Goal: Information Seeking & Learning: Find specific fact

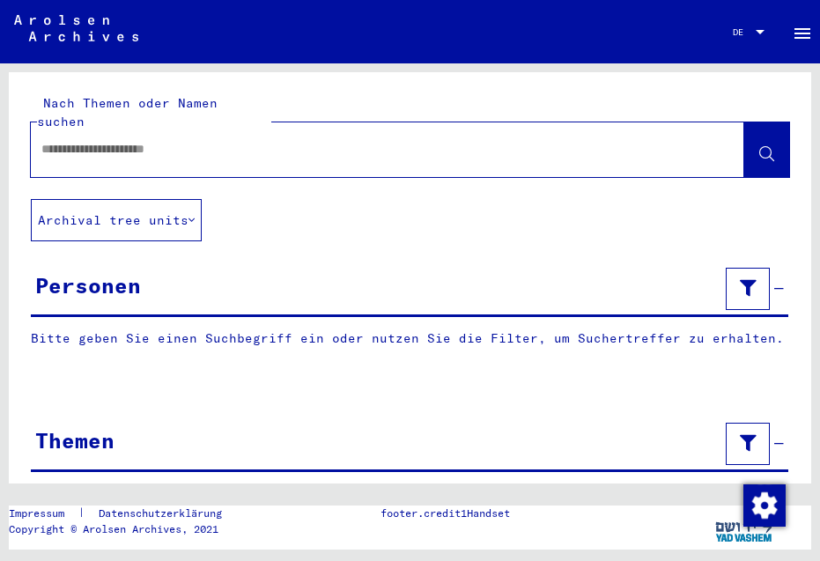
click at [104, 140] on input "text" at bounding box center [371, 149] width 661 height 18
type input "*********"
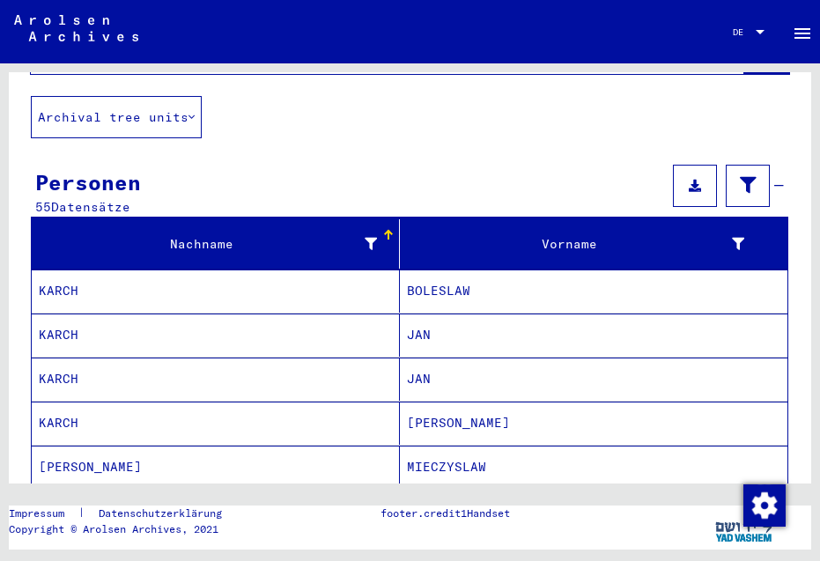
scroll to position [114, 0]
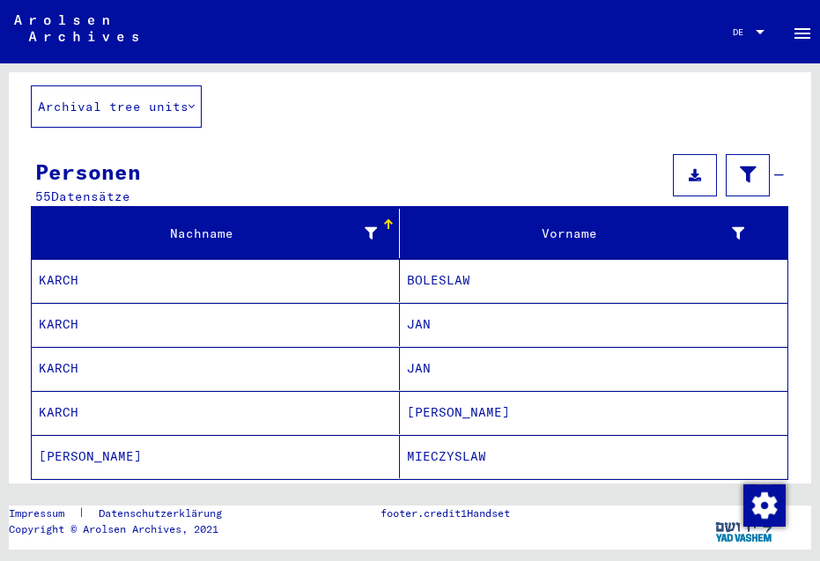
click at [65, 306] on mat-cell "KARCH" at bounding box center [216, 324] width 368 height 43
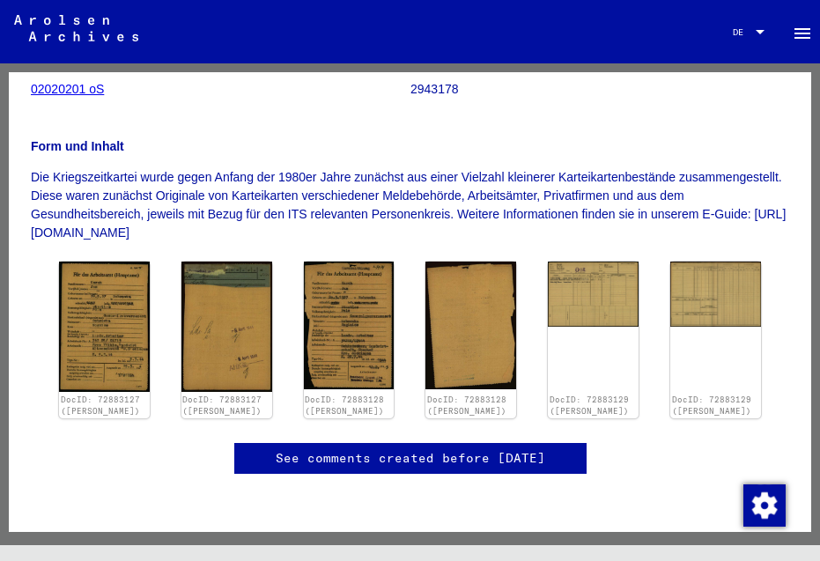
scroll to position [286, 0]
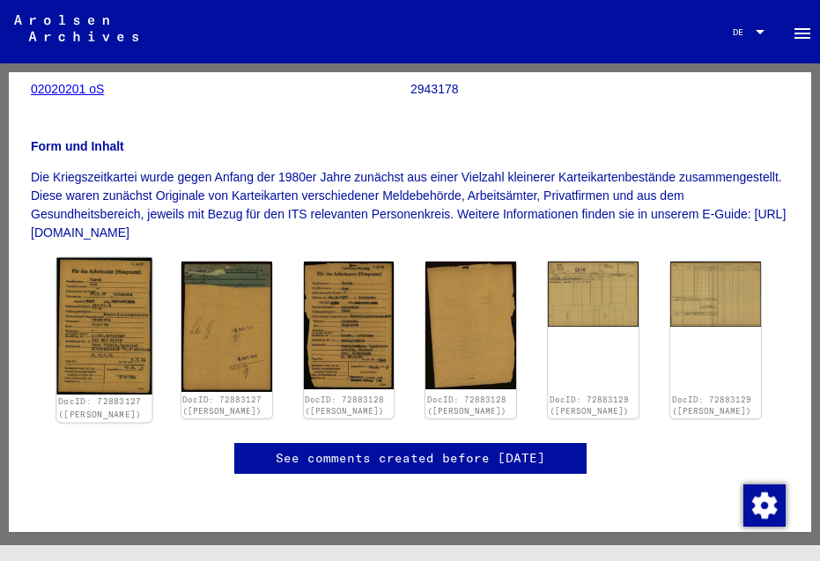
click at [94, 297] on img at bounding box center [103, 326] width 95 height 137
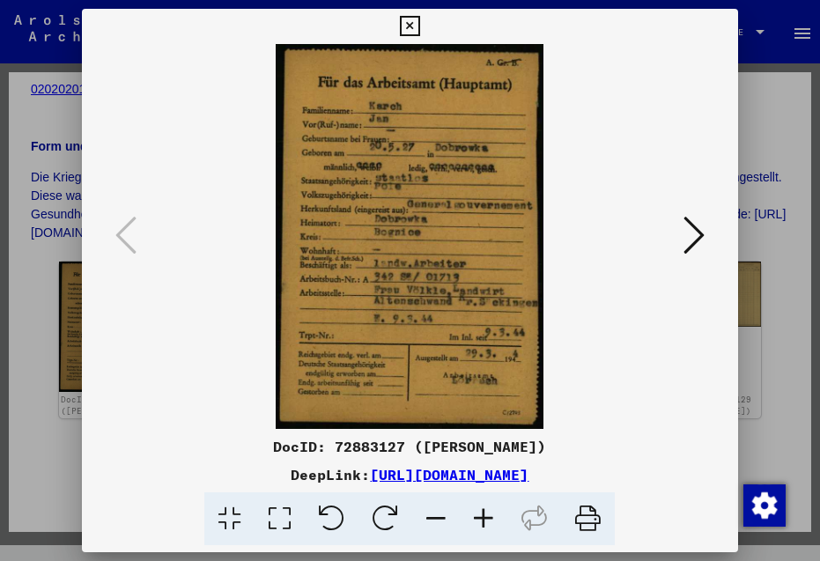
click at [692, 231] on icon at bounding box center [693, 235] width 21 height 42
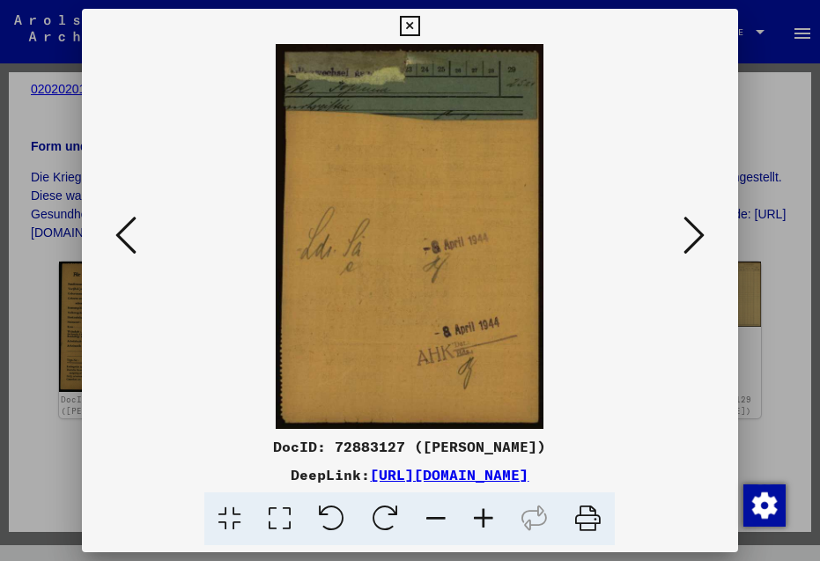
click at [692, 231] on icon at bounding box center [693, 235] width 21 height 42
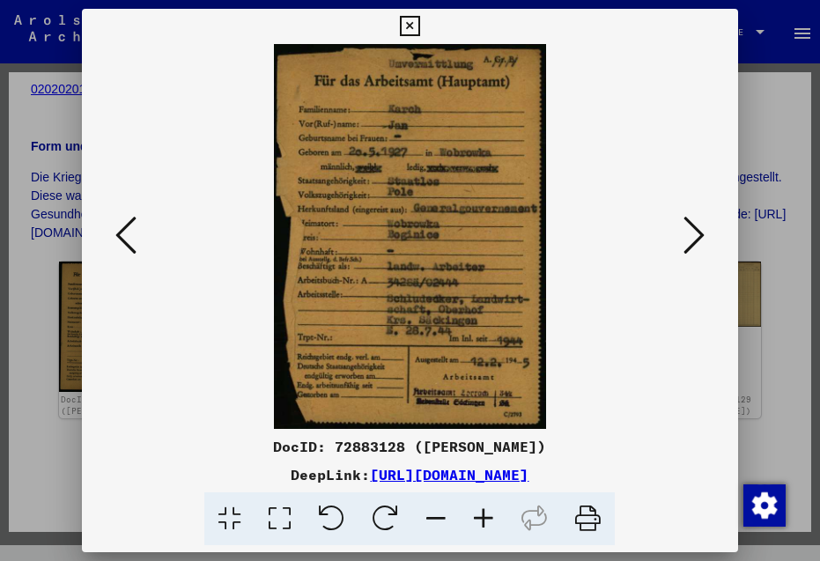
click at [692, 231] on icon at bounding box center [693, 235] width 21 height 42
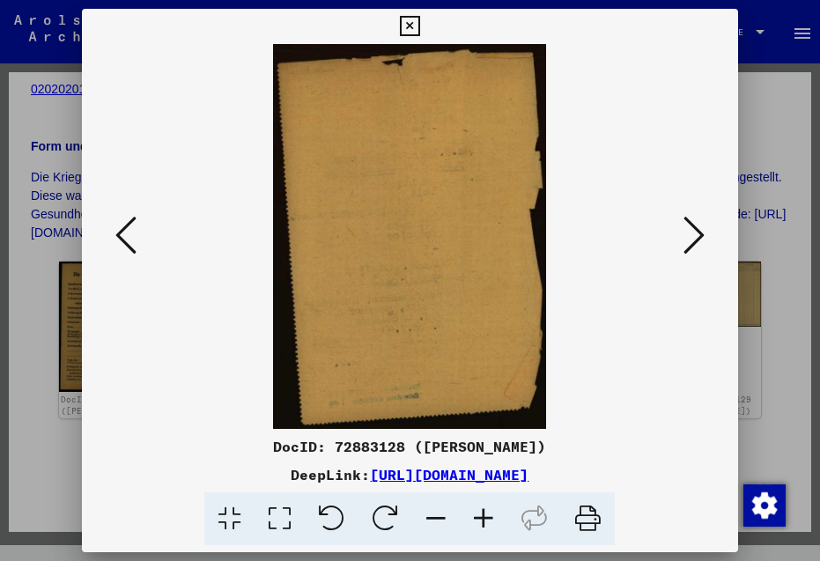
click at [692, 231] on icon at bounding box center [693, 235] width 21 height 42
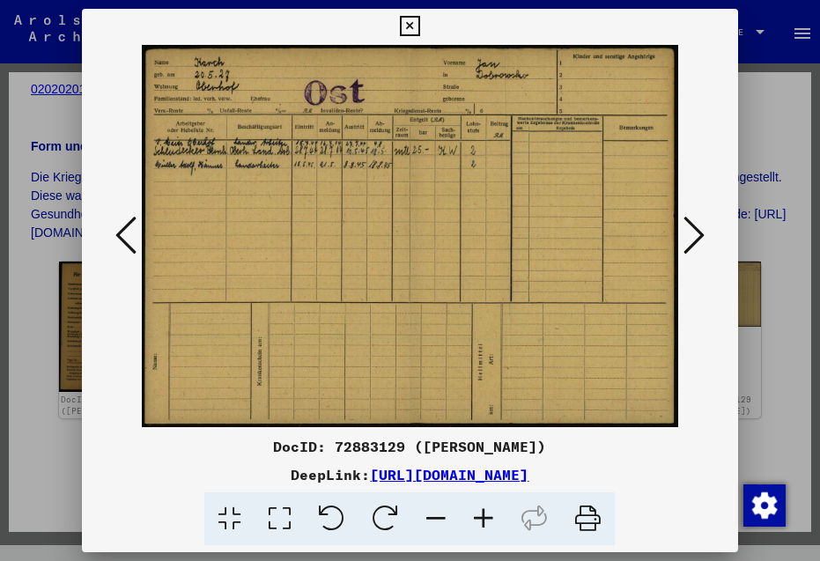
click at [692, 231] on icon at bounding box center [693, 235] width 21 height 42
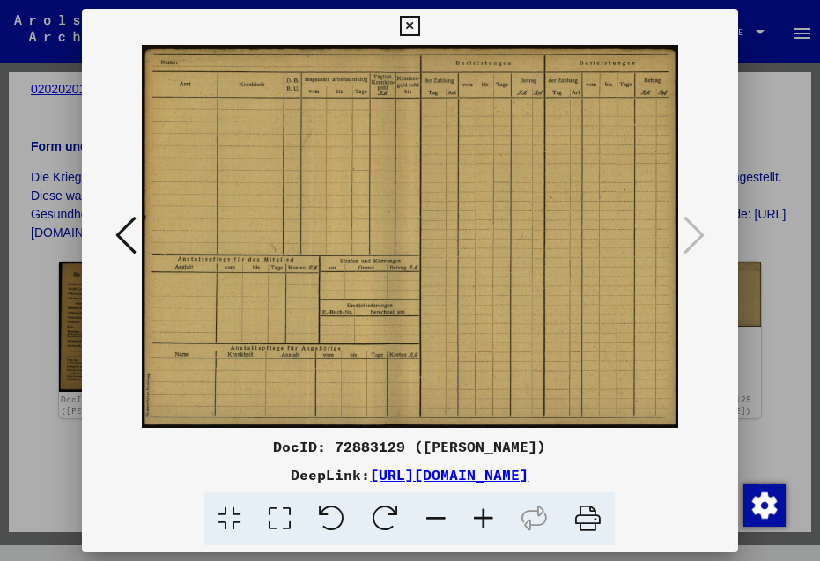
click at [692, 231] on icon at bounding box center [693, 235] width 21 height 42
click at [420, 28] on icon at bounding box center [410, 26] width 20 height 21
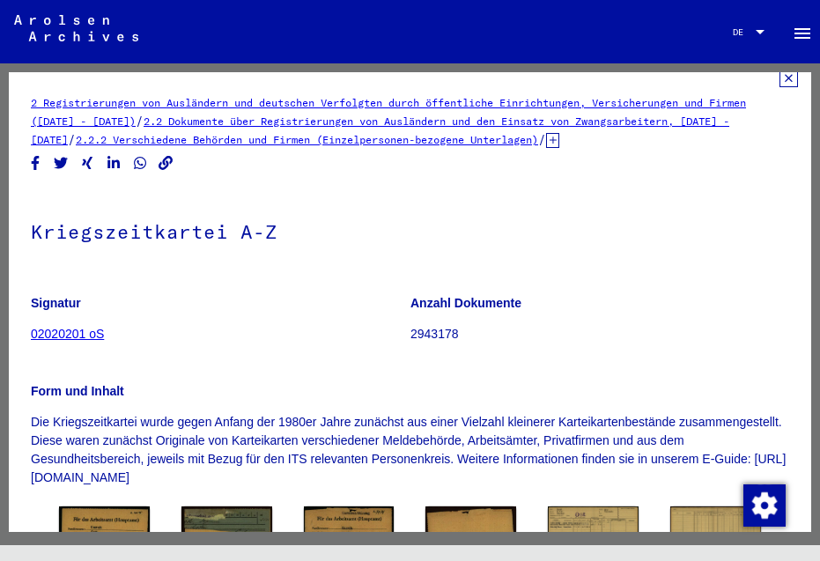
scroll to position [0, 0]
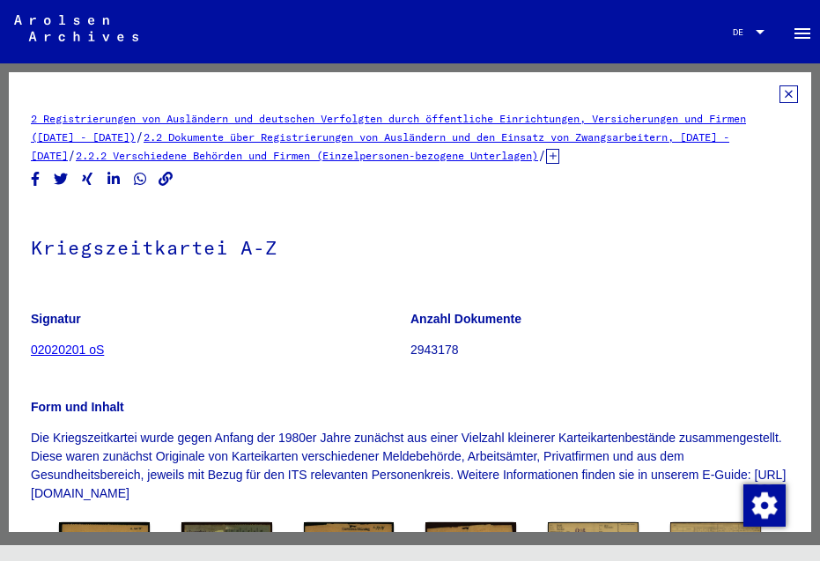
click at [779, 92] on icon at bounding box center [788, 94] width 18 height 18
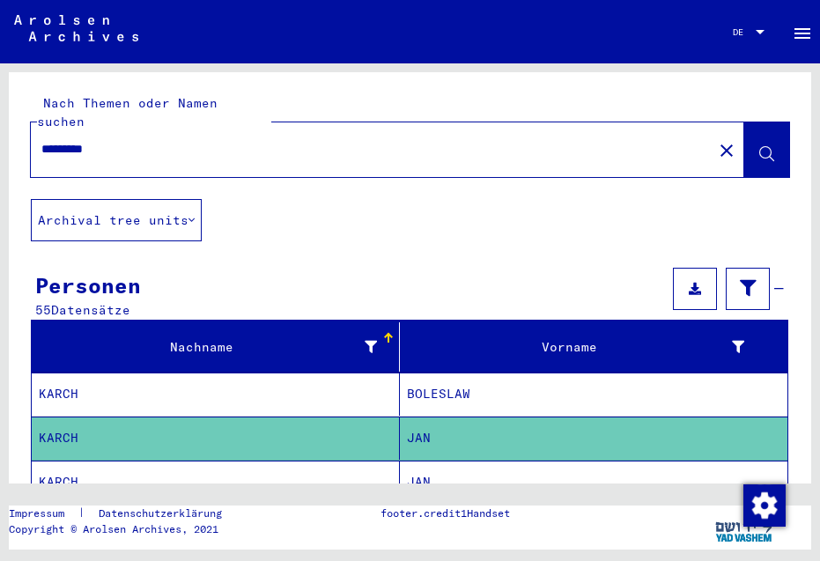
click at [67, 140] on input "*********" at bounding box center [371, 149] width 661 height 18
type input "**********"
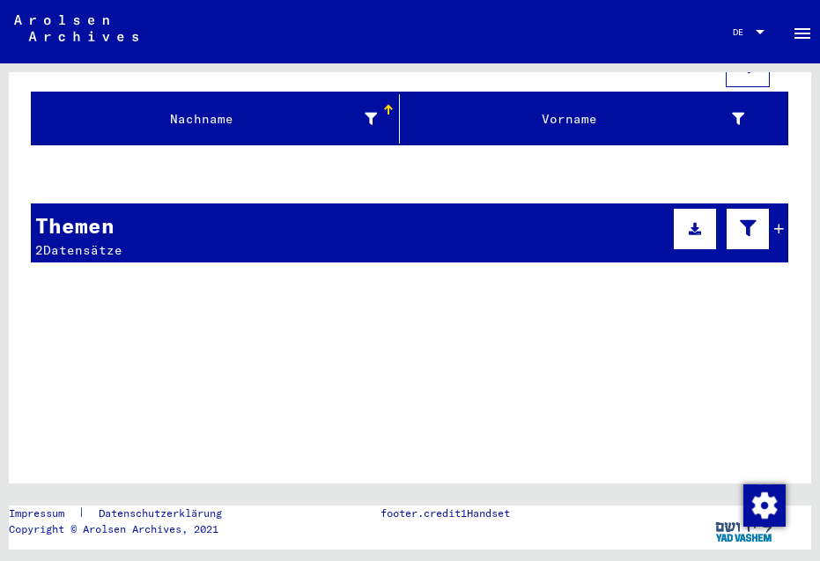
scroll to position [224, 0]
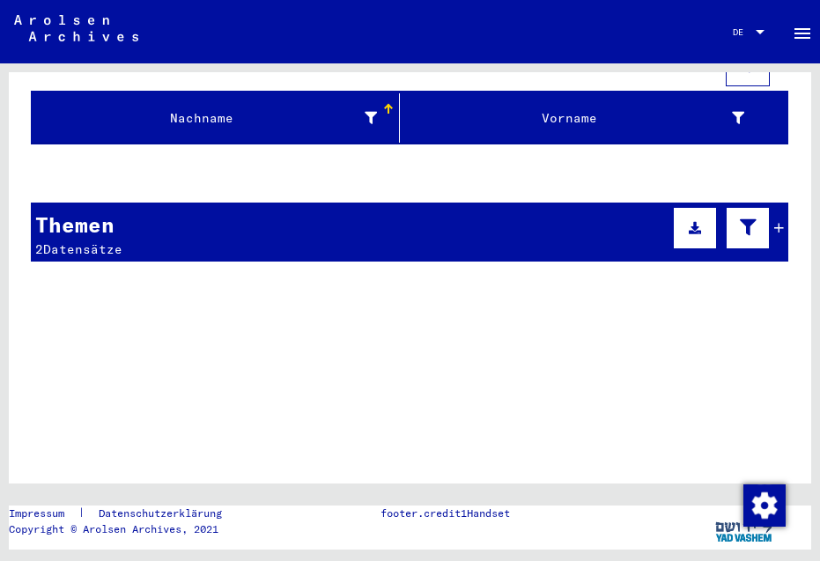
click at [102, 241] on span "Datensätze" at bounding box center [82, 249] width 79 height 16
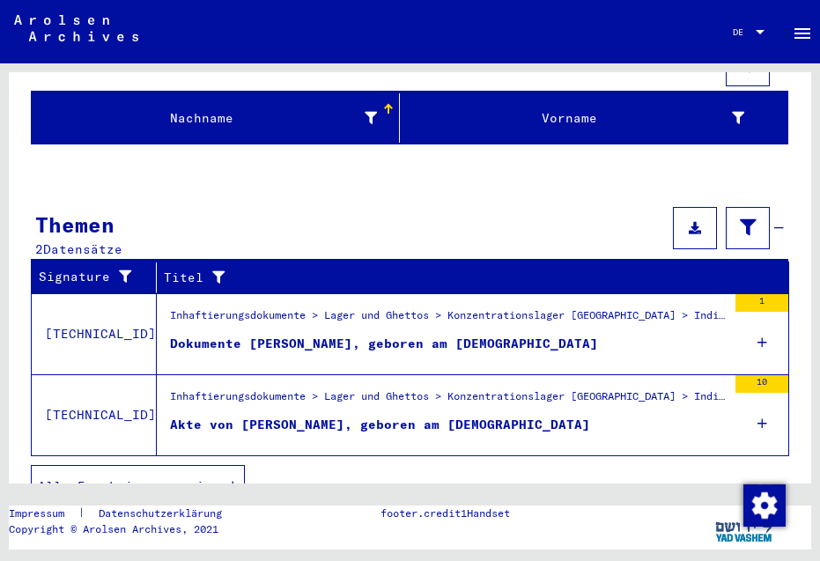
click at [278, 335] on div "Dokumente [PERSON_NAME], geboren am [DEMOGRAPHIC_DATA]" at bounding box center [384, 344] width 428 height 18
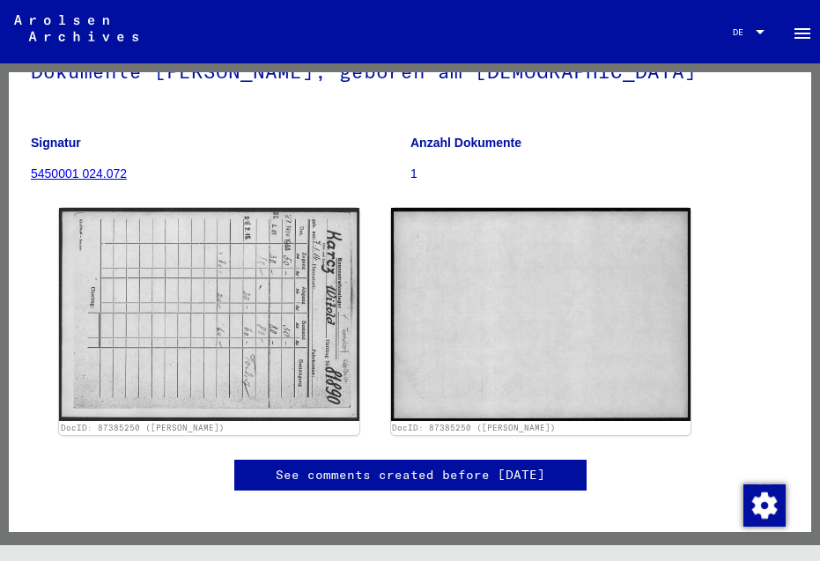
scroll to position [147, 0]
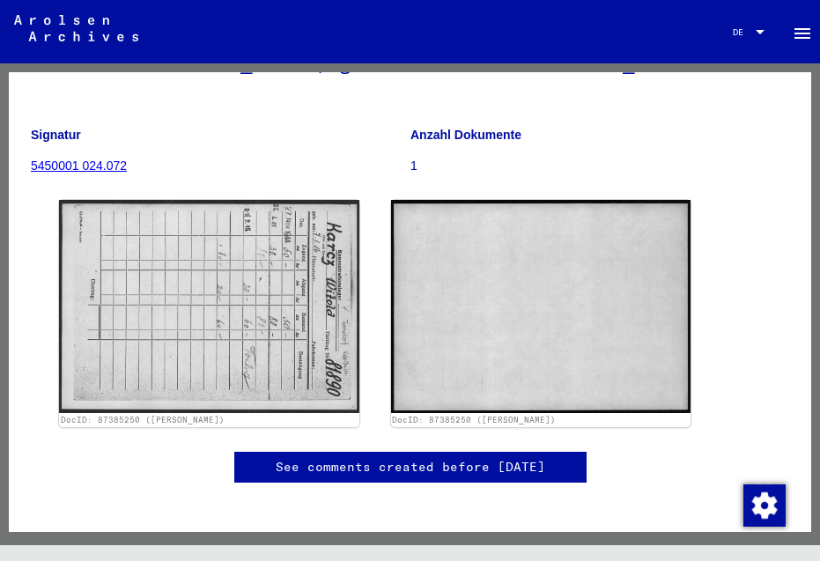
click at [278, 319] on img at bounding box center [209, 306] width 300 height 212
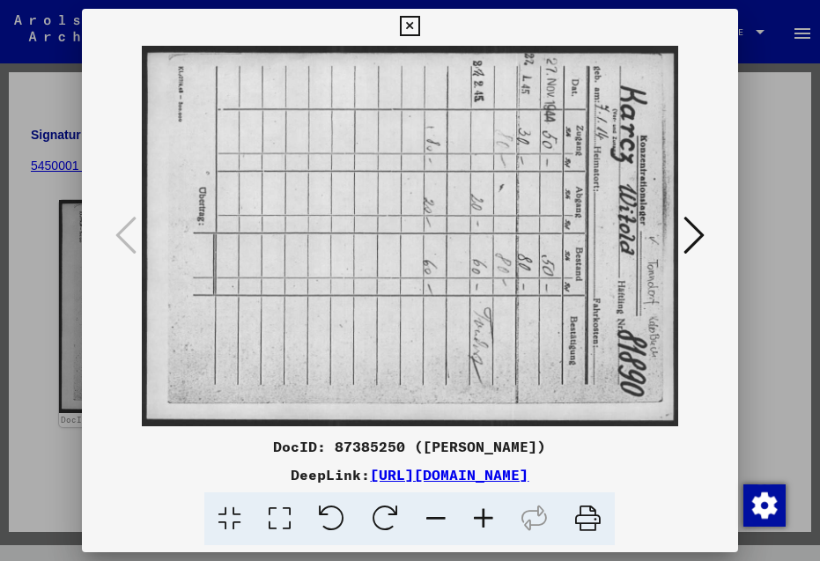
click at [702, 229] on icon at bounding box center [693, 235] width 21 height 42
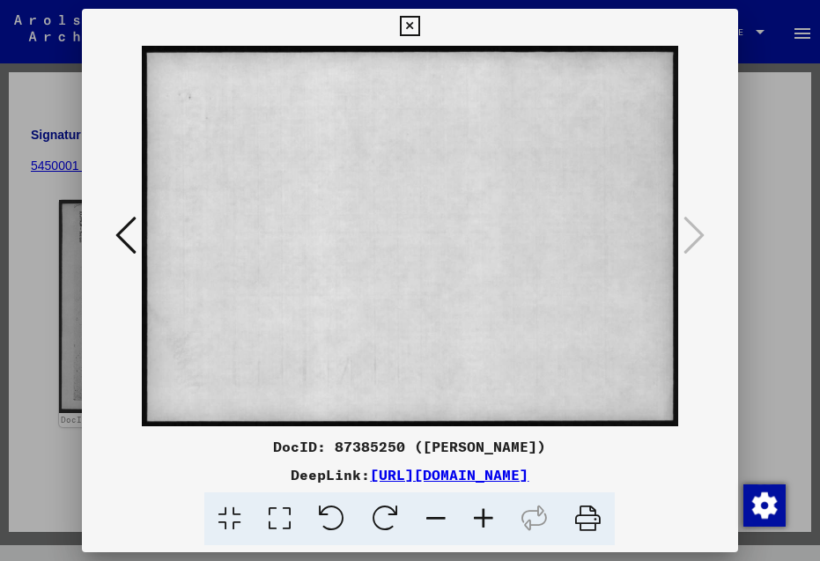
click at [702, 229] on icon at bounding box center [693, 235] width 21 height 42
click at [420, 25] on icon at bounding box center [410, 26] width 20 height 21
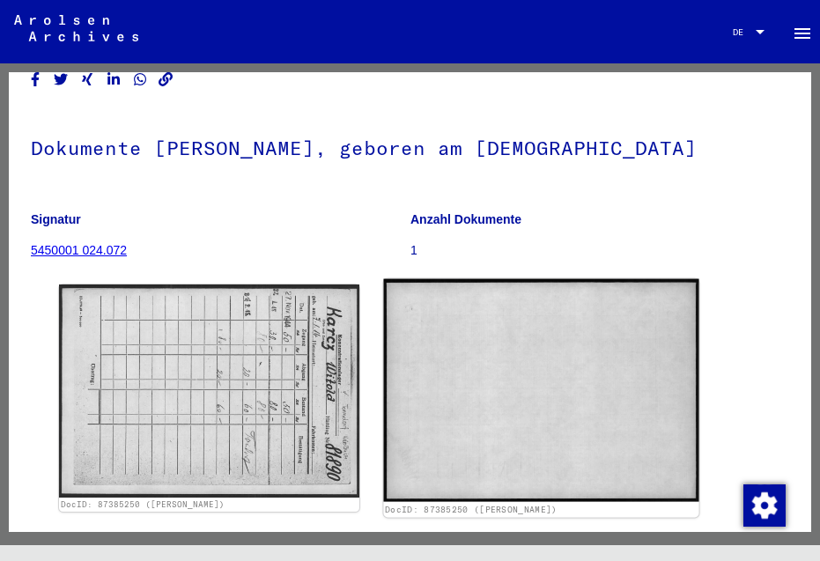
scroll to position [0, 0]
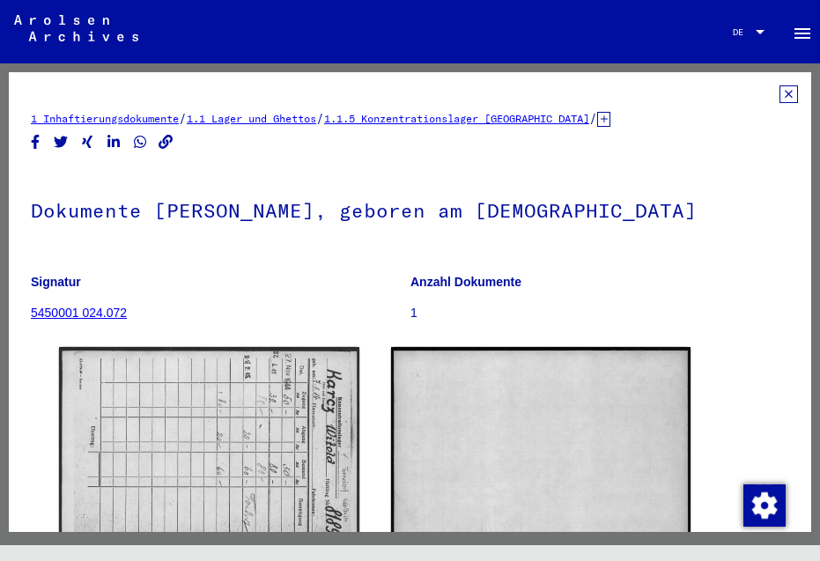
click at [779, 92] on icon at bounding box center [788, 94] width 18 height 18
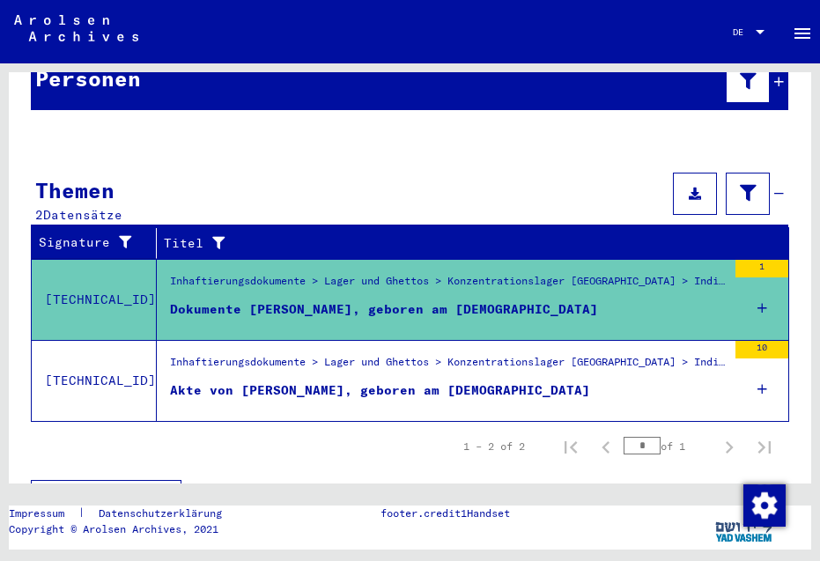
scroll to position [213, 0]
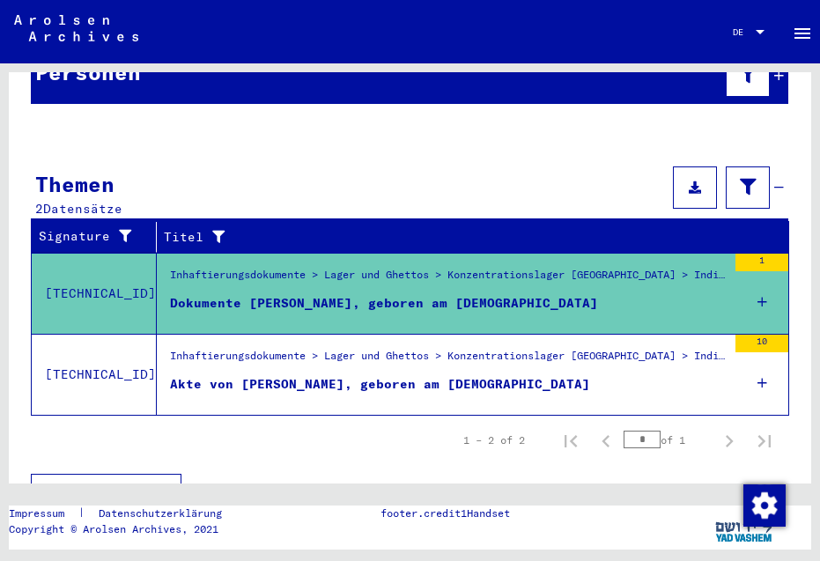
click at [372, 375] on div "Akte von [PERSON_NAME], geboren am [DEMOGRAPHIC_DATA]" at bounding box center [380, 384] width 420 height 18
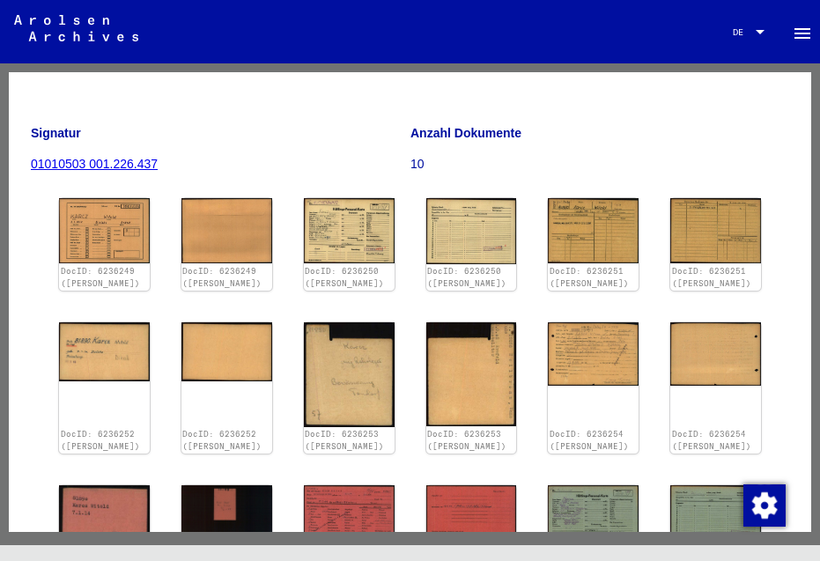
scroll to position [141, 0]
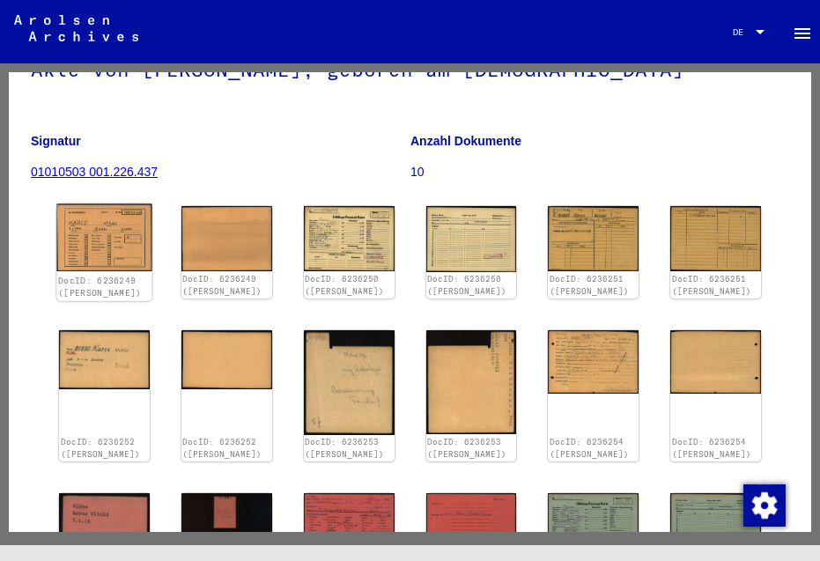
click at [100, 239] on img at bounding box center [103, 238] width 95 height 68
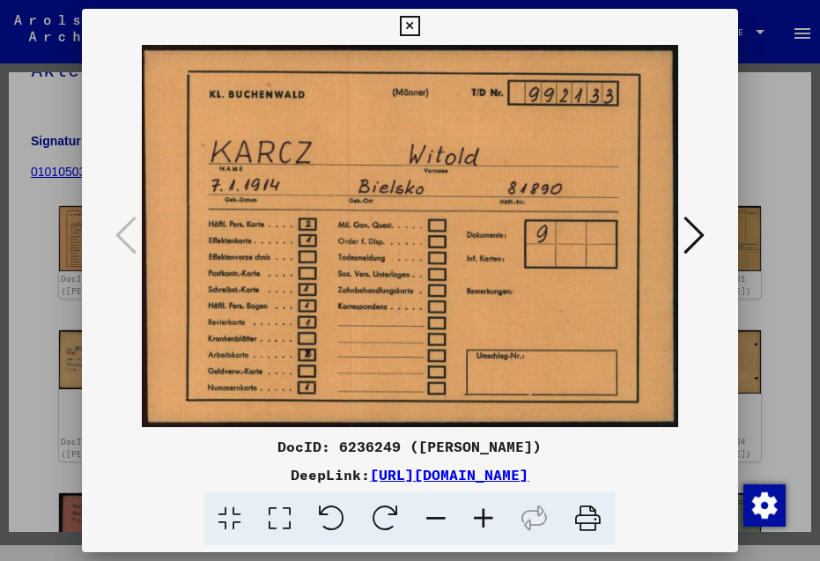
click at [701, 236] on icon at bounding box center [693, 235] width 21 height 42
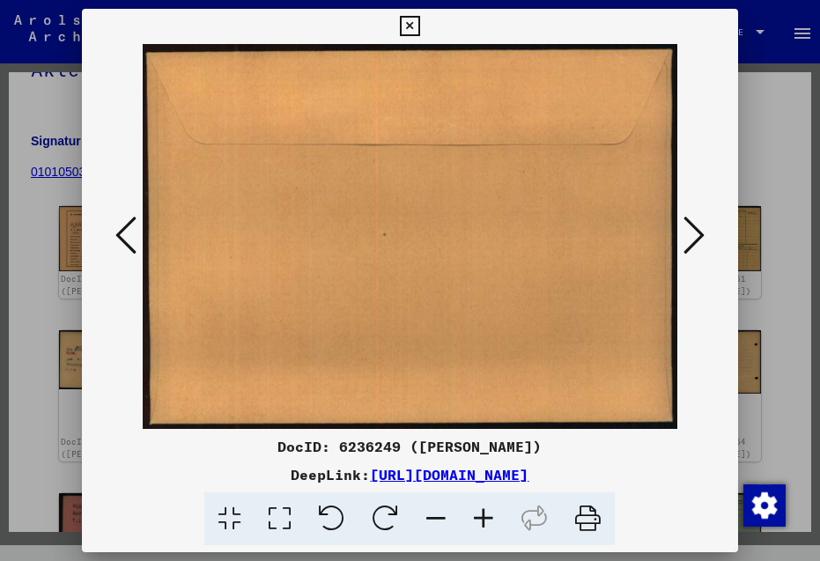
click at [701, 236] on icon at bounding box center [693, 235] width 21 height 42
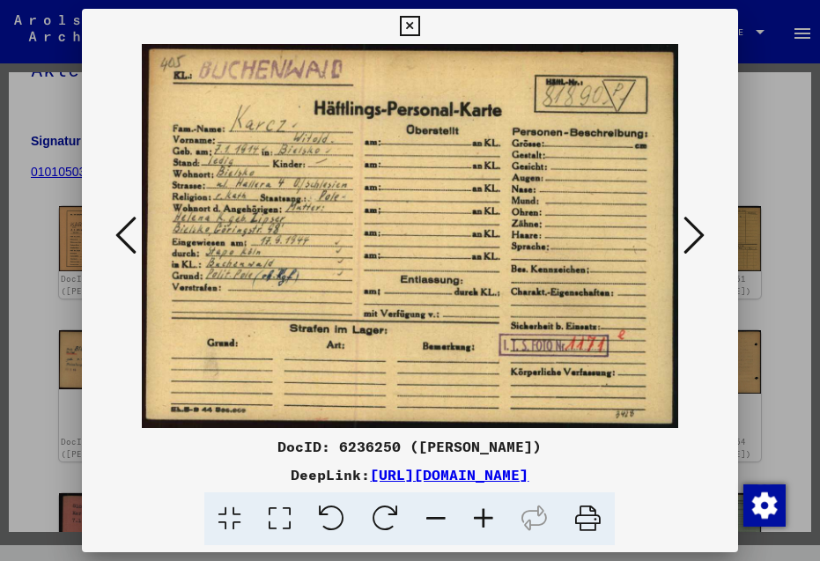
click at [701, 236] on icon at bounding box center [693, 235] width 21 height 42
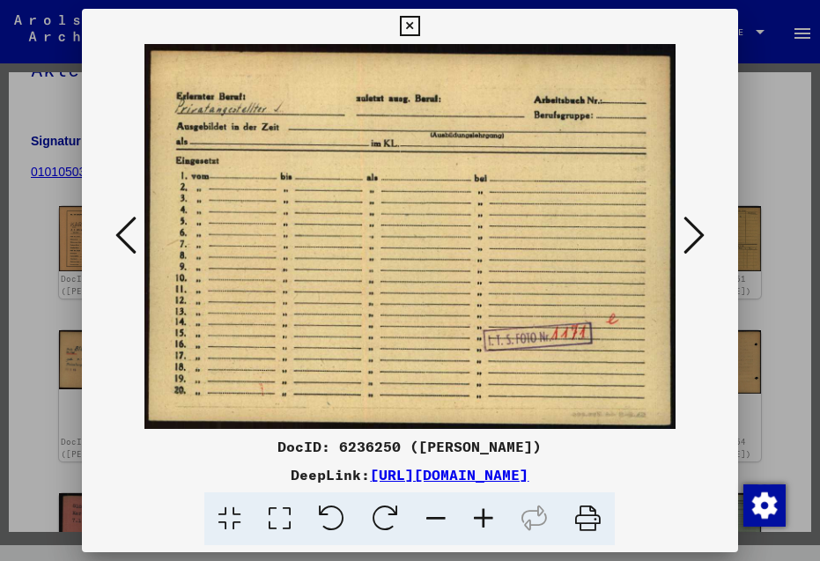
click at [701, 236] on icon at bounding box center [693, 235] width 21 height 42
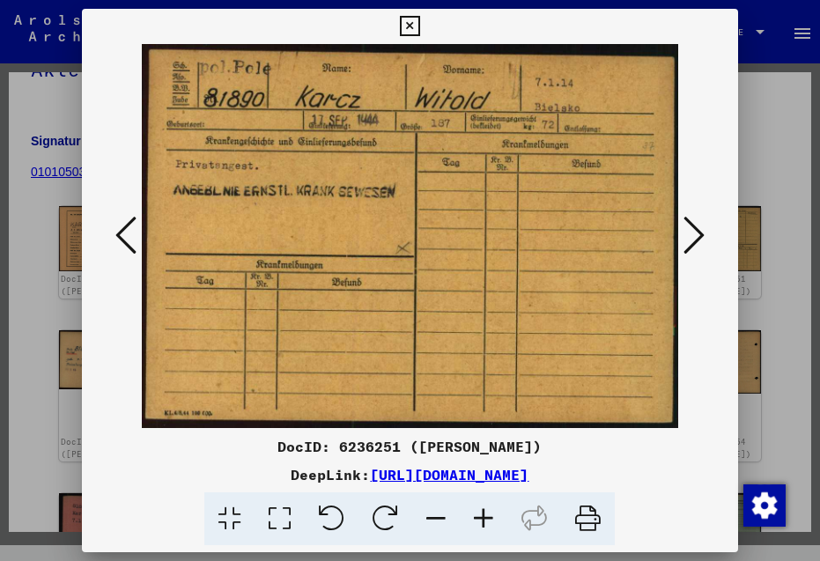
click at [701, 236] on icon at bounding box center [693, 235] width 21 height 42
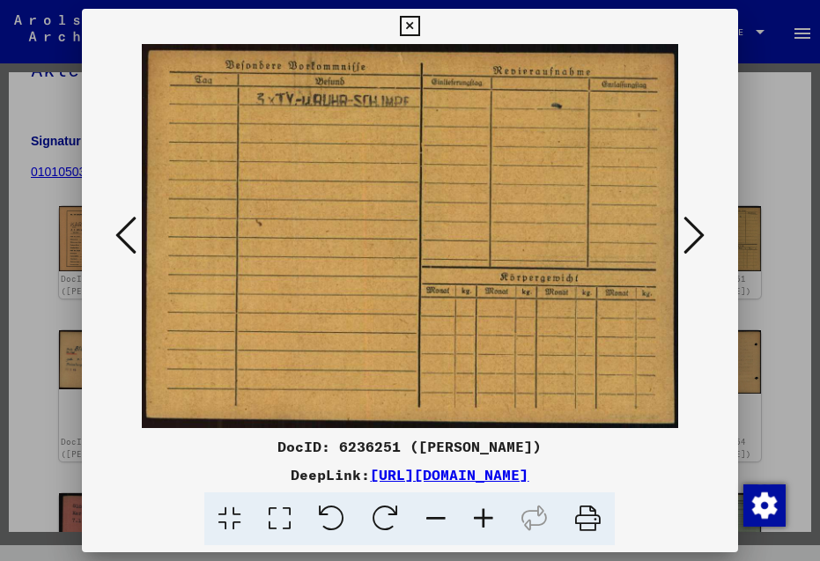
click at [701, 236] on icon at bounding box center [693, 235] width 21 height 42
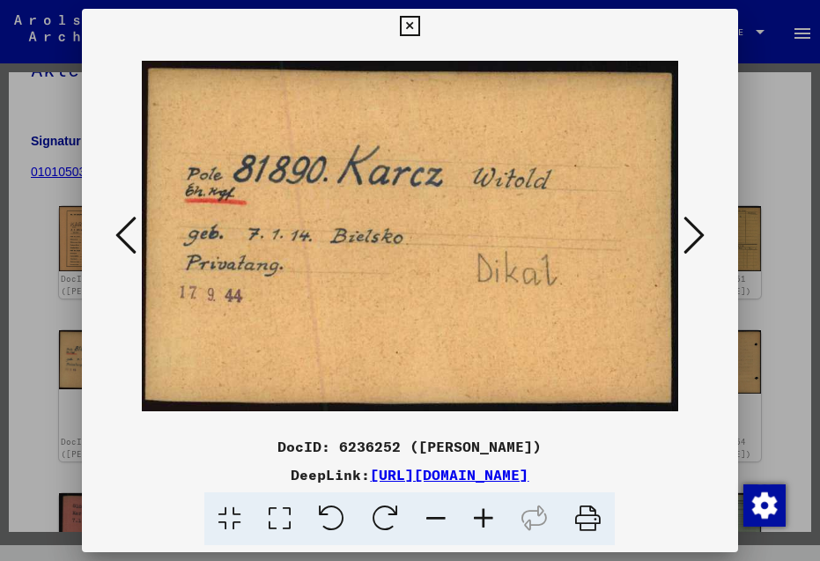
click at [701, 236] on icon at bounding box center [693, 235] width 21 height 42
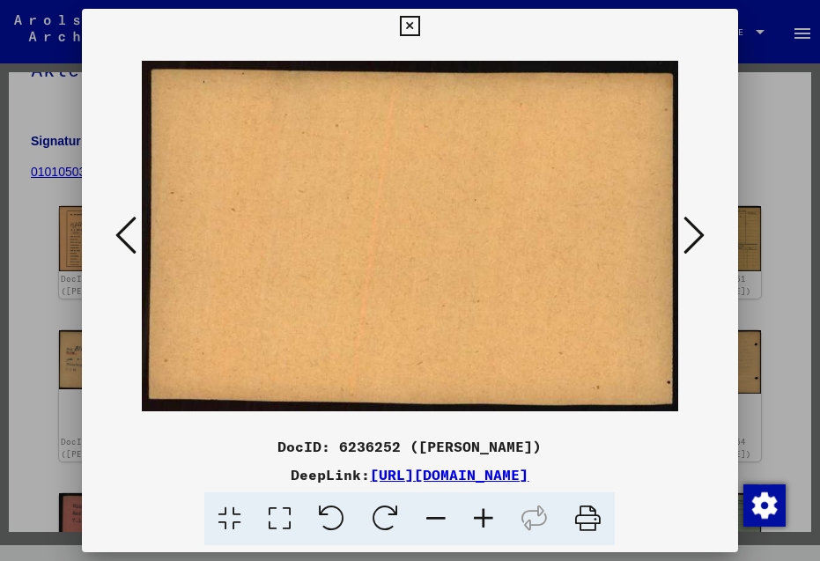
click at [701, 236] on icon at bounding box center [693, 235] width 21 height 42
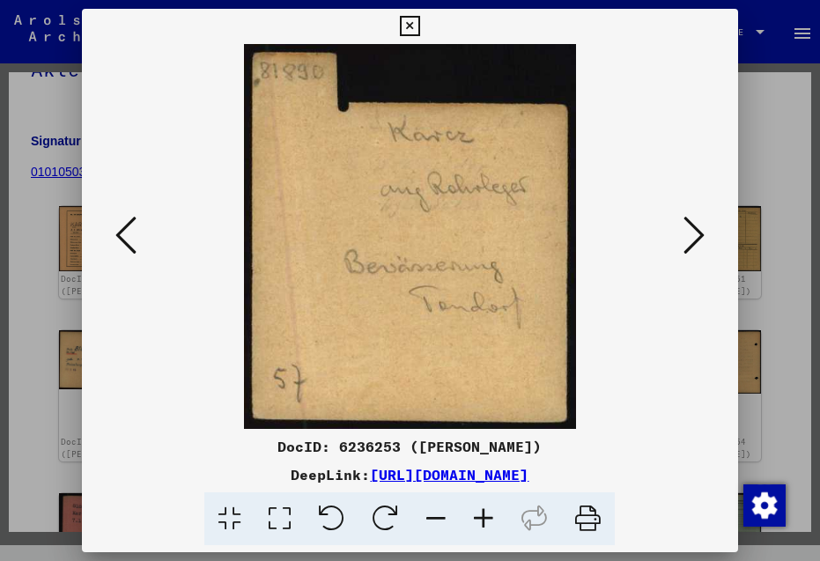
click at [701, 236] on icon at bounding box center [693, 235] width 21 height 42
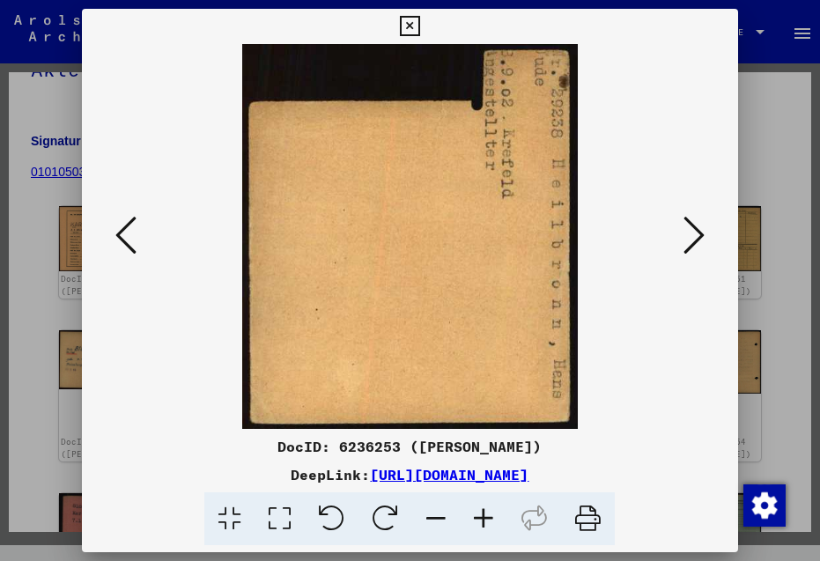
click at [701, 236] on icon at bounding box center [693, 235] width 21 height 42
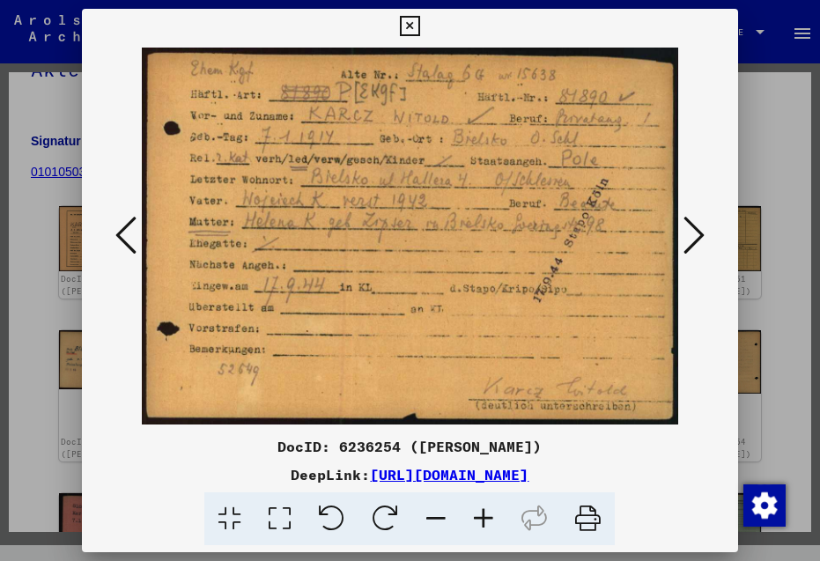
click at [701, 236] on icon at bounding box center [693, 235] width 21 height 42
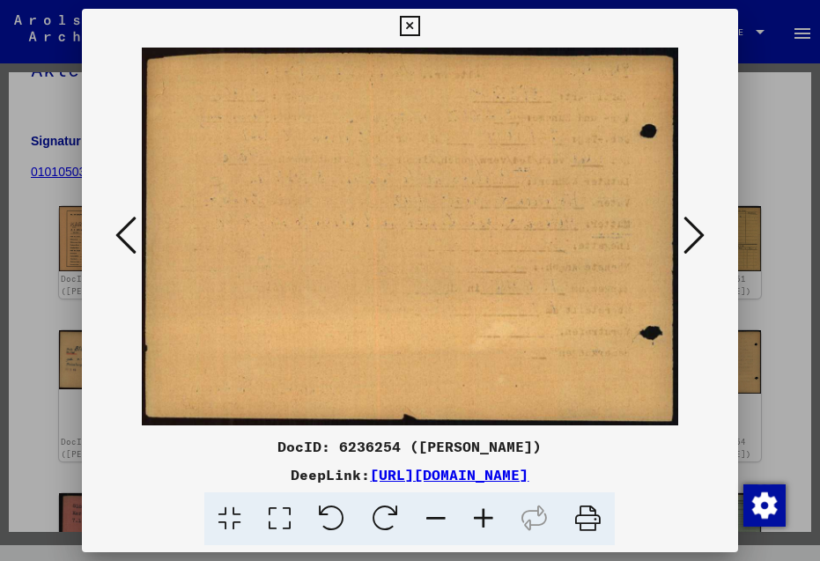
click at [701, 236] on icon at bounding box center [693, 235] width 21 height 42
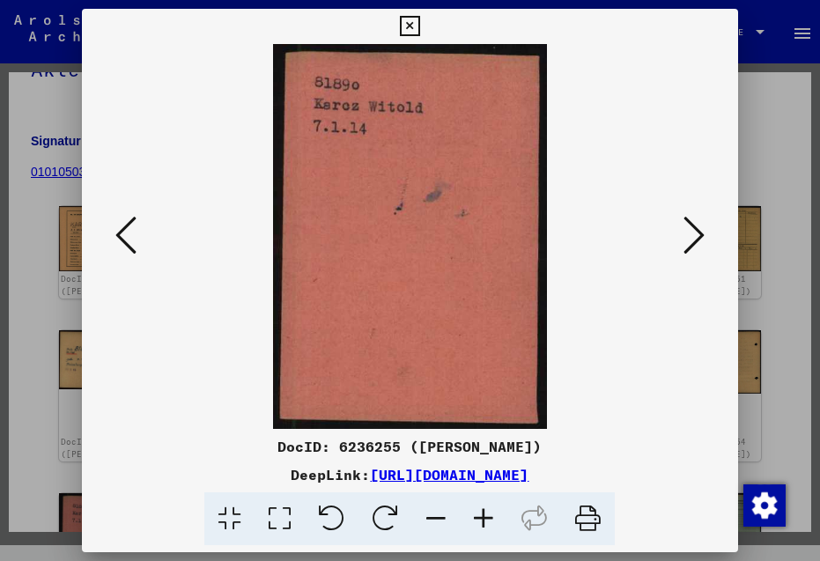
click at [701, 236] on icon at bounding box center [693, 235] width 21 height 42
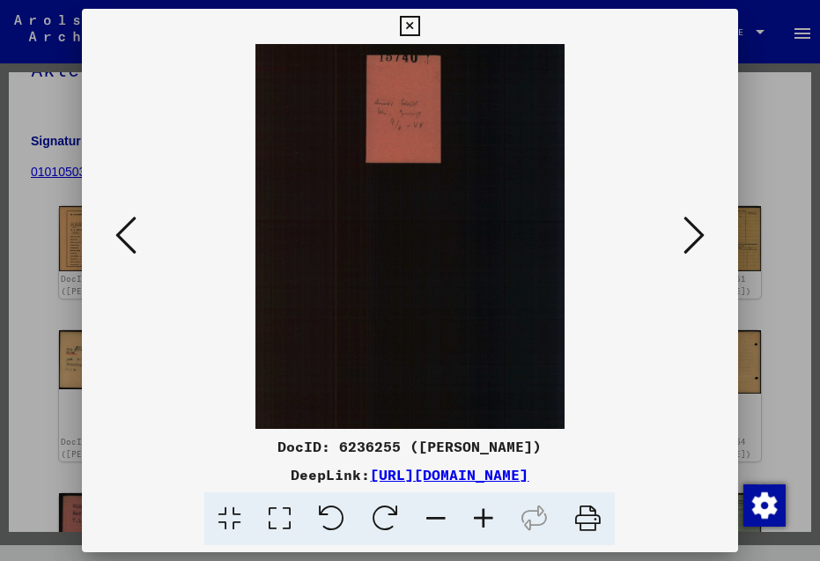
click at [701, 236] on icon at bounding box center [693, 235] width 21 height 42
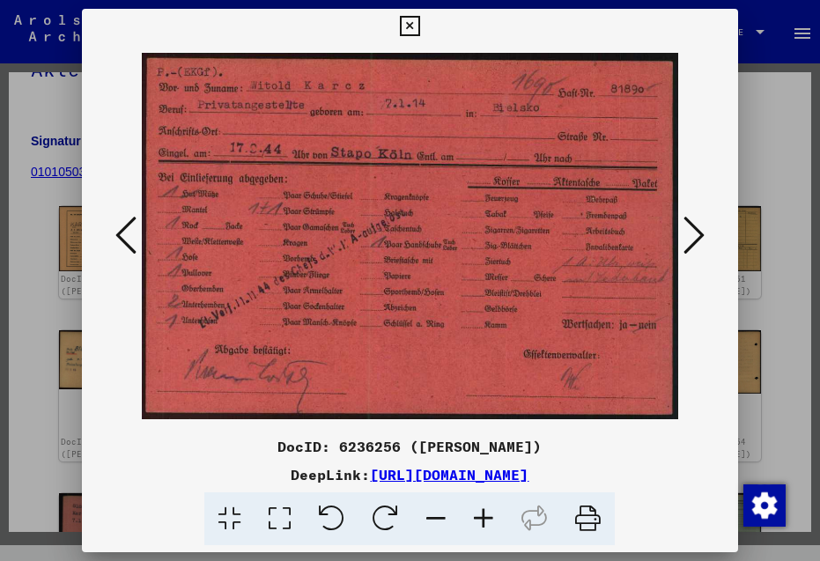
click at [701, 236] on icon at bounding box center [693, 235] width 21 height 42
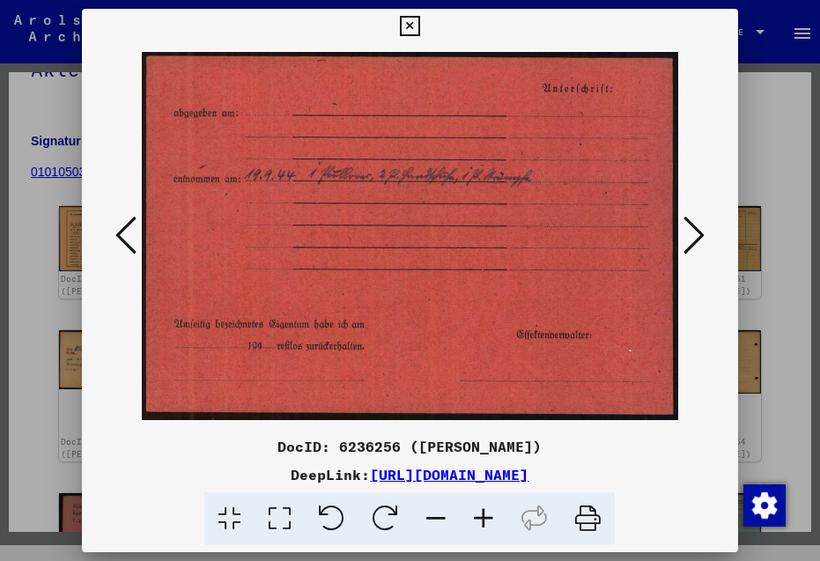
click at [701, 236] on icon at bounding box center [693, 235] width 21 height 42
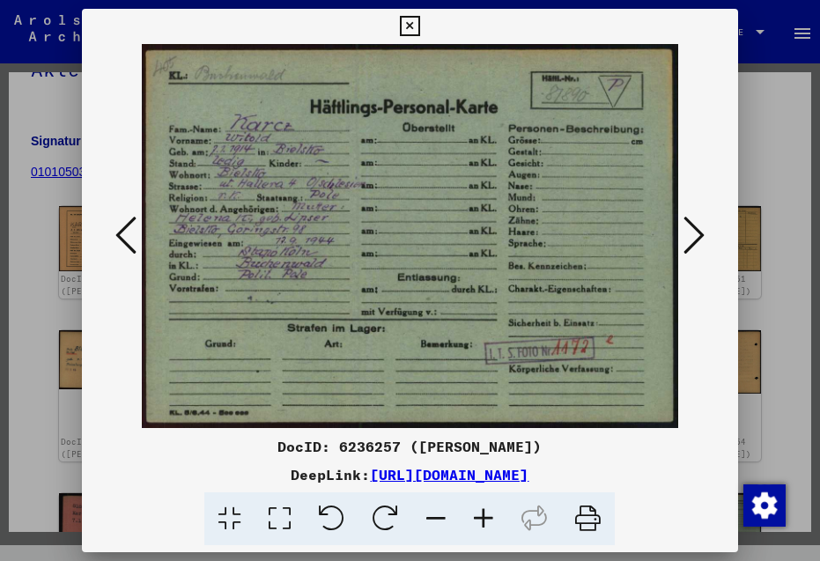
click at [701, 236] on icon at bounding box center [693, 235] width 21 height 42
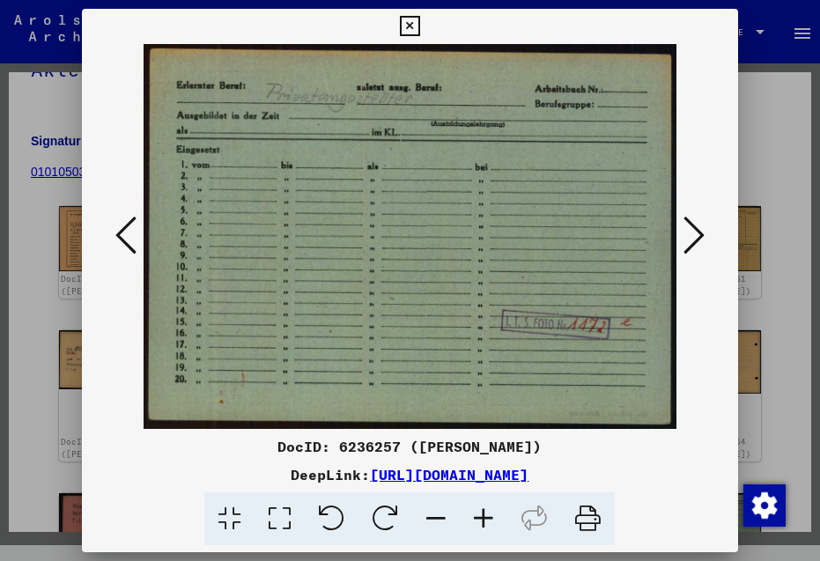
click at [701, 236] on icon at bounding box center [693, 235] width 21 height 42
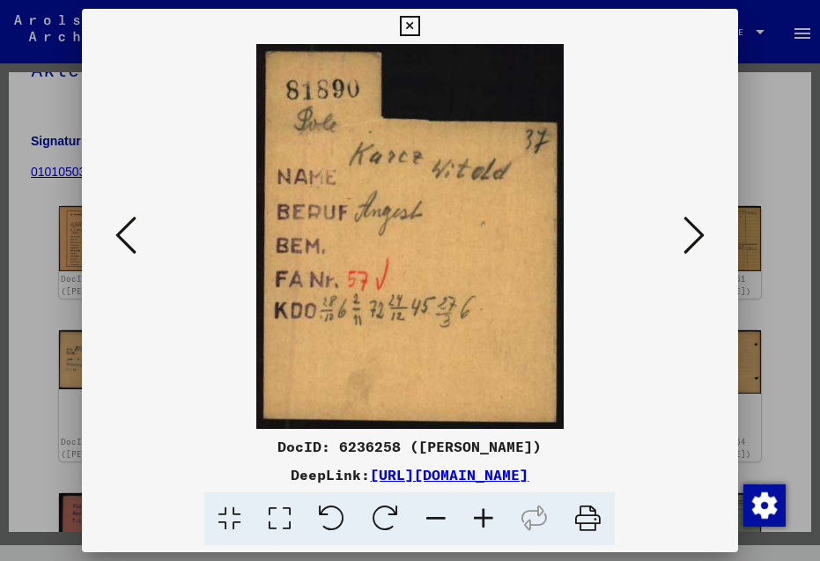
click at [701, 236] on icon at bounding box center [693, 235] width 21 height 42
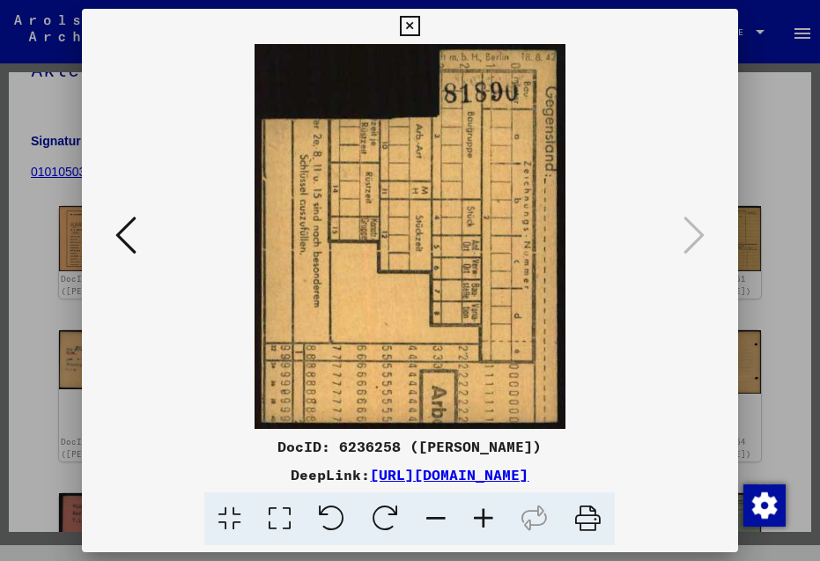
click at [701, 236] on icon at bounding box center [693, 235] width 21 height 42
click at [420, 25] on icon at bounding box center [410, 26] width 20 height 21
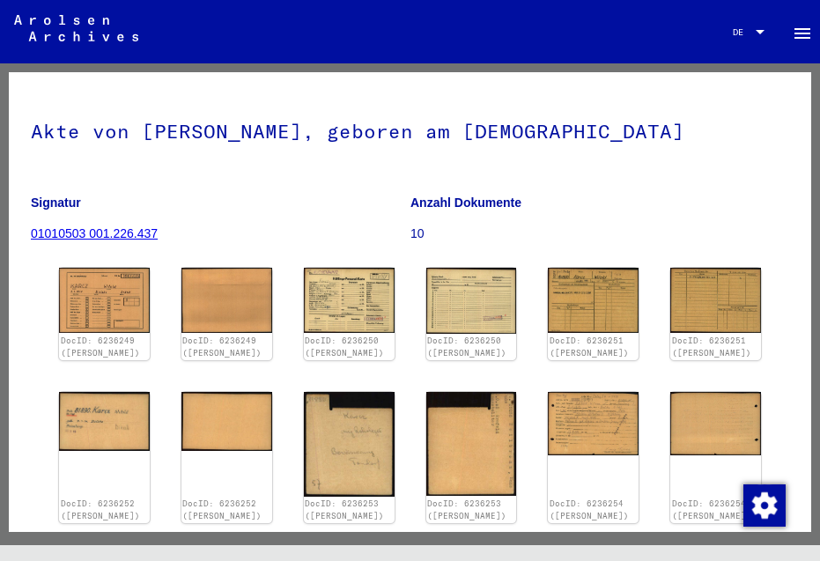
scroll to position [0, 0]
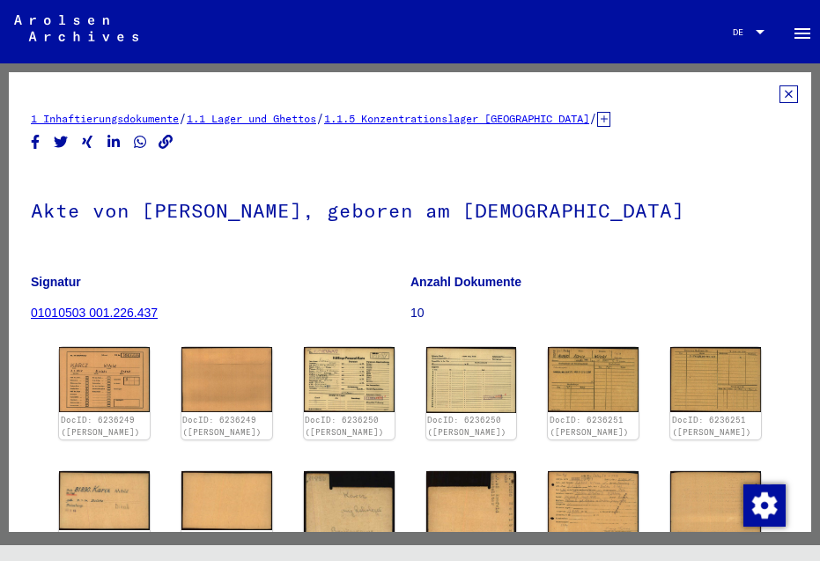
click at [779, 95] on icon at bounding box center [788, 94] width 18 height 18
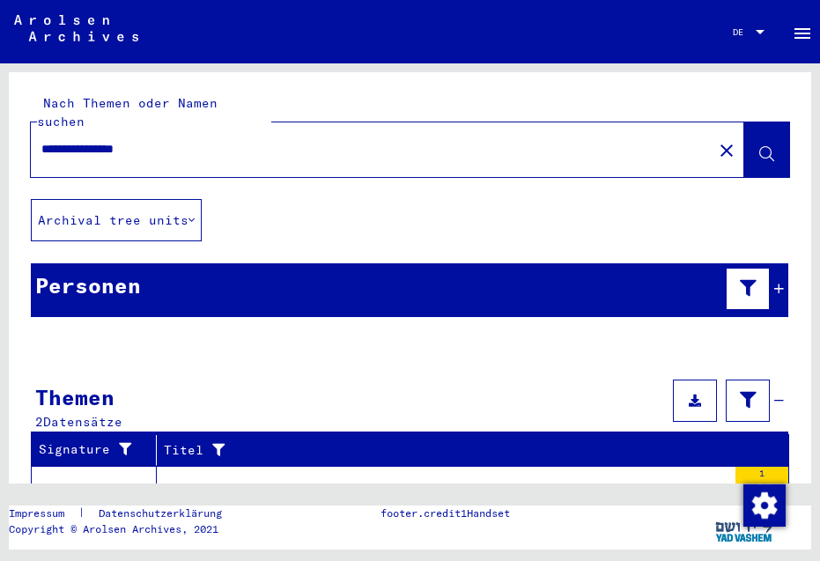
drag, startPoint x: 170, startPoint y: 132, endPoint x: 12, endPoint y: 128, distance: 157.7
click at [12, 128] on div "**********" at bounding box center [410, 135] width 802 height 127
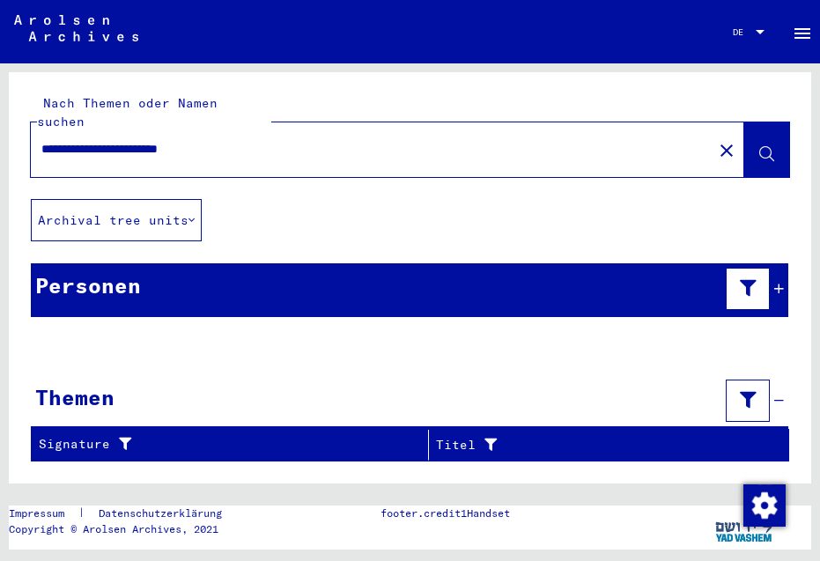
scroll to position [2, 0]
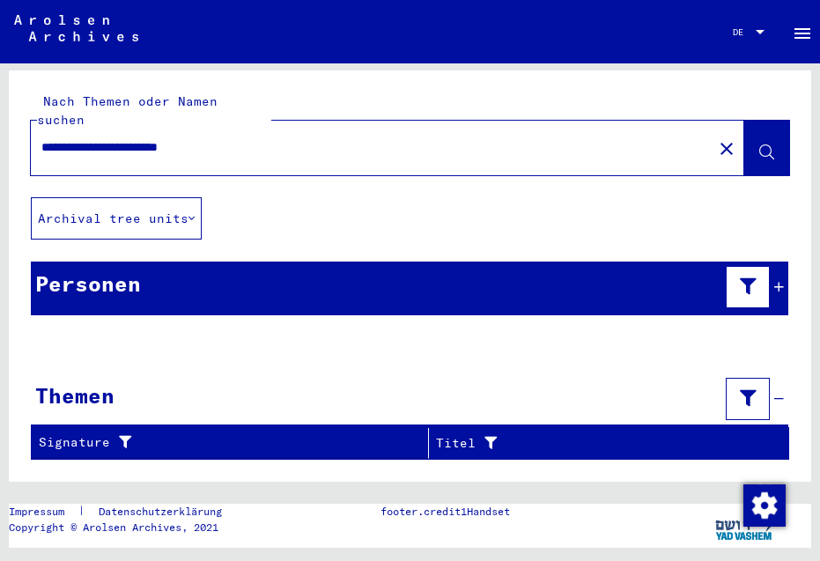
click at [759, 145] on icon at bounding box center [766, 152] width 15 height 15
drag, startPoint x: 255, startPoint y: 133, endPoint x: 16, endPoint y: 128, distance: 239.6
click at [16, 128] on div "**********" at bounding box center [410, 133] width 802 height 127
type input "**********"
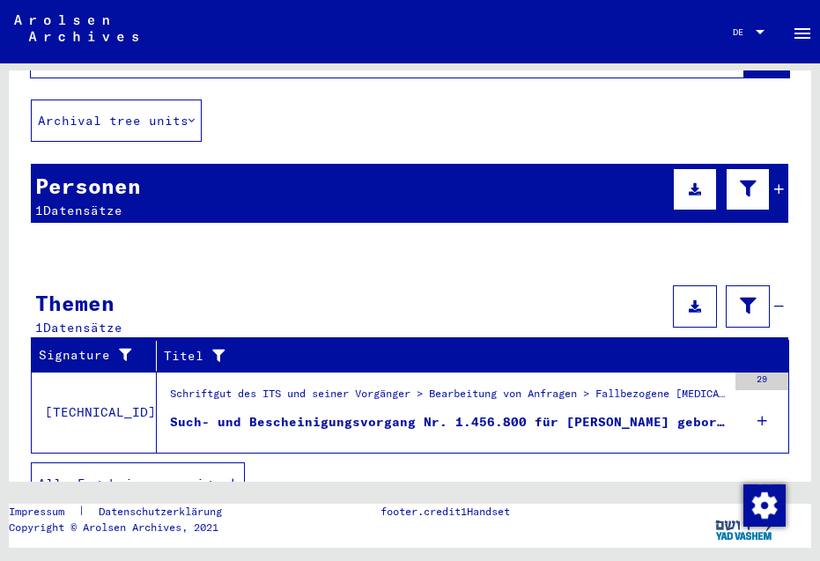
scroll to position [124, 0]
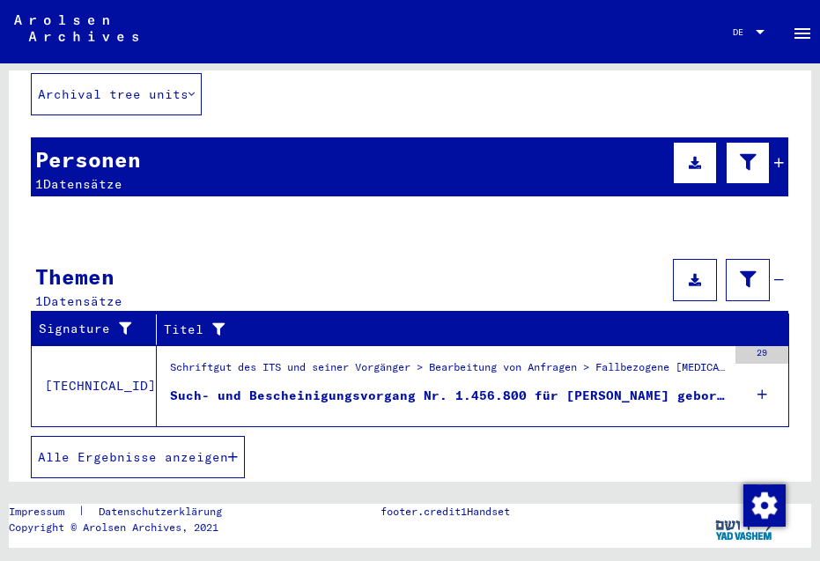
click at [225, 359] on div "Schriftgut des ITS und seiner Vorgänger > Bearbeitung von Anfragen > Fallbezoge…" at bounding box center [448, 371] width 557 height 25
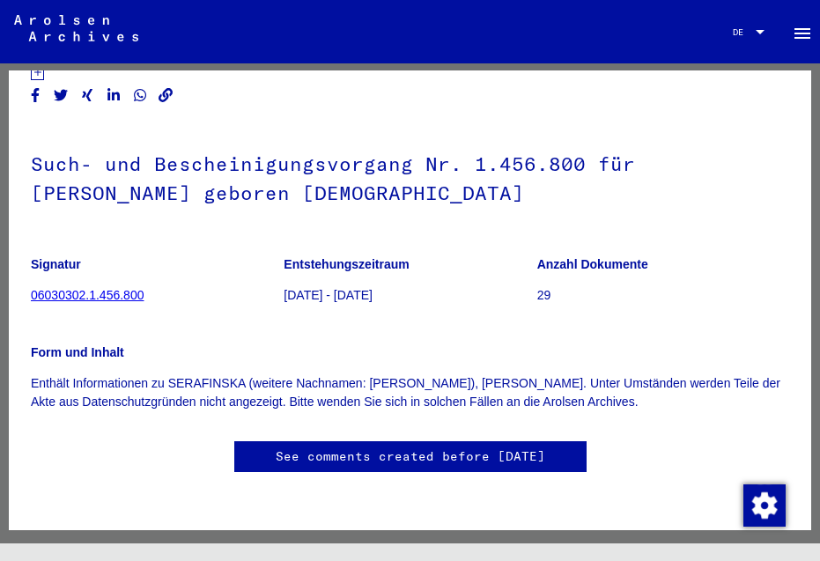
scroll to position [106, 0]
click at [101, 288] on link "06030302.1.456.800" at bounding box center [87, 295] width 113 height 14
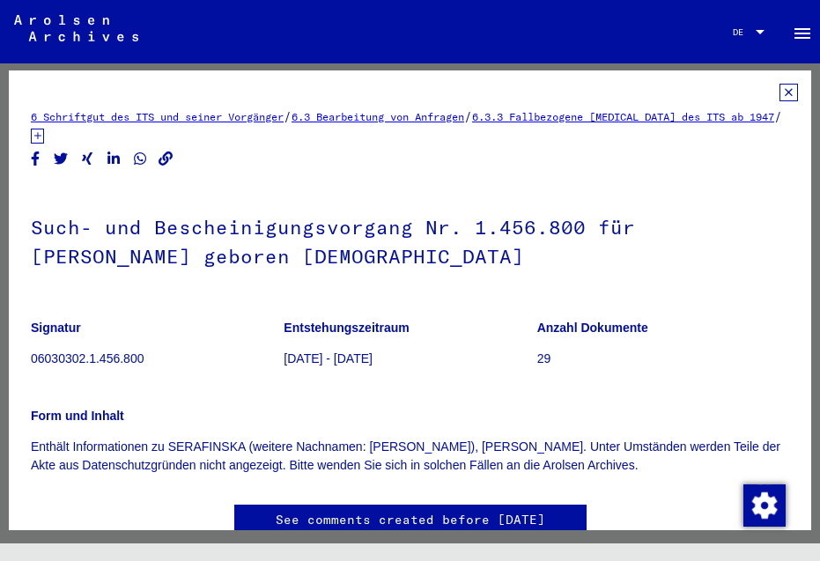
click at [219, 116] on link "6 Schriftgut des ITS und seiner Vorgänger" at bounding box center [157, 116] width 253 height 13
click at [779, 88] on icon at bounding box center [788, 93] width 18 height 18
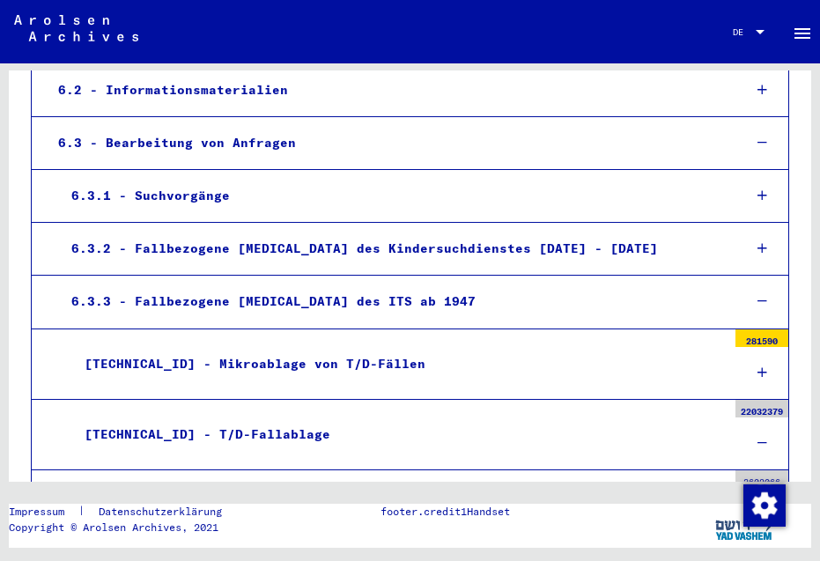
scroll to position [545, 0]
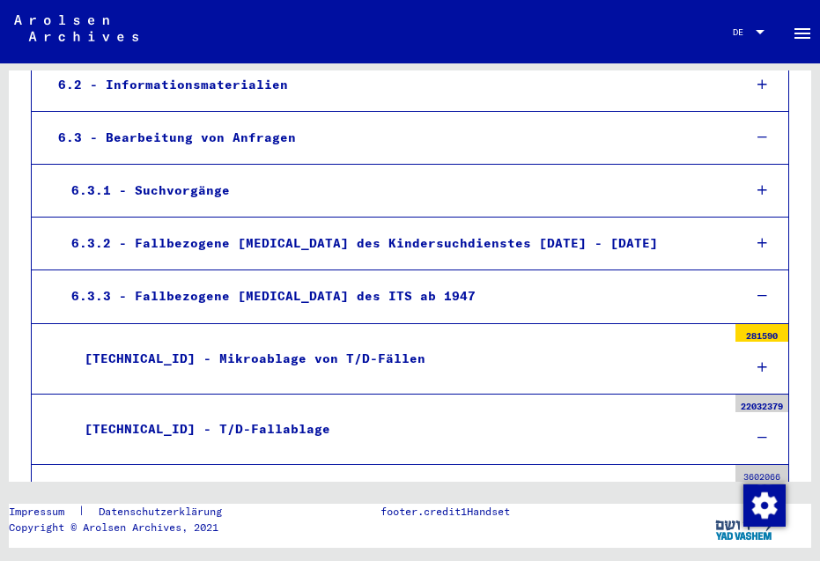
click at [353, 293] on div "6.3.3 - Fallbezogene [MEDICAL_DATA] des ITS ab 1947" at bounding box center [393, 296] width 670 height 34
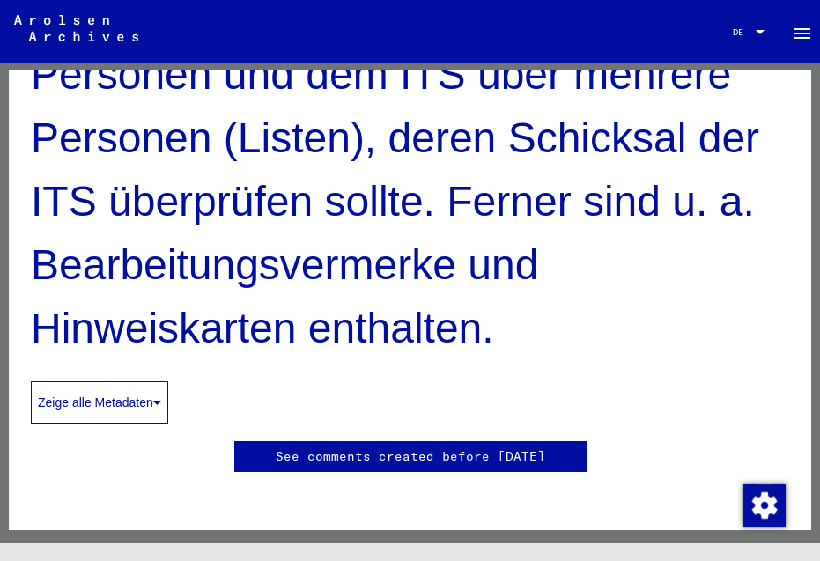
scroll to position [705, 0]
click at [147, 381] on button "Zeige alle Metadaten" at bounding box center [99, 402] width 137 height 42
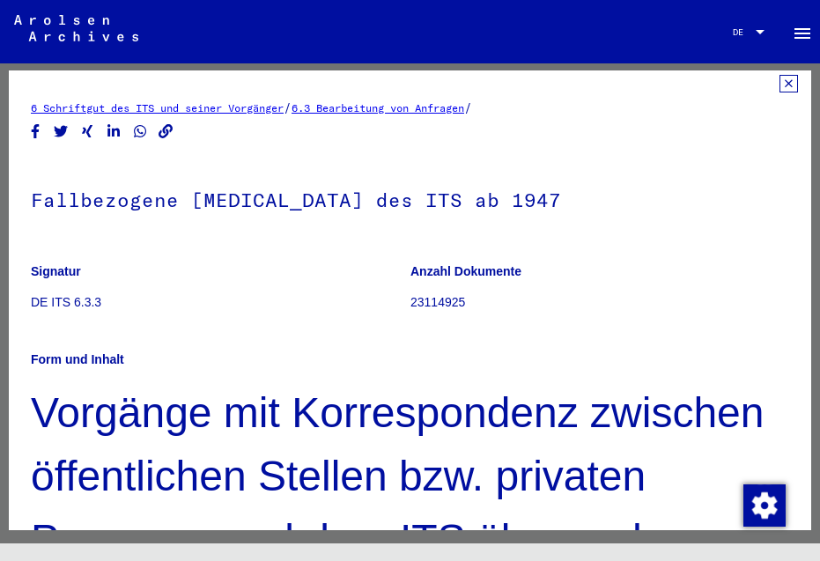
scroll to position [0, 0]
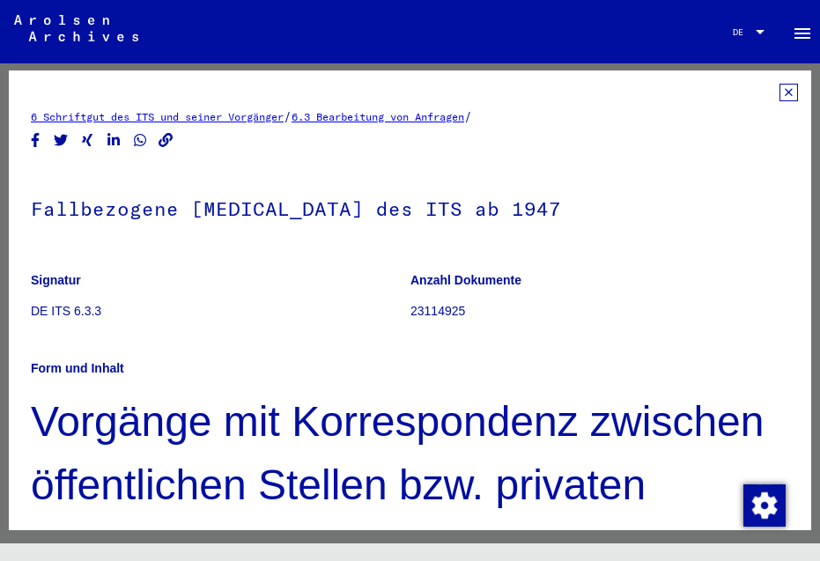
click at [779, 88] on icon at bounding box center [788, 93] width 18 height 18
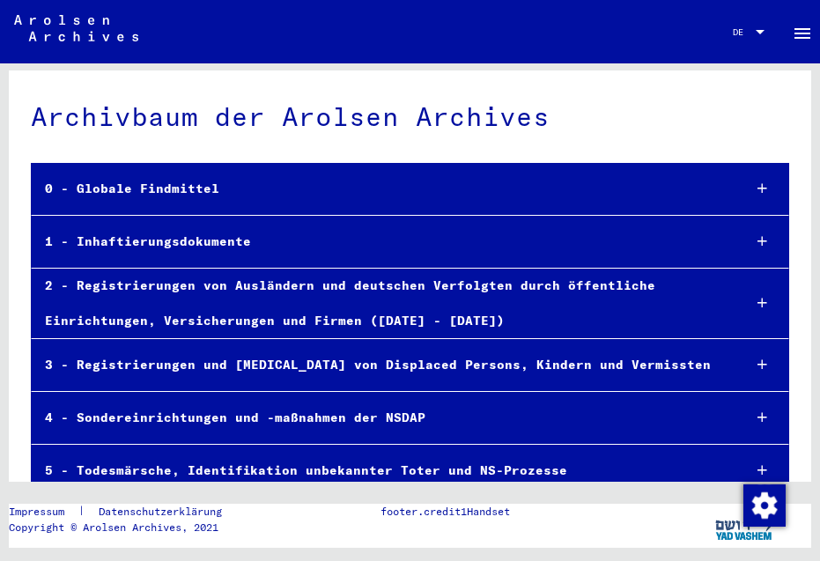
click at [181, 235] on div "1 - Inhaftierungsdokumente" at bounding box center [380, 242] width 697 height 34
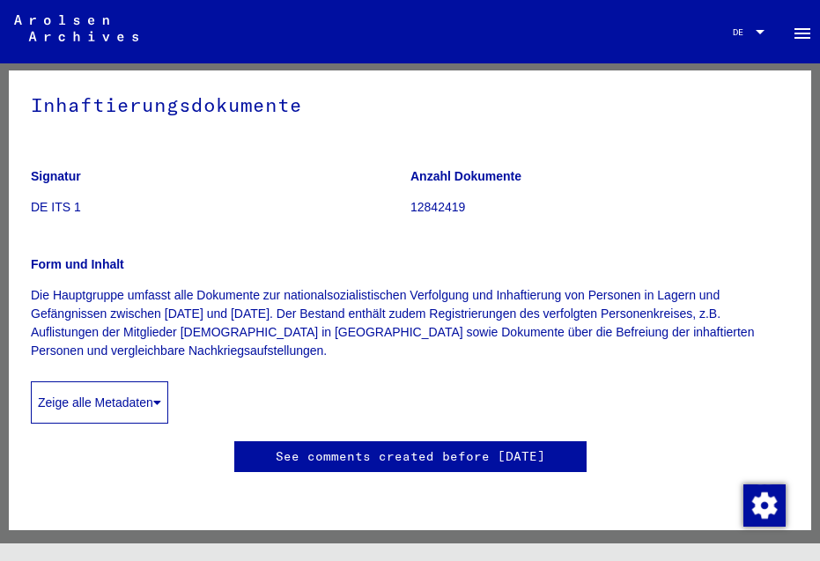
scroll to position [164, 0]
click at [121, 381] on button "Zeige alle Metadaten" at bounding box center [99, 402] width 137 height 42
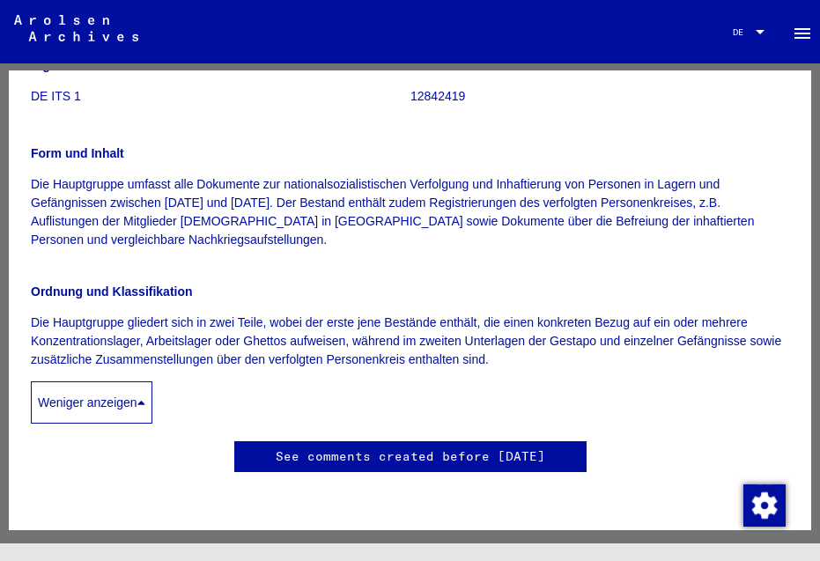
scroll to position [0, 0]
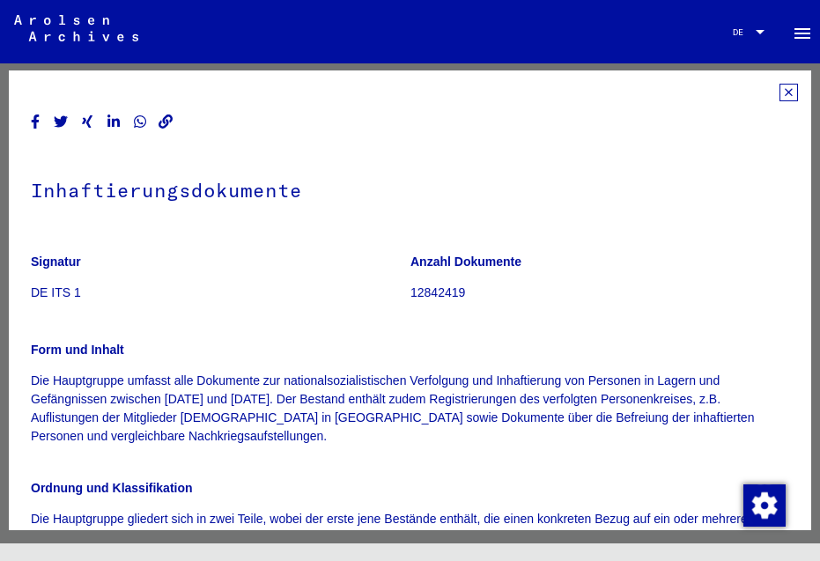
click at [779, 92] on icon at bounding box center [788, 93] width 18 height 18
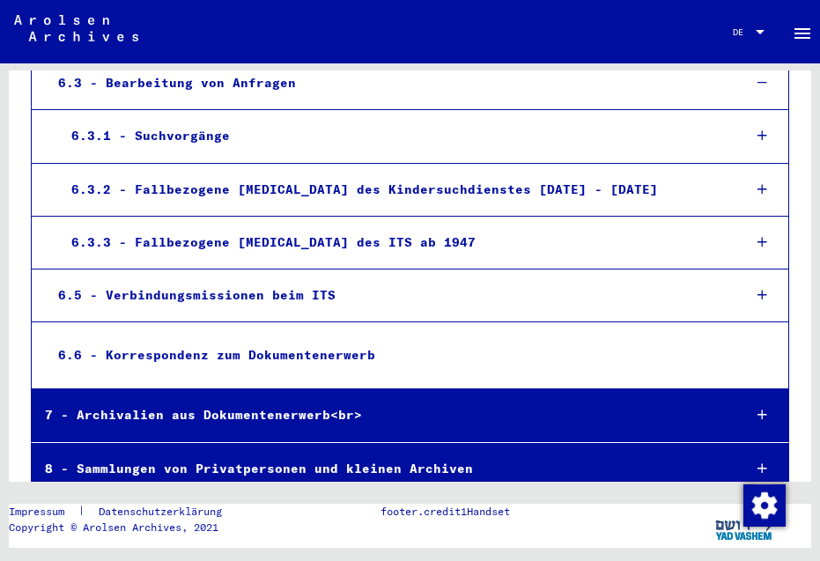
scroll to position [724, 0]
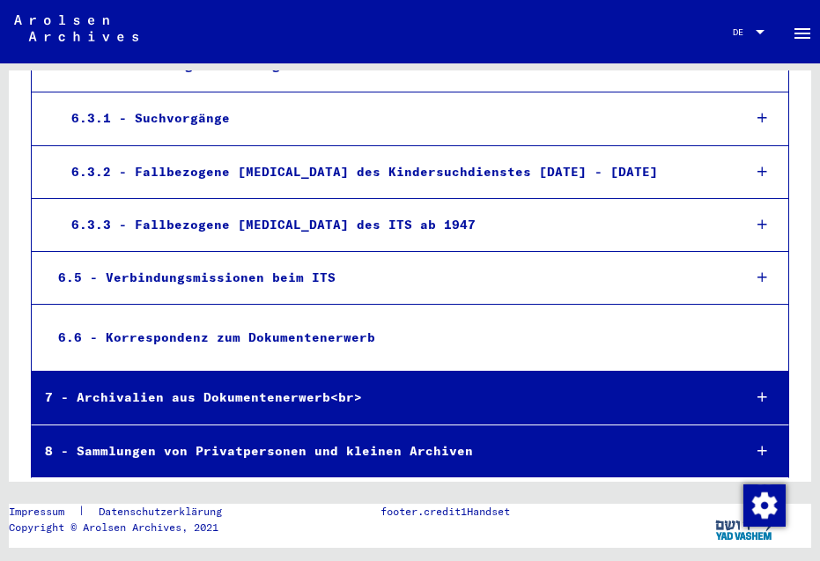
click at [334, 434] on div "8 - Sammlungen von Privatpersonen und kleinen Archiven" at bounding box center [380, 451] width 697 height 34
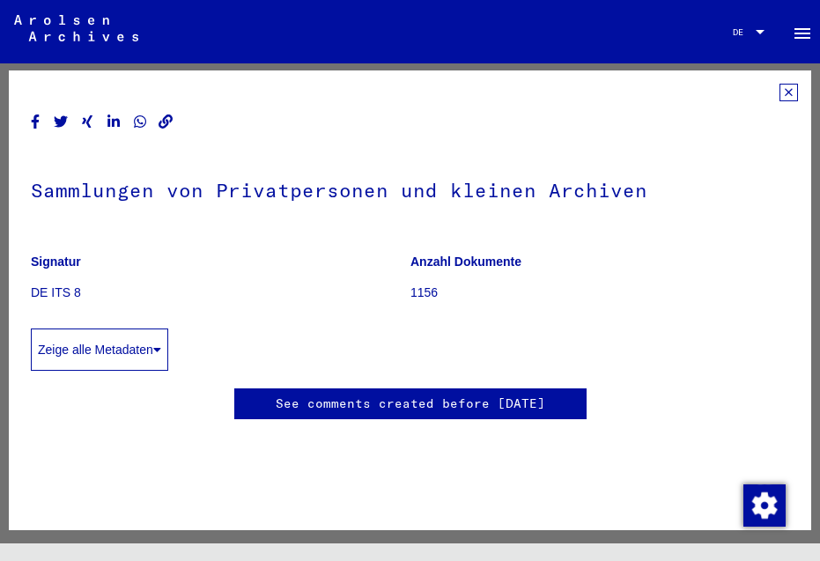
click at [779, 92] on icon at bounding box center [788, 93] width 18 height 18
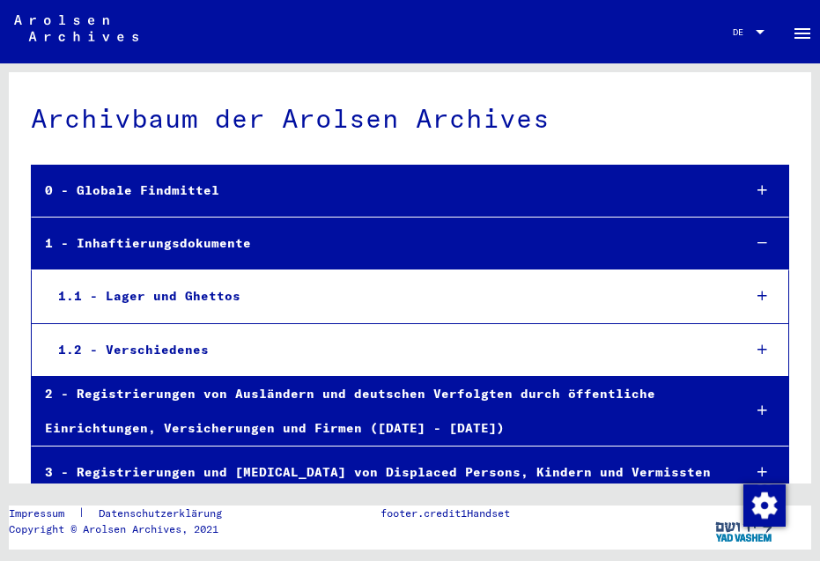
click at [792, 34] on mat-icon "menu" at bounding box center [802, 33] width 21 height 21
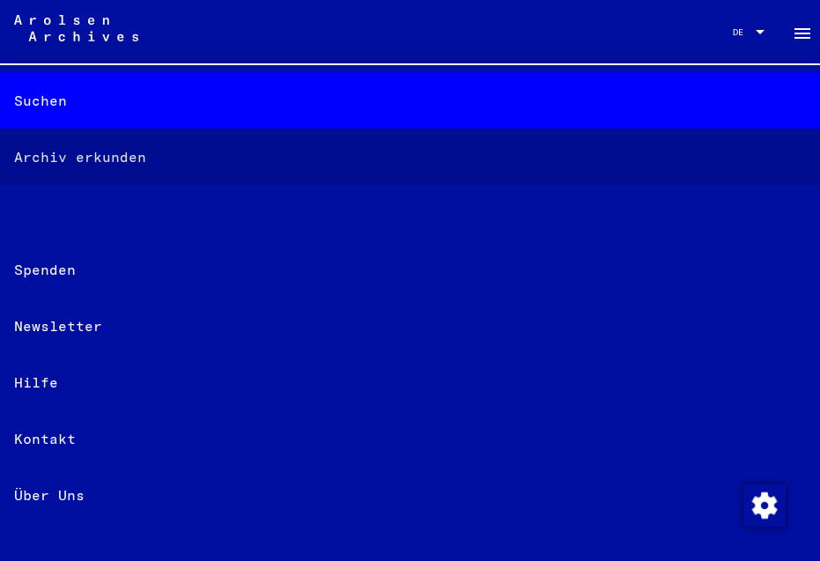
click at [106, 156] on div "Archiv erkunden" at bounding box center [410, 157] width 820 height 56
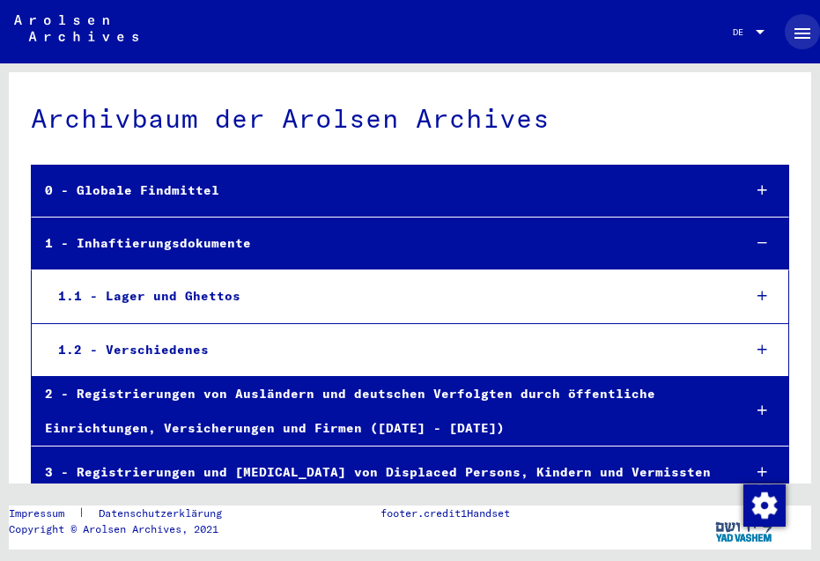
click at [792, 34] on mat-icon "menu" at bounding box center [802, 33] width 21 height 21
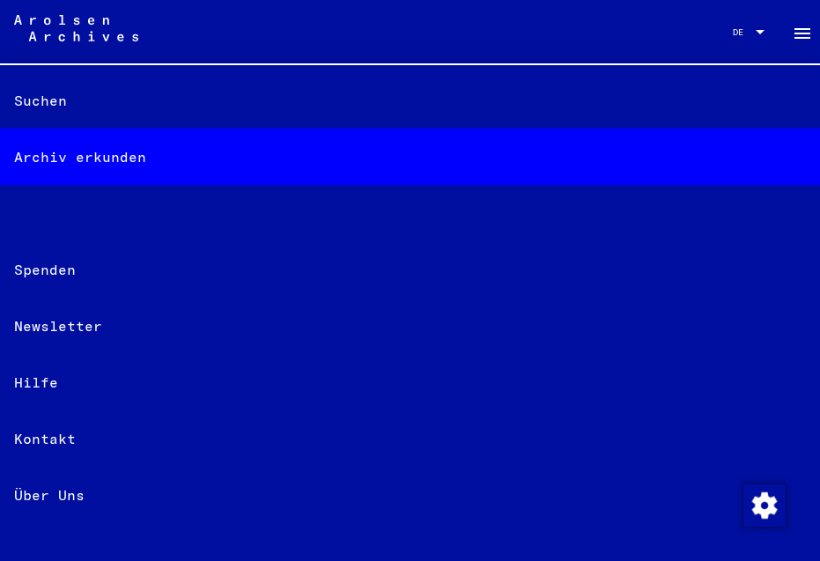
click at [21, 100] on div "Suchen" at bounding box center [410, 100] width 820 height 56
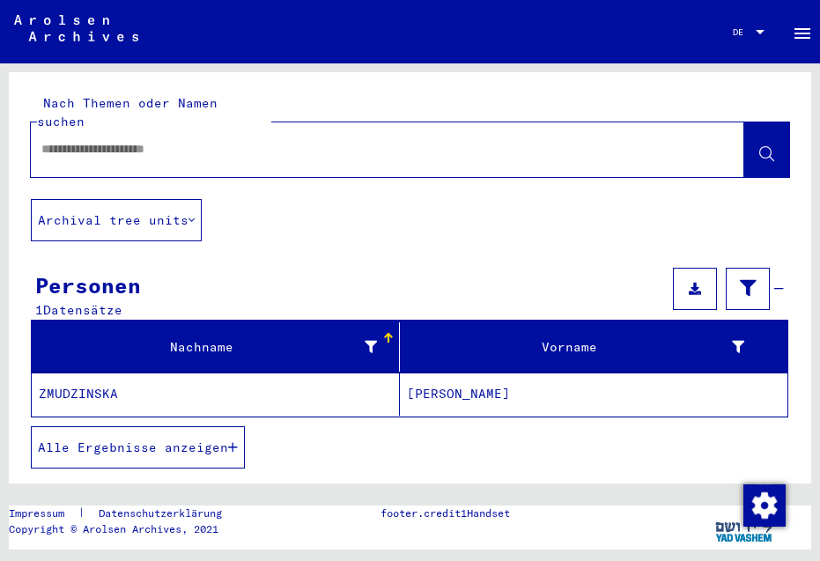
click at [77, 373] on mat-cell "ZMUDZINSKA" at bounding box center [216, 394] width 368 height 43
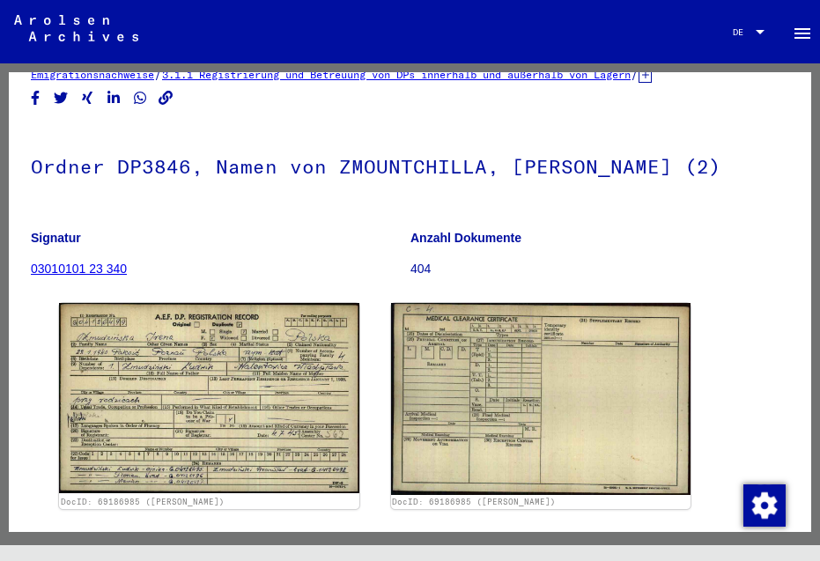
scroll to position [82, 0]
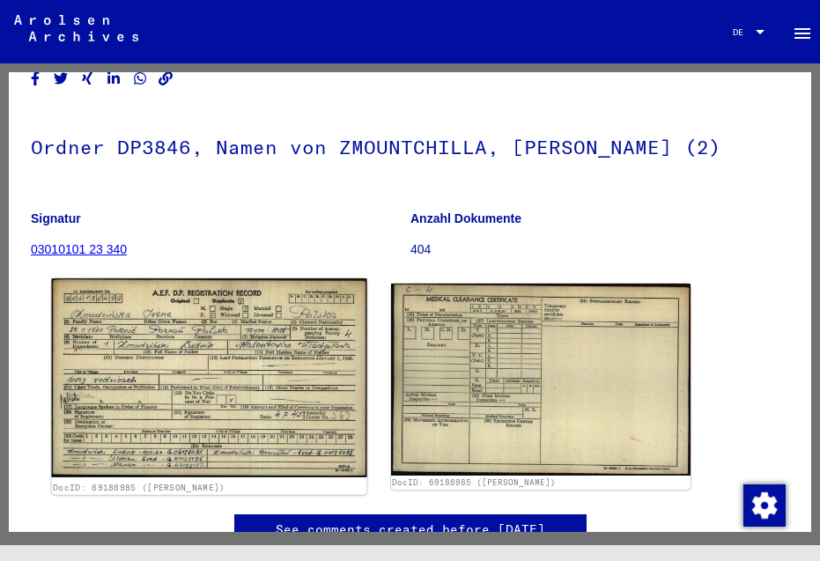
click at [108, 373] on img at bounding box center [208, 377] width 315 height 199
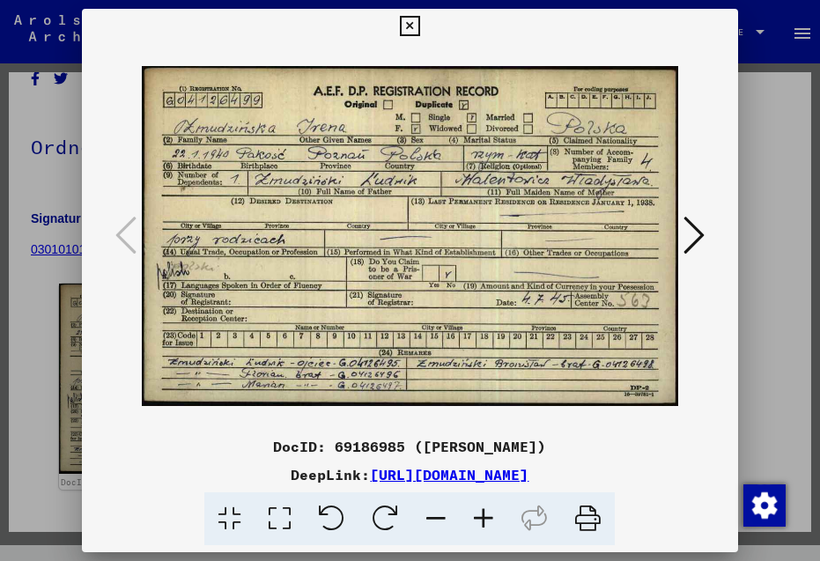
click at [692, 229] on icon at bounding box center [693, 235] width 21 height 42
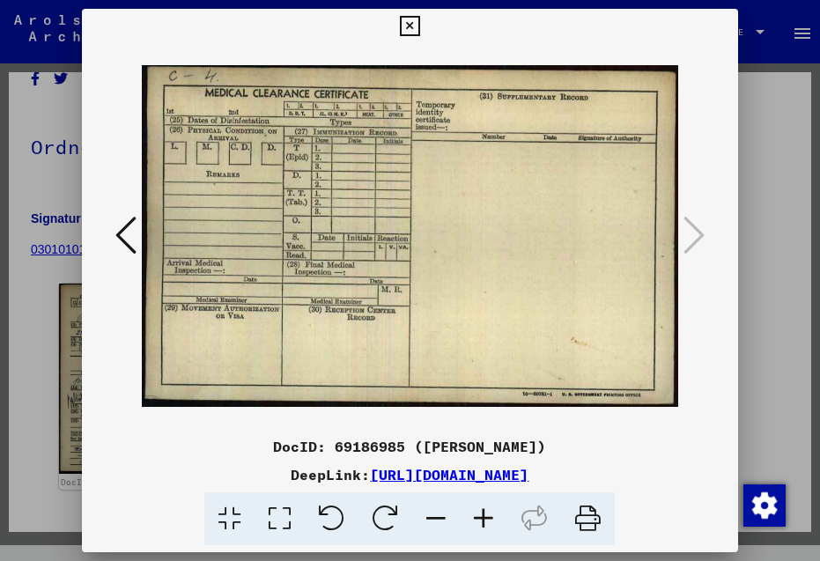
click at [692, 229] on icon at bounding box center [693, 235] width 21 height 42
click at [420, 16] on icon at bounding box center [410, 26] width 20 height 21
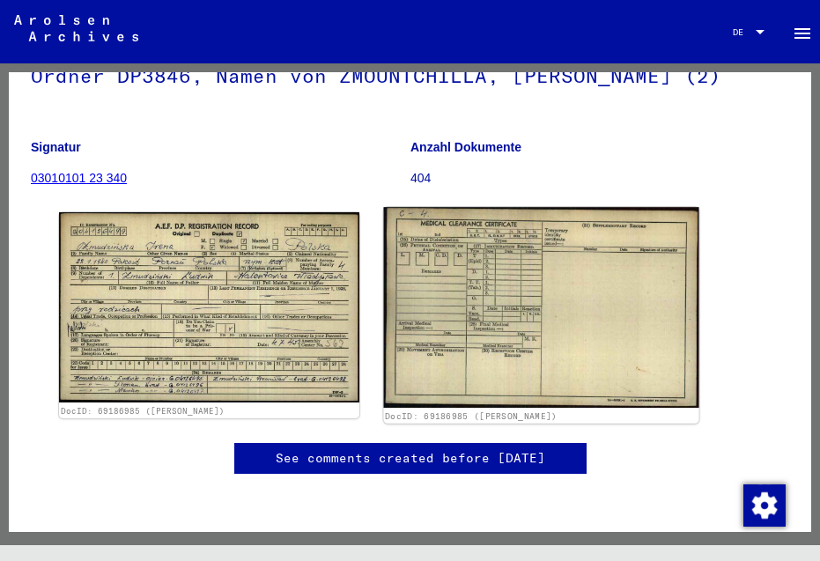
scroll to position [0, 0]
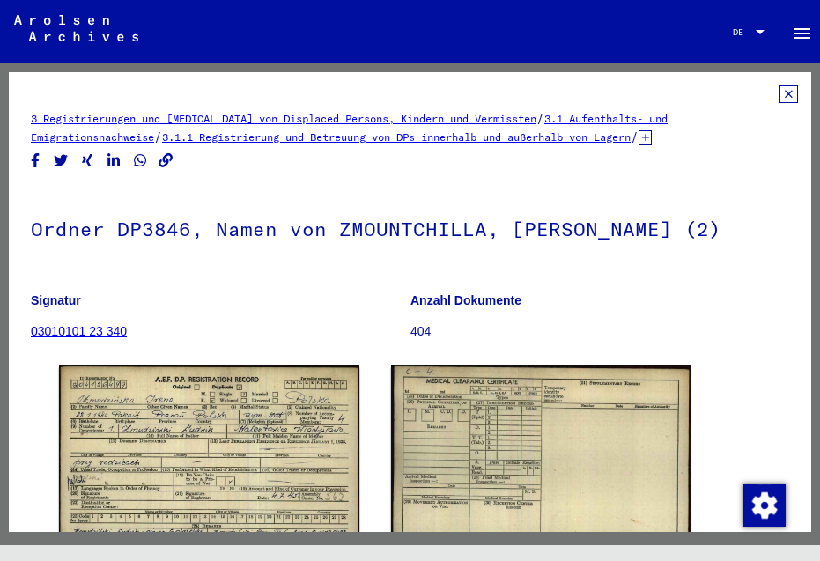
click at [652, 138] on icon at bounding box center [644, 137] width 13 height 15
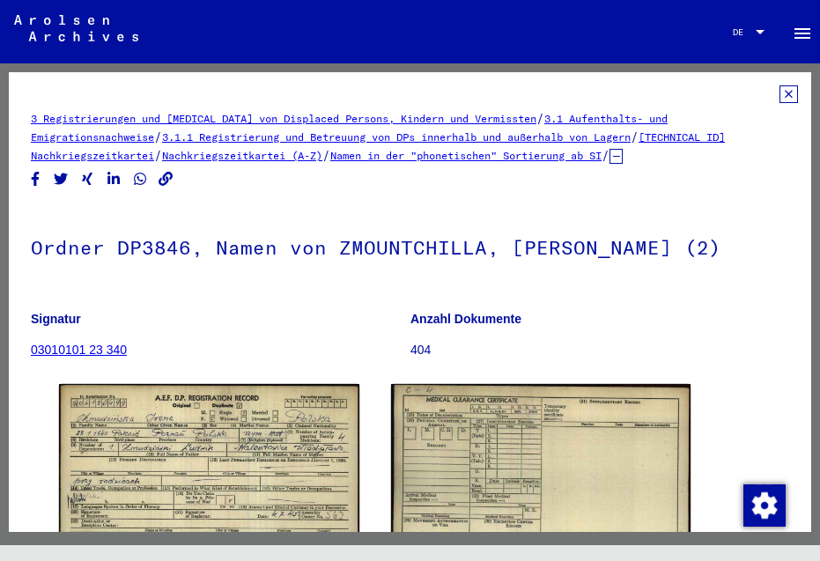
click at [779, 97] on icon at bounding box center [788, 94] width 18 height 18
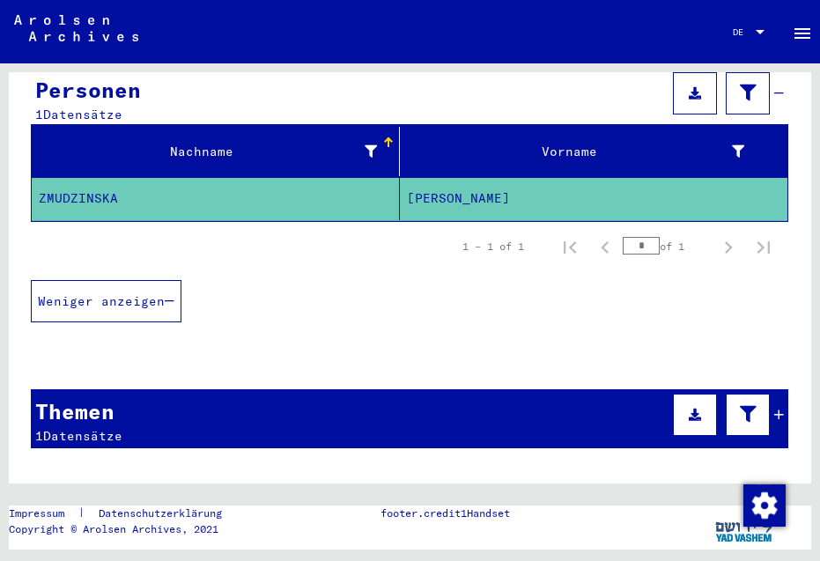
scroll to position [314, 0]
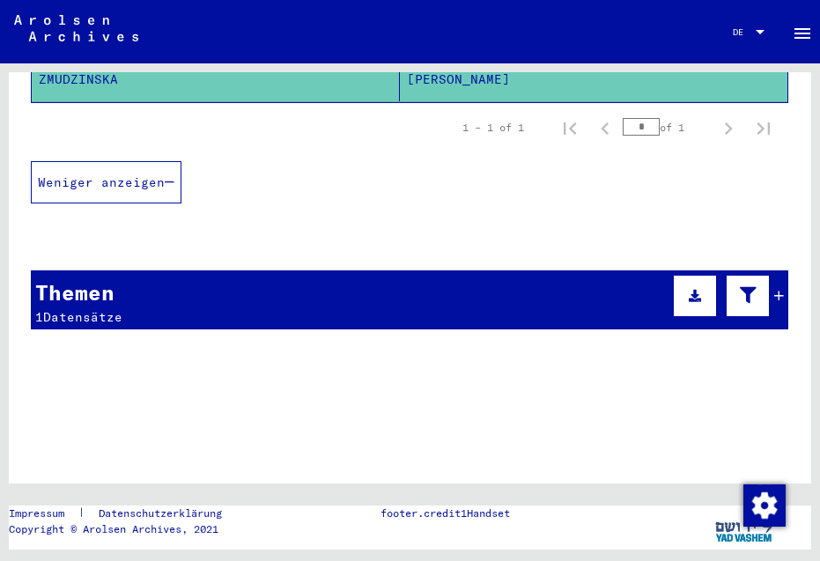
click at [373, 277] on div "Themen 1 Datensätze" at bounding box center [409, 299] width 757 height 59
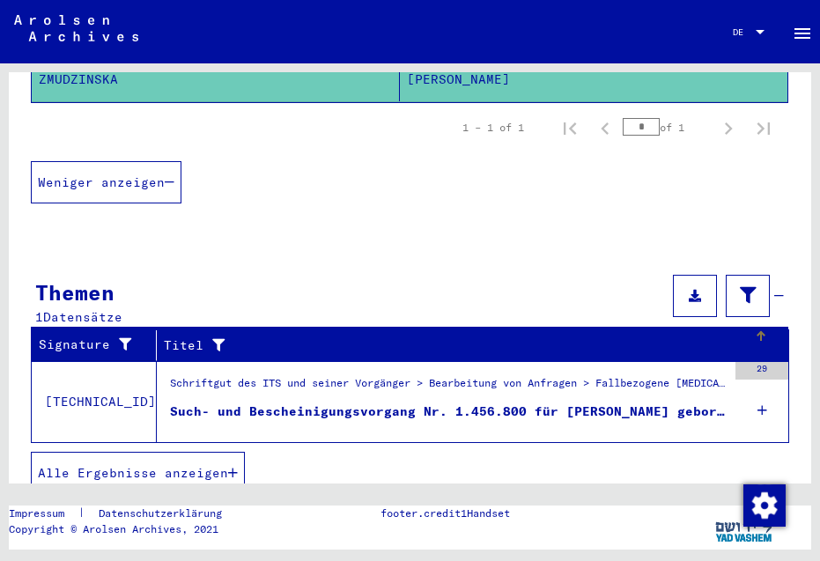
scroll to position [328, 0]
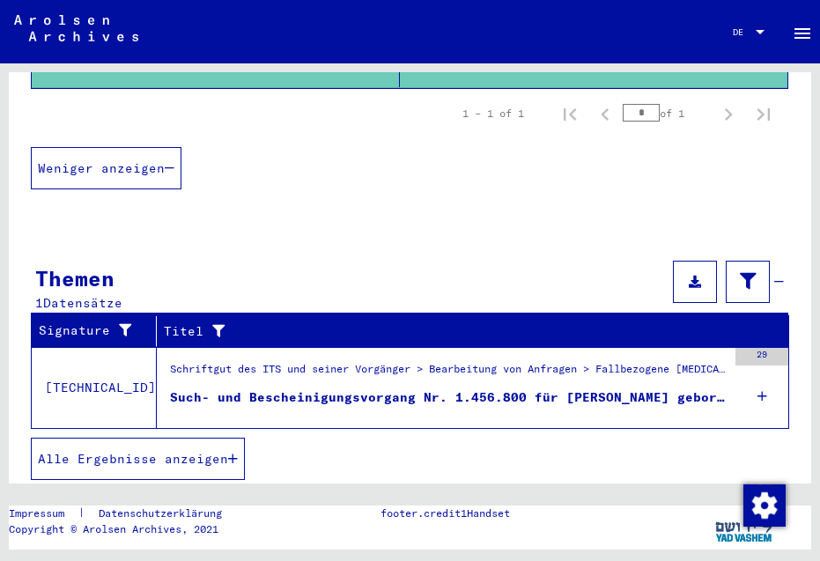
click at [368, 367] on figure "Schriftgut des ITS und seiner Vorgänger > Bearbeitung von Anfragen > Fallbezoge…" at bounding box center [448, 374] width 557 height 26
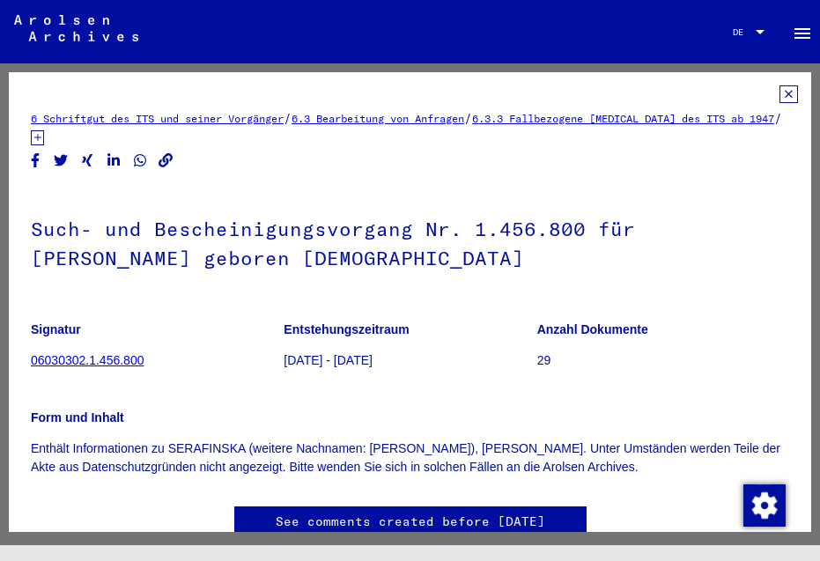
click at [779, 98] on icon at bounding box center [788, 94] width 18 height 18
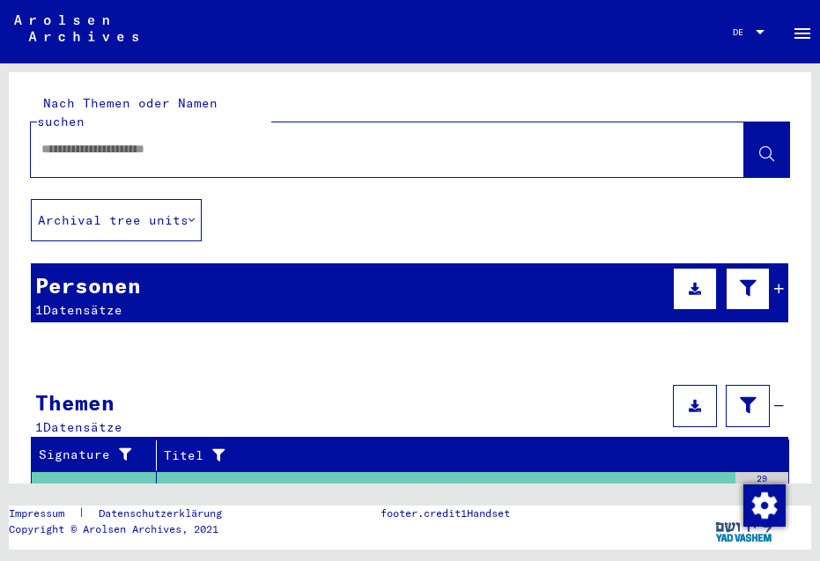
click at [203, 140] on input "text" at bounding box center [371, 149] width 661 height 18
type input "**********"
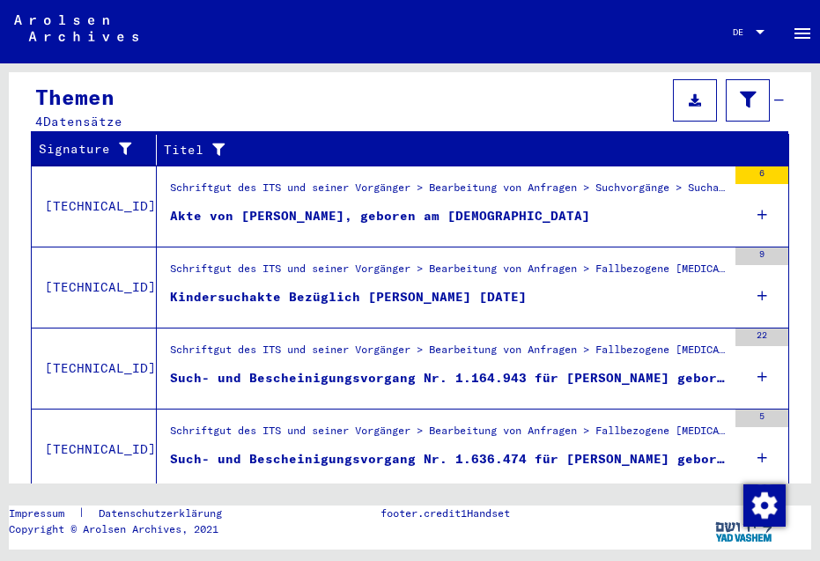
scroll to position [338, 0]
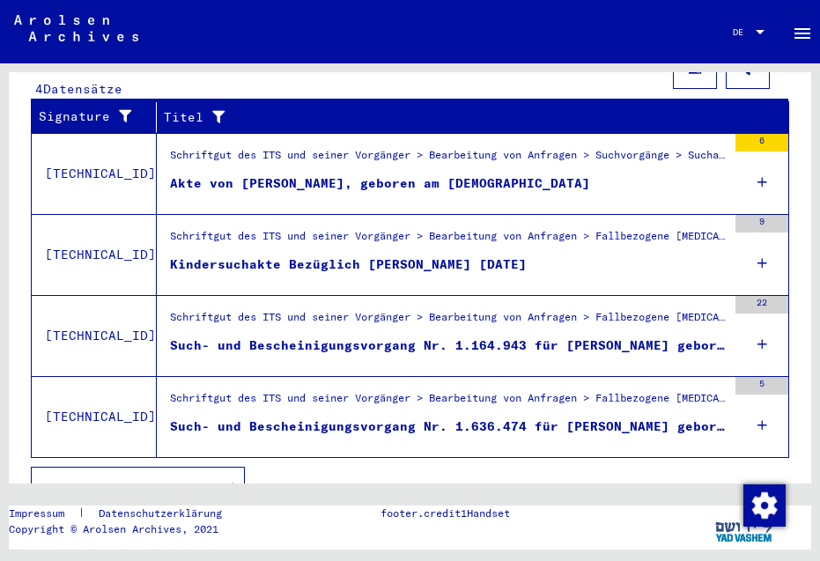
click at [263, 417] on div "Such- und Bescheinigungsvorgang Nr. 1.636.474 für [PERSON_NAME] geboren [DEMOGR…" at bounding box center [448, 426] width 557 height 18
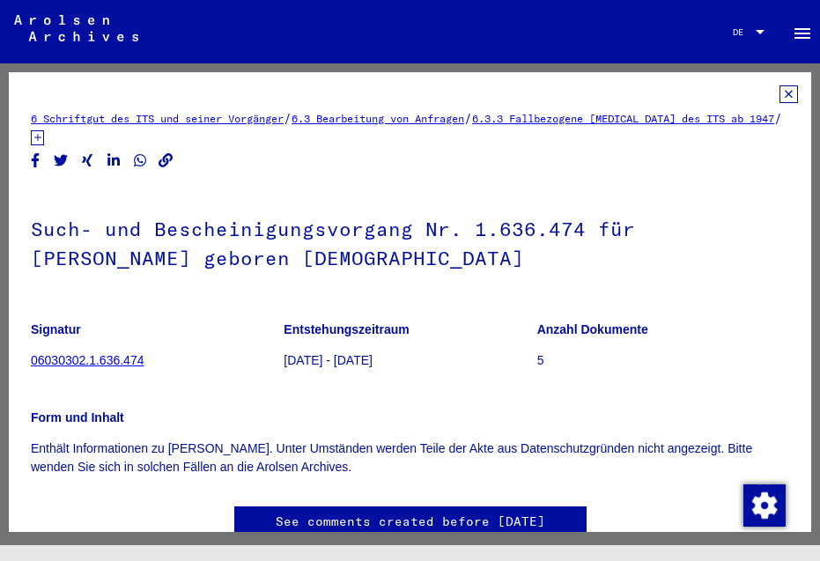
click at [779, 95] on icon at bounding box center [788, 94] width 18 height 18
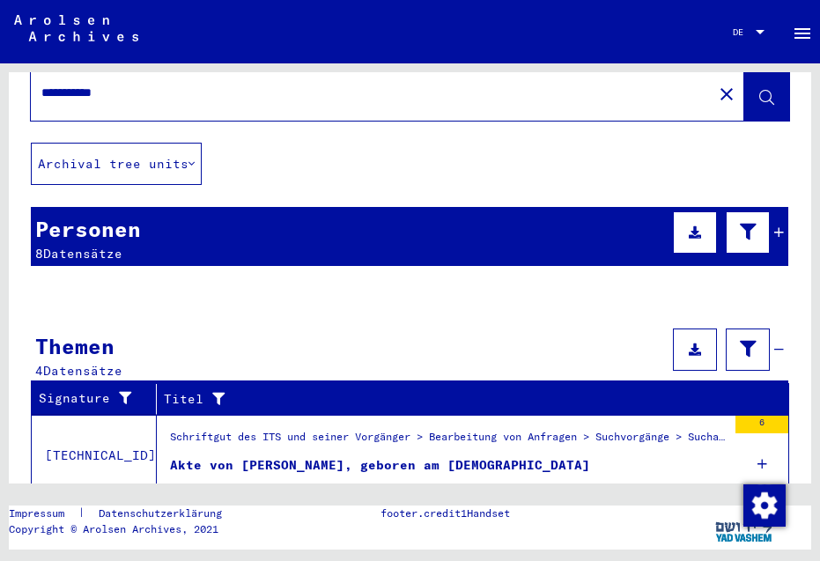
scroll to position [69, 0]
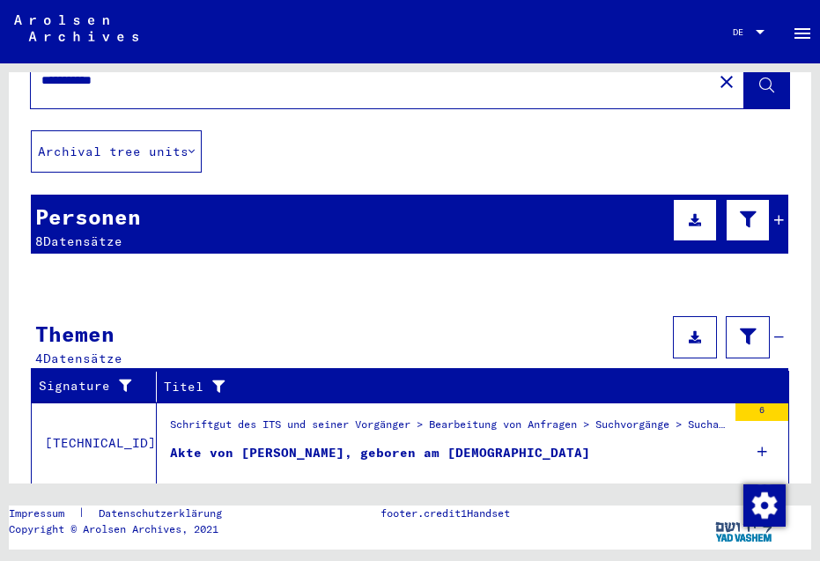
click at [341, 215] on div "Personen 8 Datensätze" at bounding box center [409, 224] width 757 height 59
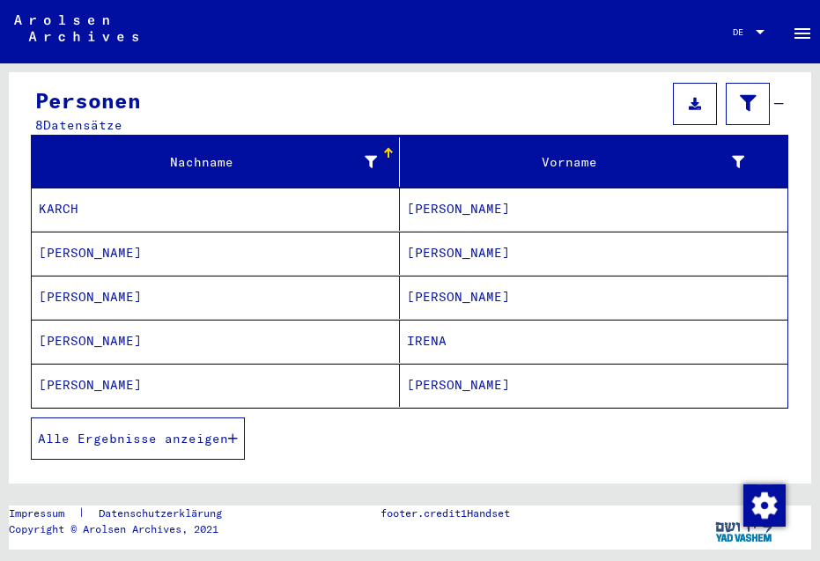
scroll to position [193, 0]
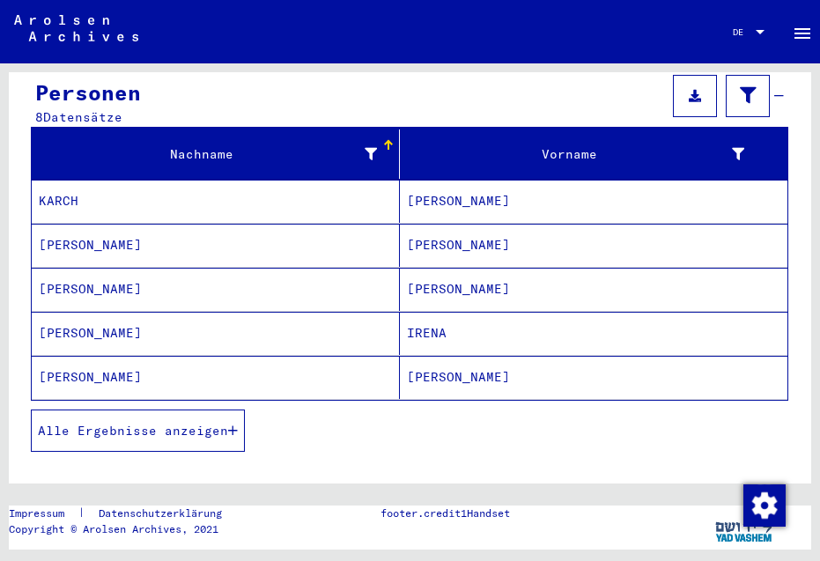
click at [105, 314] on mat-cell "[PERSON_NAME]" at bounding box center [216, 333] width 368 height 43
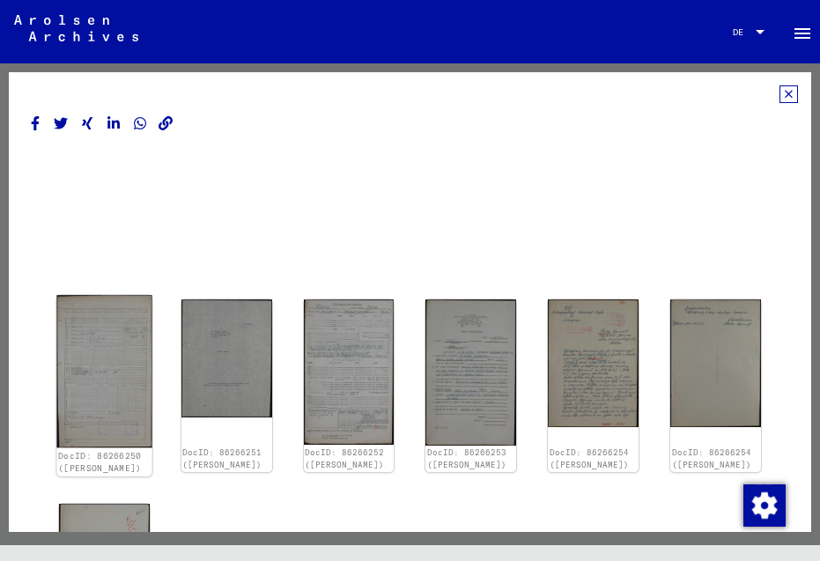
click at [102, 343] on img at bounding box center [103, 371] width 95 height 152
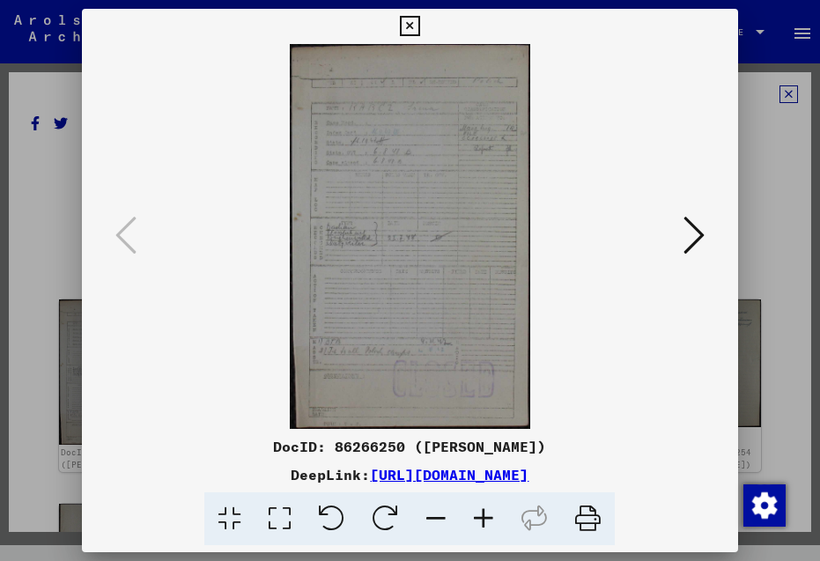
click at [483, 526] on icon at bounding box center [484, 519] width 48 height 54
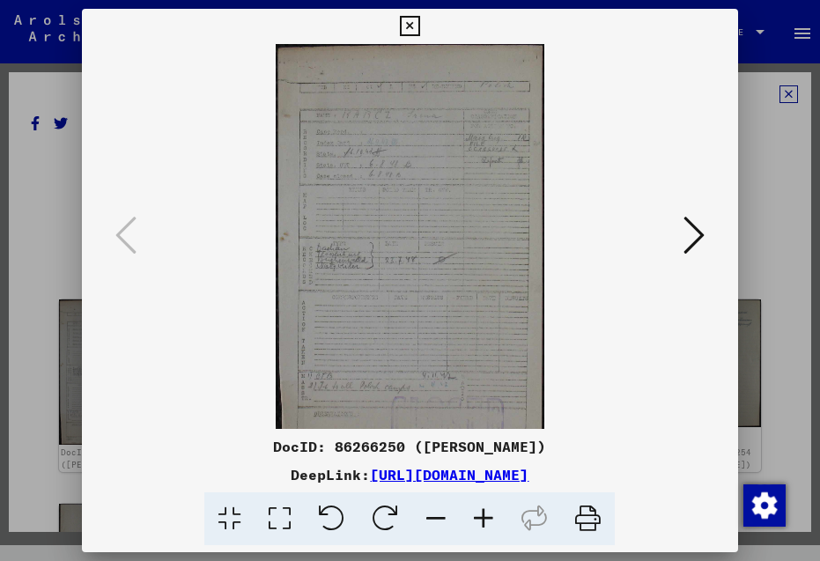
click at [483, 526] on icon at bounding box center [484, 519] width 48 height 54
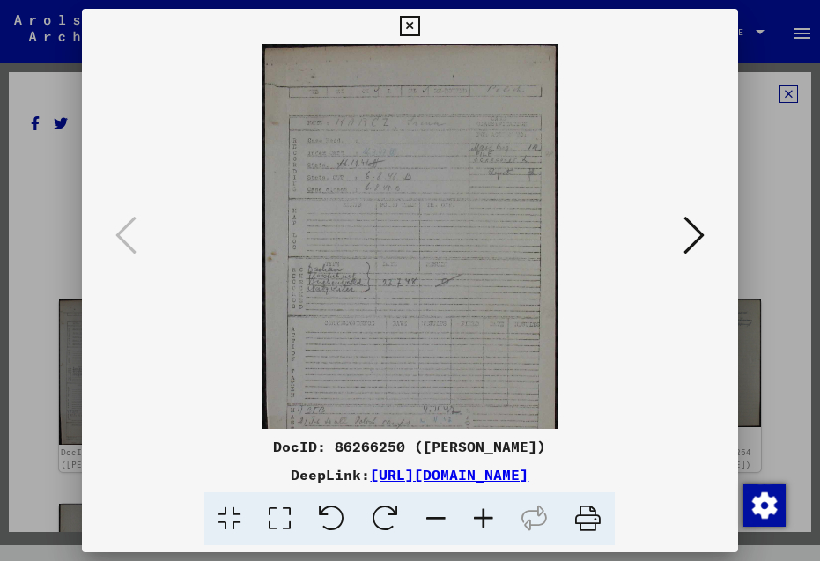
click at [483, 526] on icon at bounding box center [484, 519] width 48 height 54
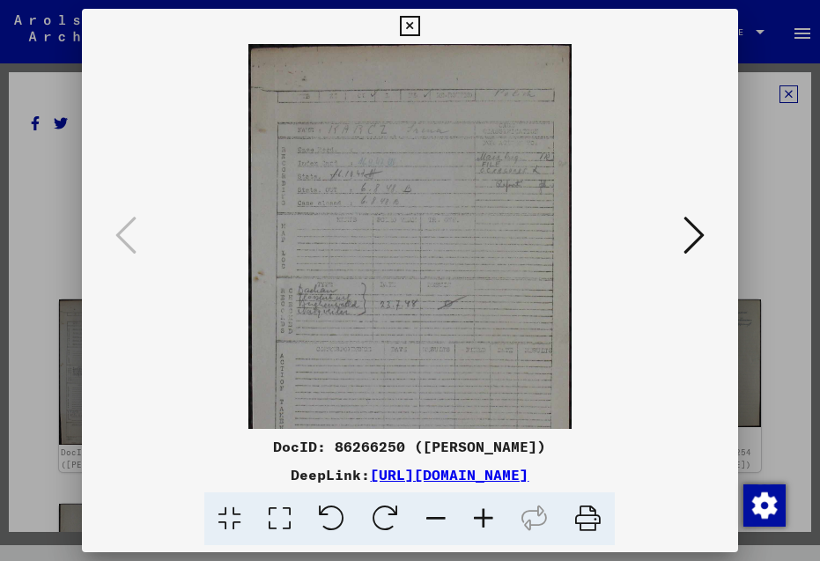
click at [692, 239] on icon at bounding box center [693, 235] width 21 height 42
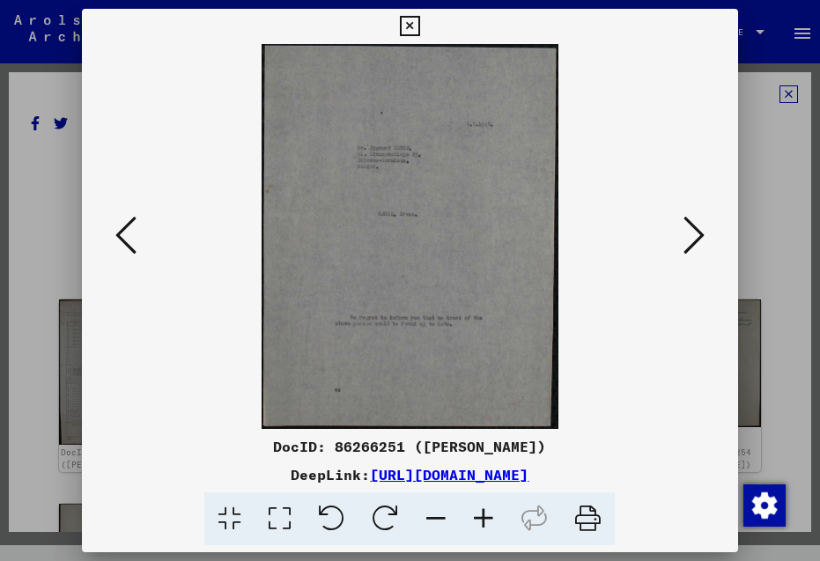
click at [483, 508] on icon at bounding box center [484, 519] width 48 height 54
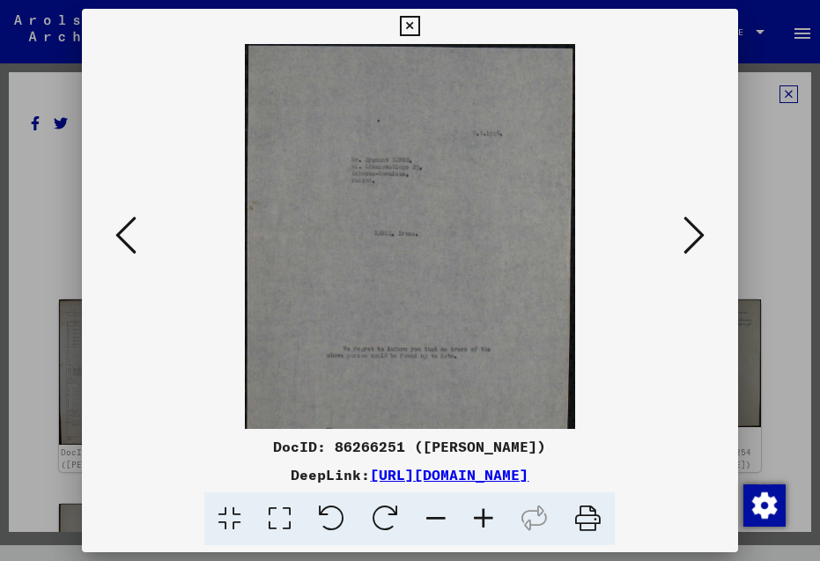
click at [483, 508] on icon at bounding box center [484, 519] width 48 height 54
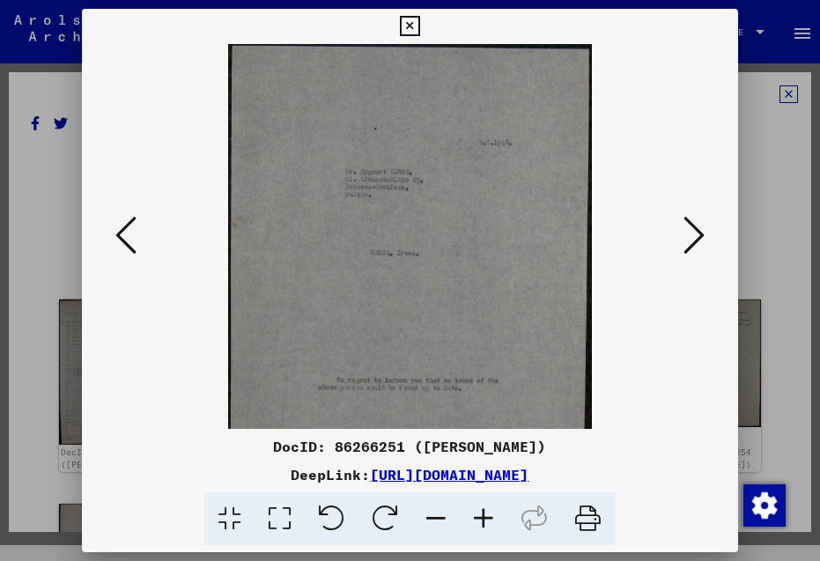
click at [483, 508] on icon at bounding box center [484, 519] width 48 height 54
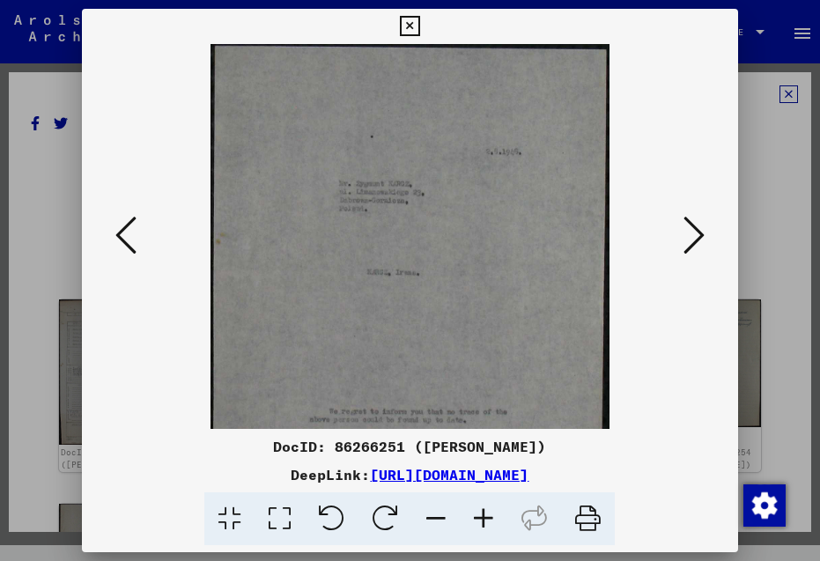
click at [483, 508] on icon at bounding box center [484, 519] width 48 height 54
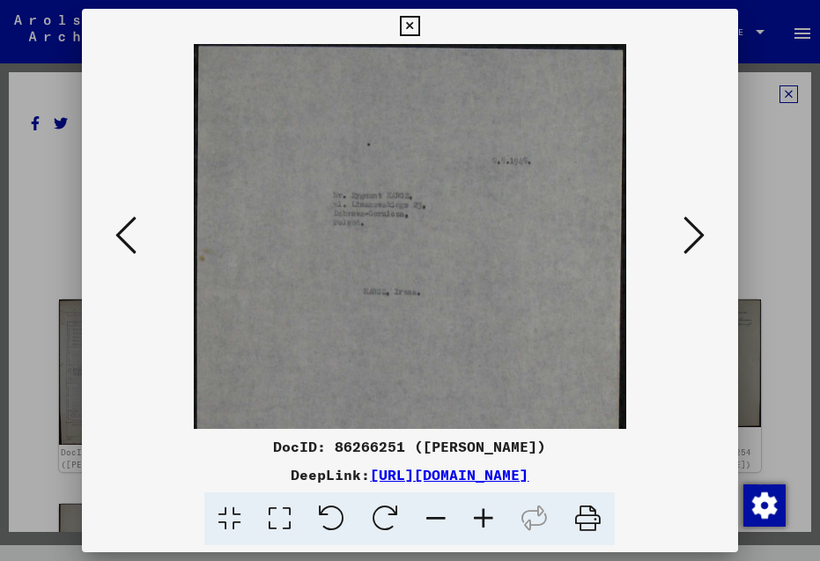
click at [435, 515] on icon at bounding box center [436, 519] width 48 height 54
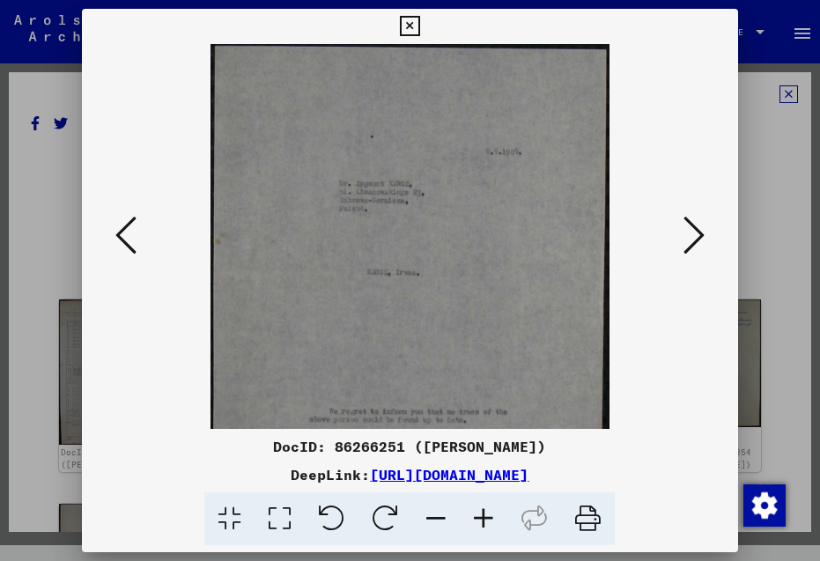
click at [435, 515] on icon at bounding box center [436, 519] width 48 height 54
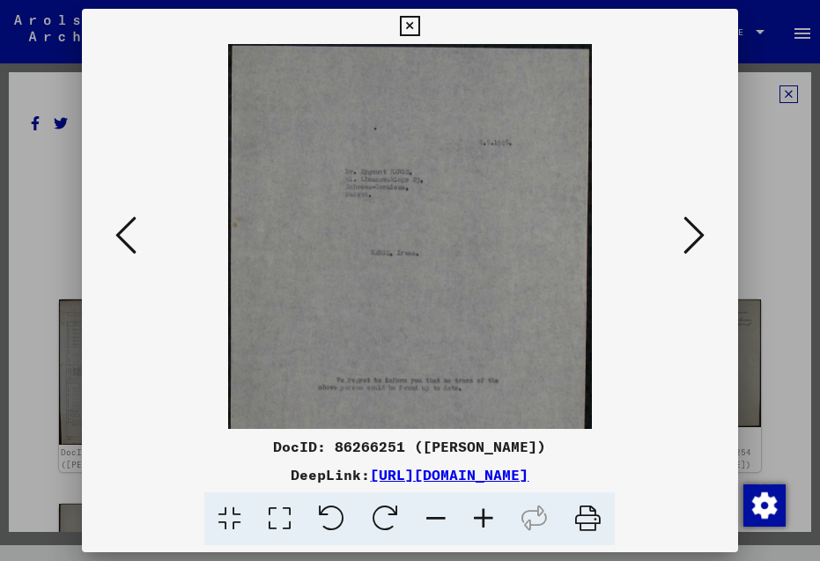
click at [692, 220] on icon at bounding box center [693, 235] width 21 height 42
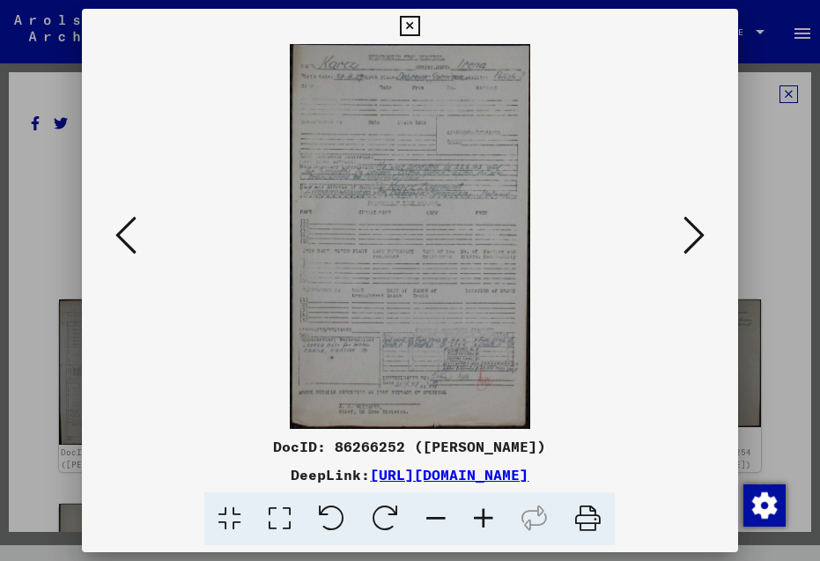
click at [486, 515] on icon at bounding box center [484, 519] width 48 height 54
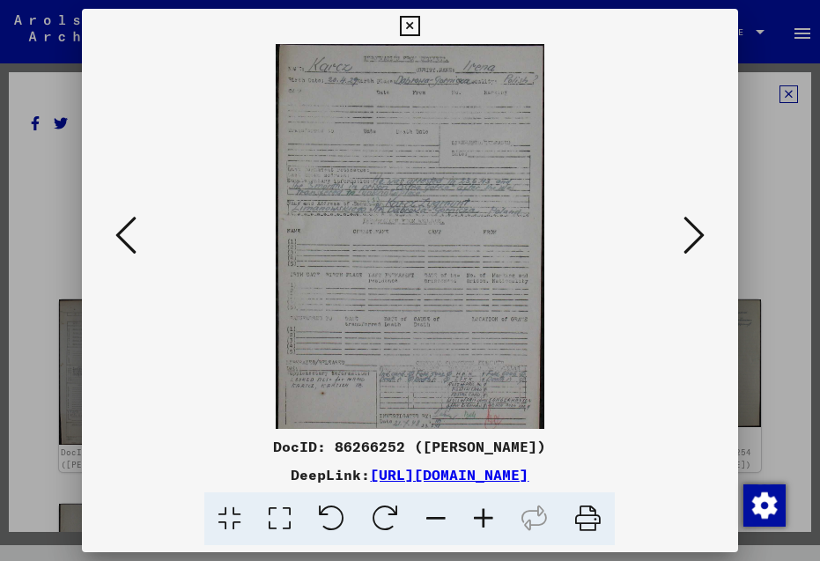
click at [486, 515] on icon at bounding box center [484, 519] width 48 height 54
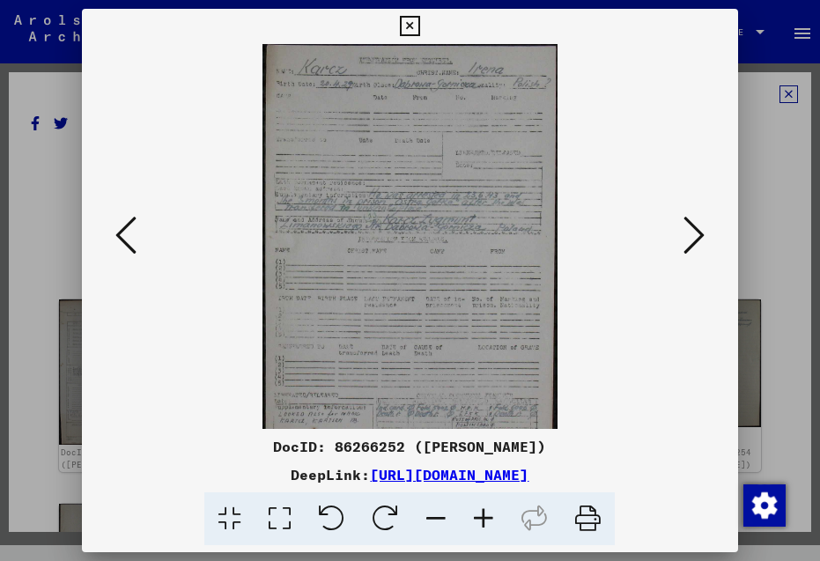
click at [486, 515] on icon at bounding box center [484, 519] width 48 height 54
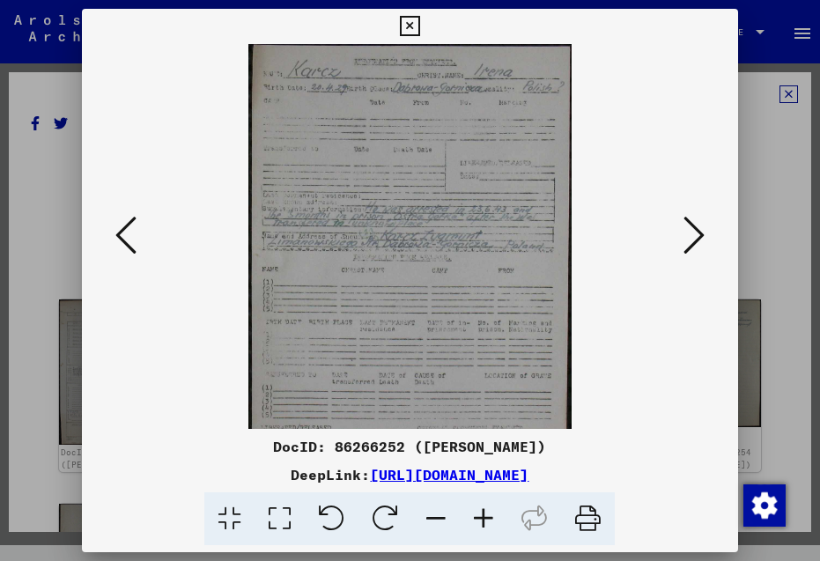
click at [486, 515] on icon at bounding box center [484, 519] width 48 height 54
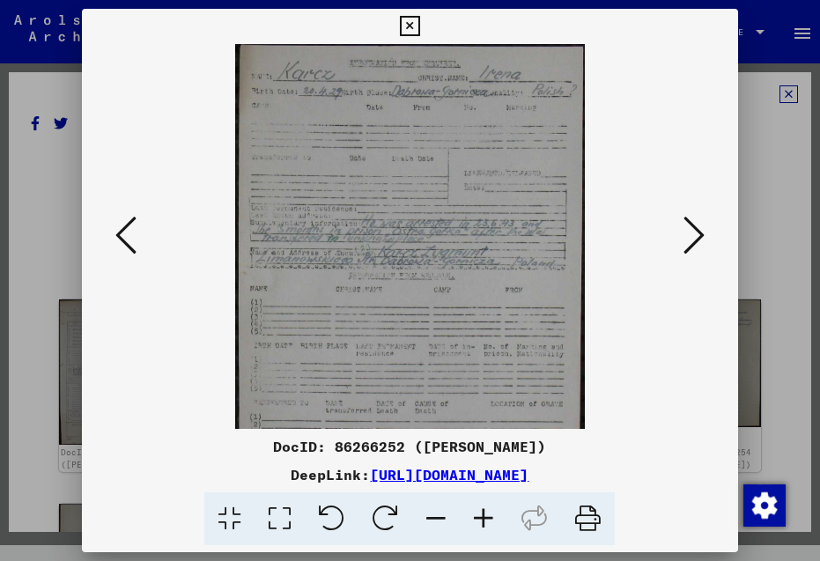
click at [486, 515] on icon at bounding box center [484, 519] width 48 height 54
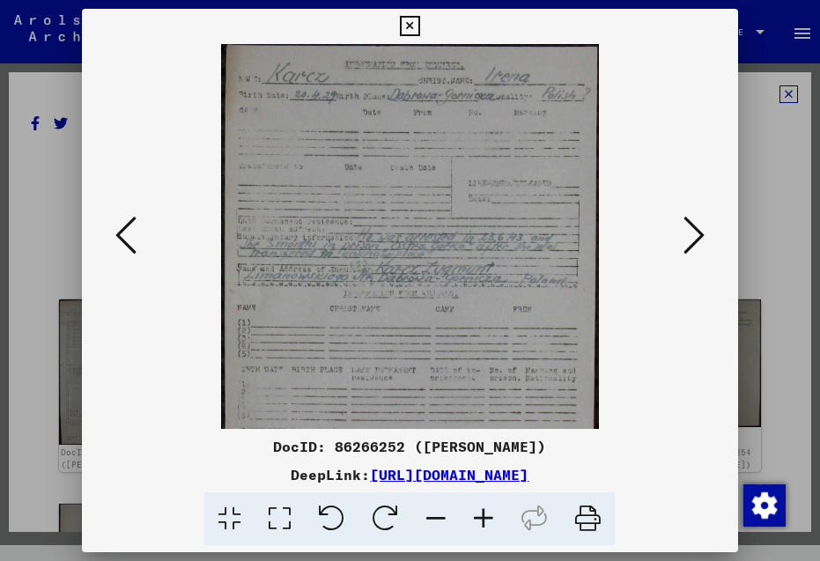
click at [486, 515] on icon at bounding box center [484, 519] width 48 height 54
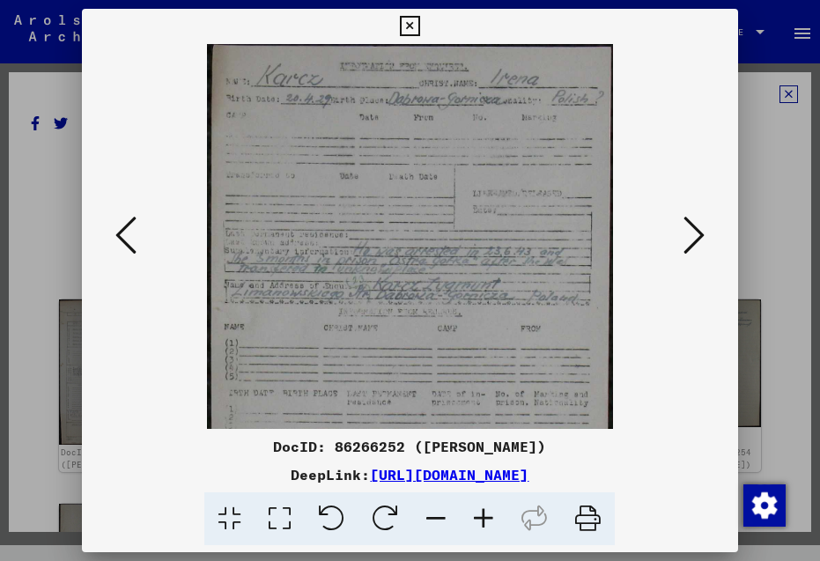
click at [439, 519] on icon at bounding box center [436, 519] width 48 height 54
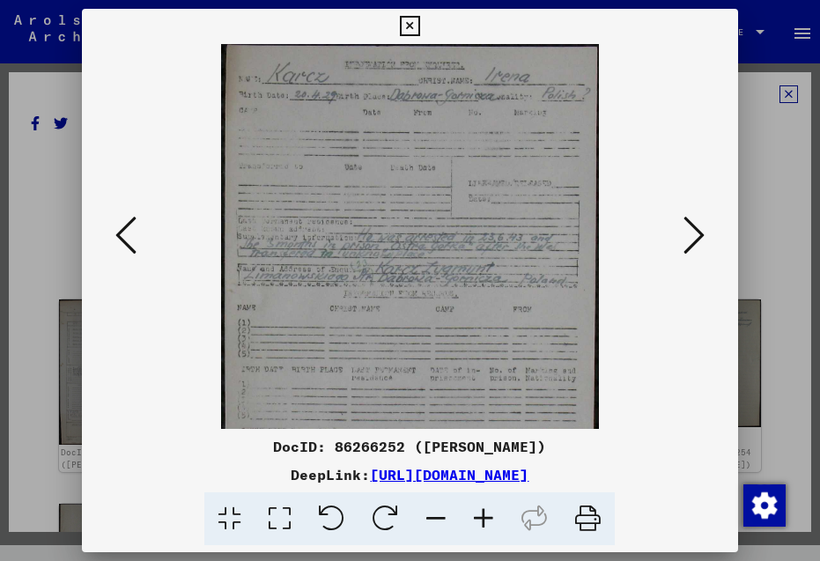
click at [439, 519] on icon at bounding box center [436, 519] width 48 height 54
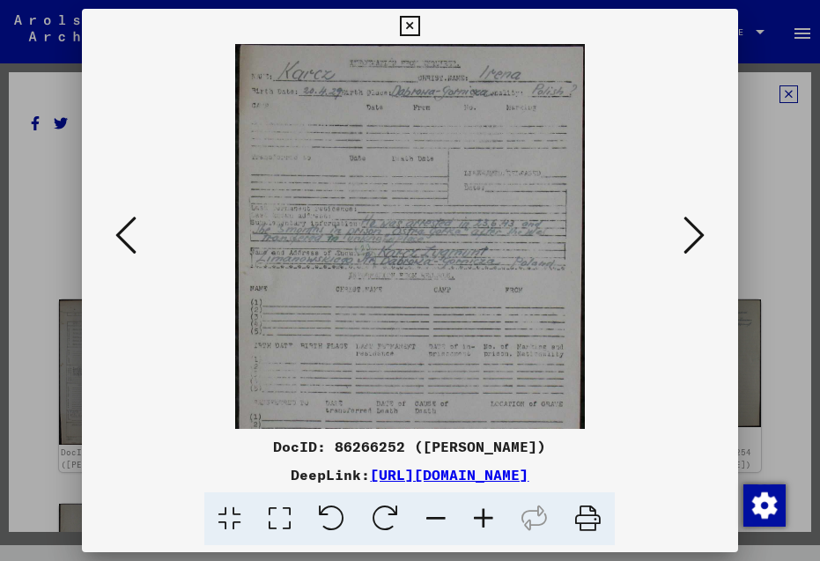
click at [439, 519] on icon at bounding box center [436, 519] width 48 height 54
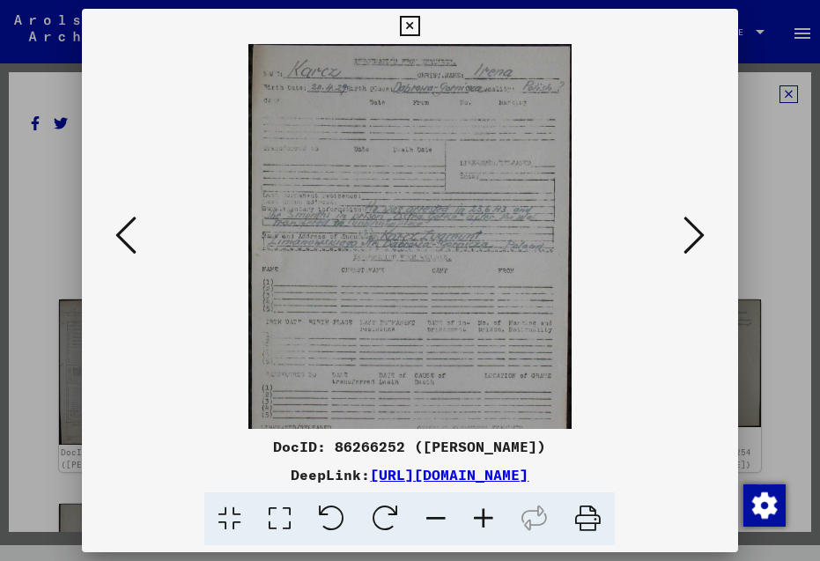
click at [439, 518] on icon at bounding box center [436, 519] width 48 height 54
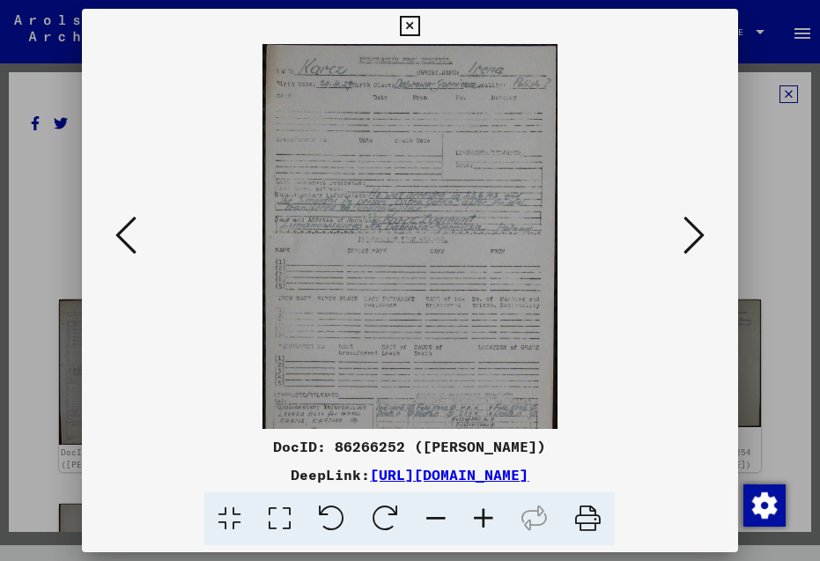
click at [439, 517] on icon at bounding box center [436, 519] width 48 height 54
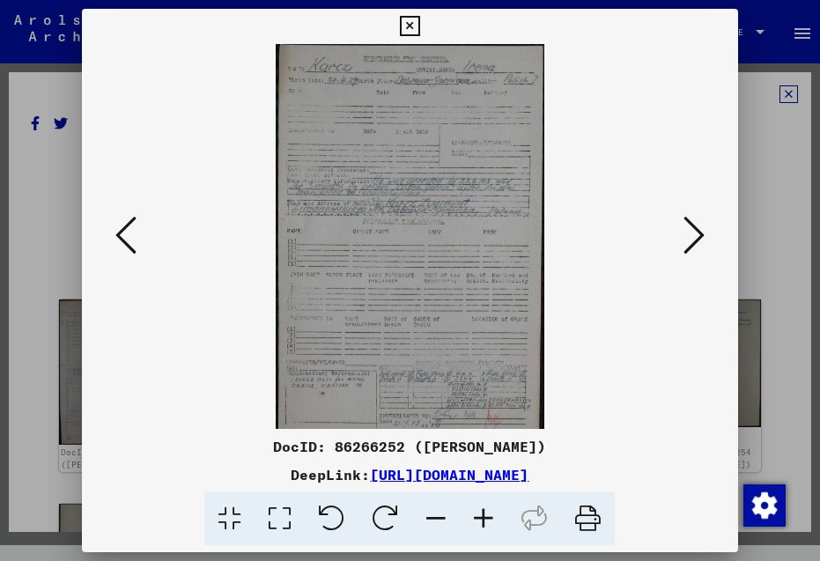
click at [702, 237] on icon at bounding box center [693, 235] width 21 height 42
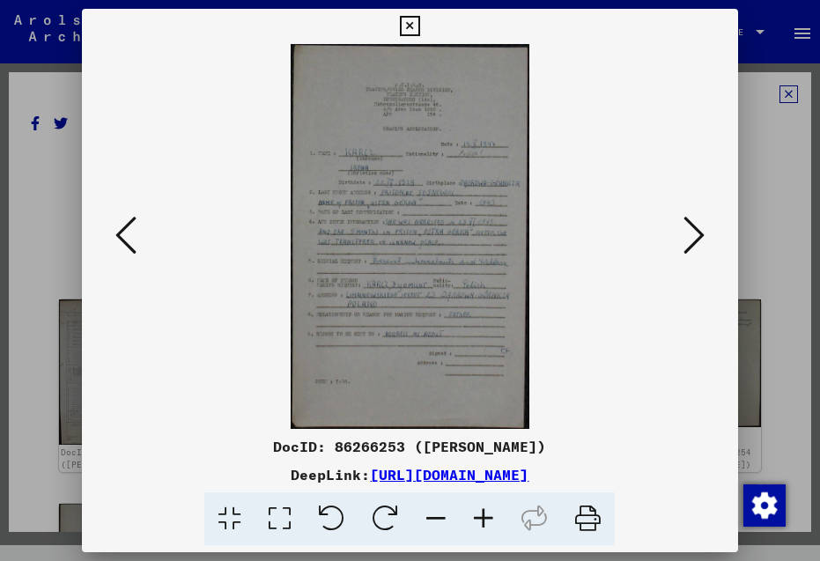
click at [702, 234] on icon at bounding box center [693, 235] width 21 height 42
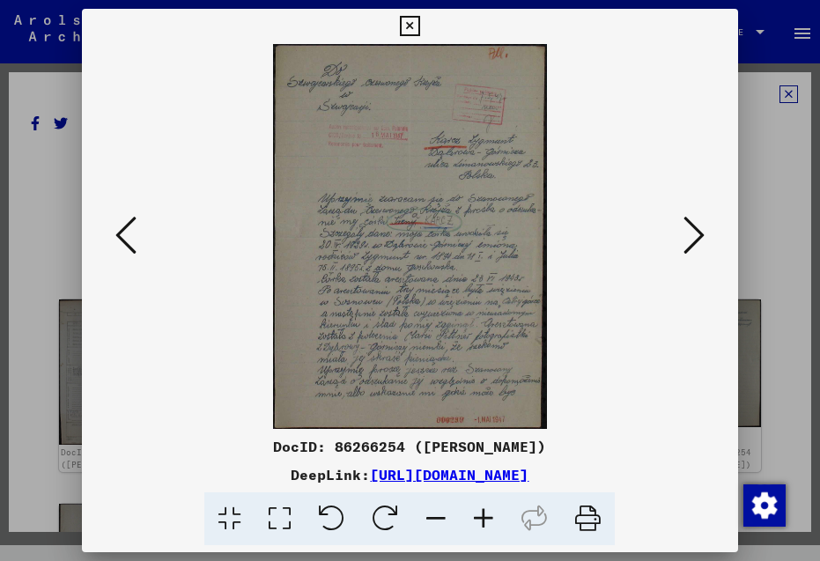
click at [702, 234] on icon at bounding box center [693, 235] width 21 height 42
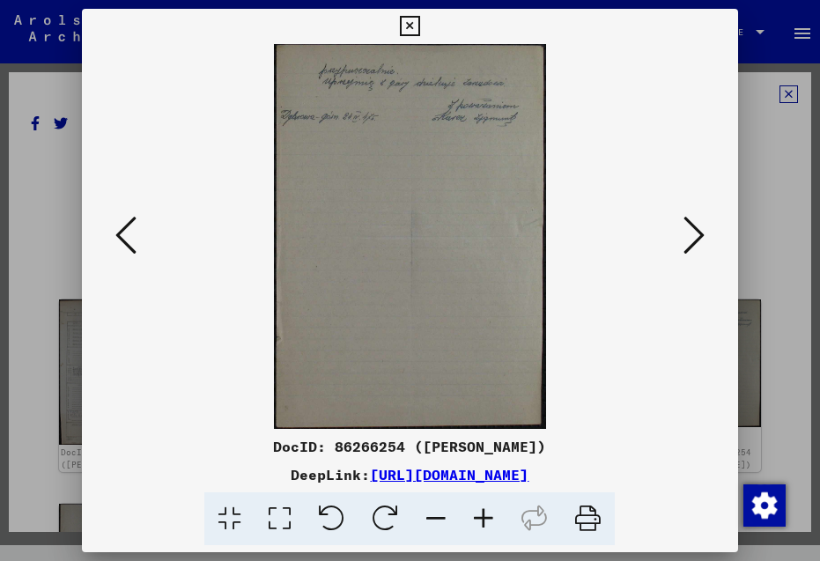
click at [702, 234] on icon at bounding box center [693, 235] width 21 height 42
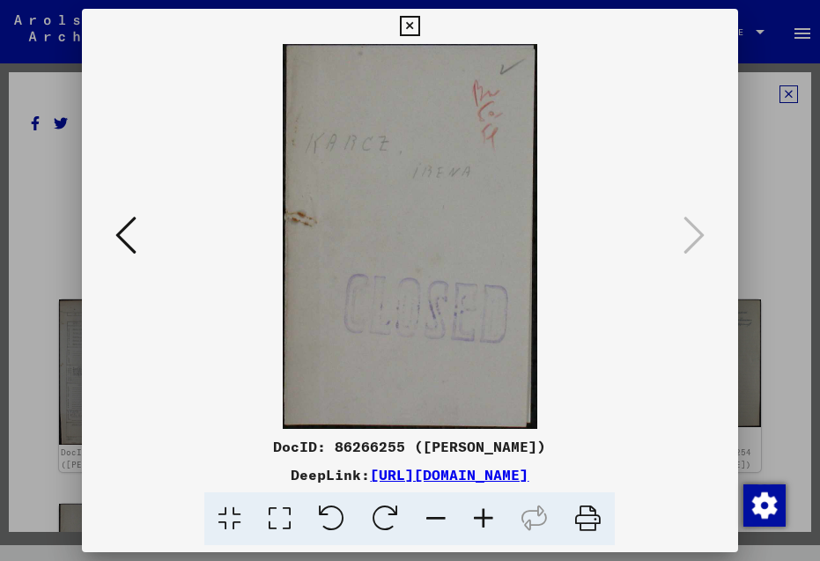
click at [702, 234] on icon at bounding box center [693, 235] width 21 height 42
click at [420, 18] on icon at bounding box center [410, 26] width 20 height 21
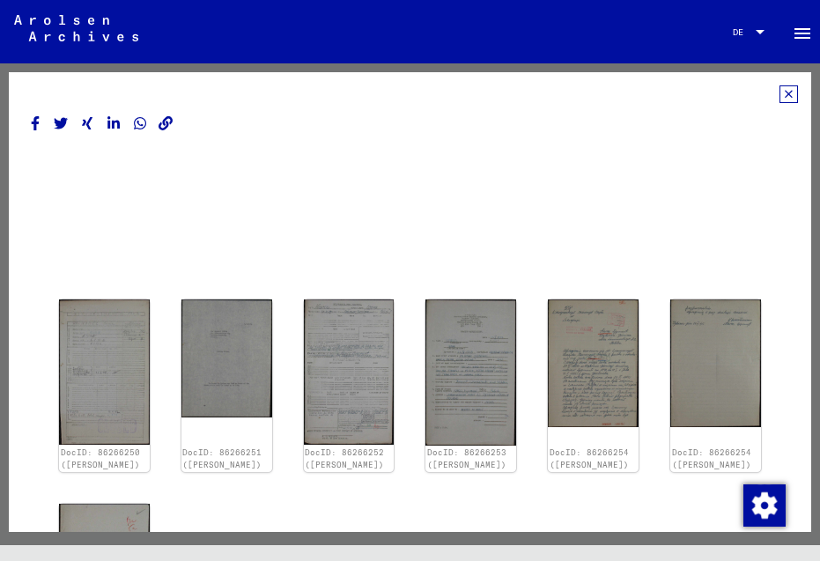
click at [779, 92] on icon at bounding box center [788, 94] width 18 height 18
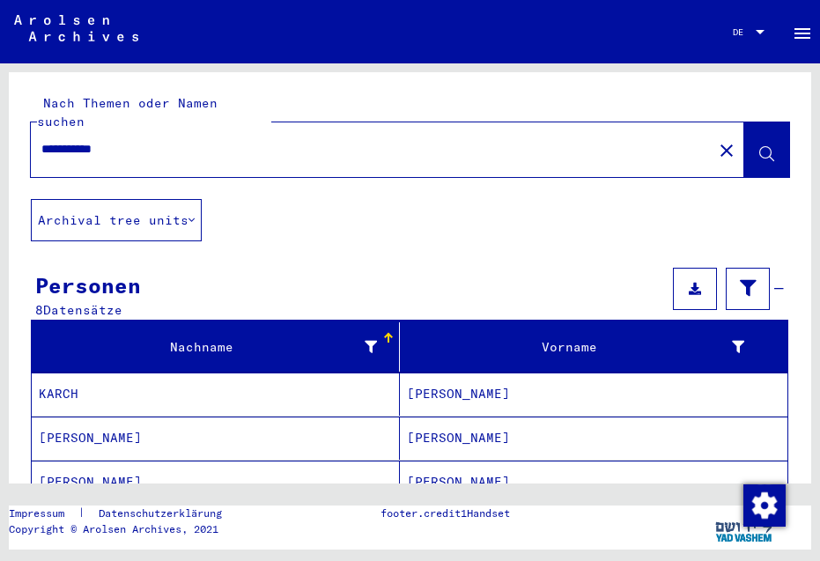
click at [416, 373] on mat-cell "[PERSON_NAME]" at bounding box center [594, 394] width 388 height 43
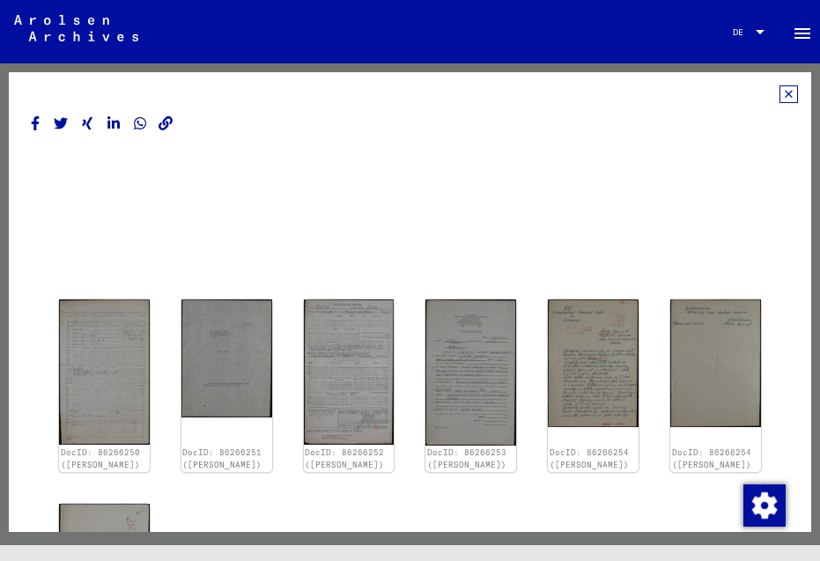
click at [779, 93] on icon at bounding box center [788, 94] width 18 height 18
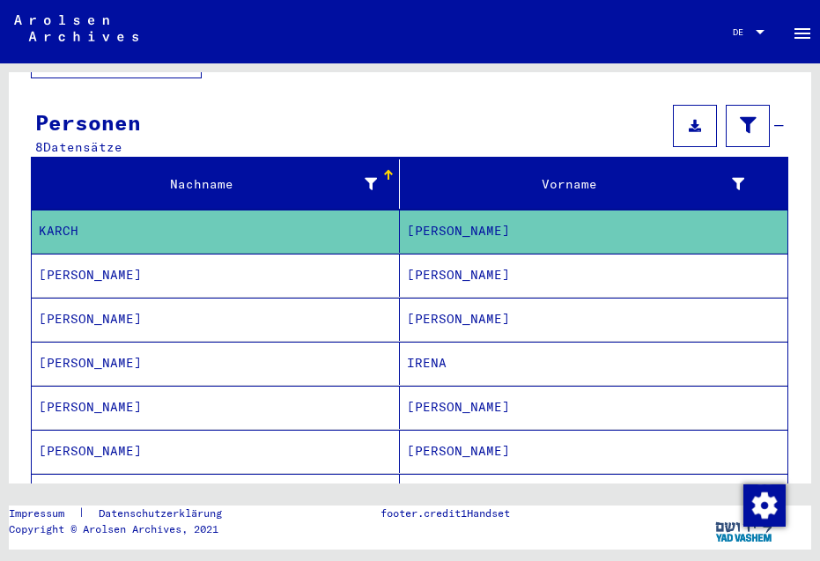
scroll to position [166, 0]
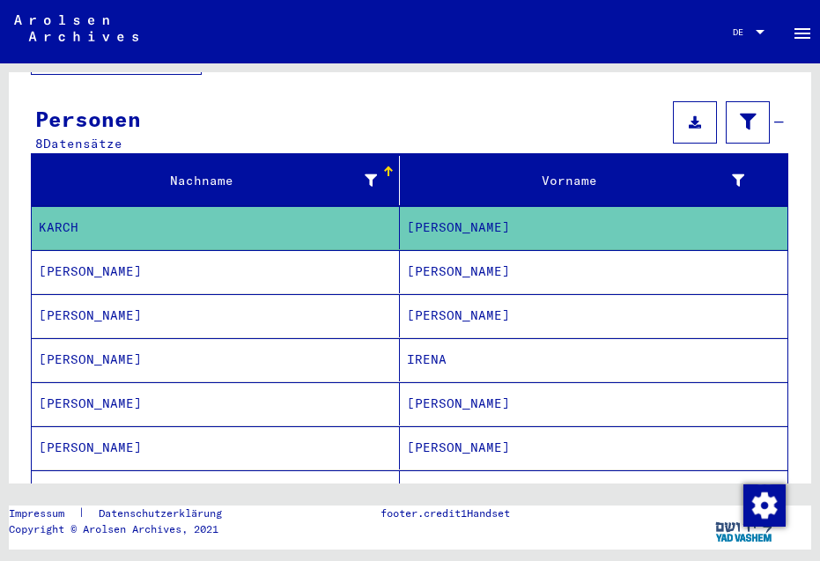
click at [420, 250] on mat-cell "[PERSON_NAME]" at bounding box center [594, 271] width 388 height 43
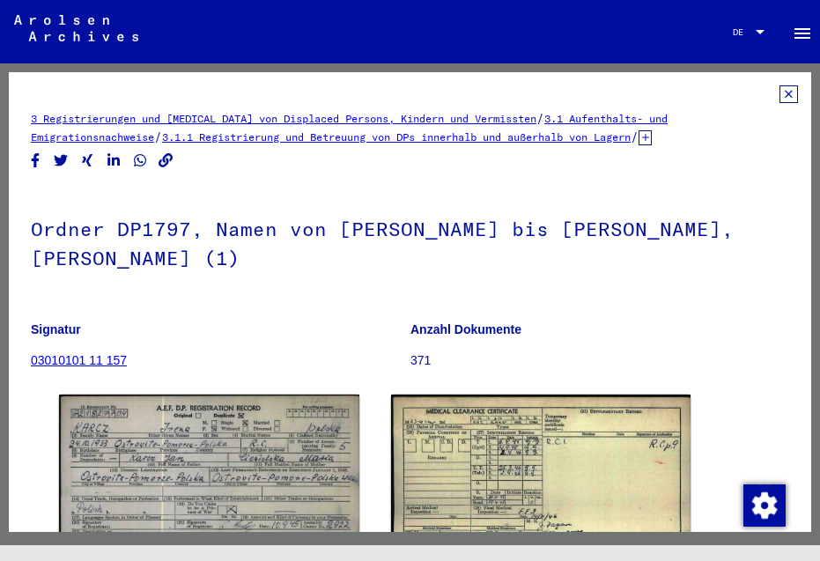
click at [779, 95] on icon at bounding box center [788, 94] width 18 height 18
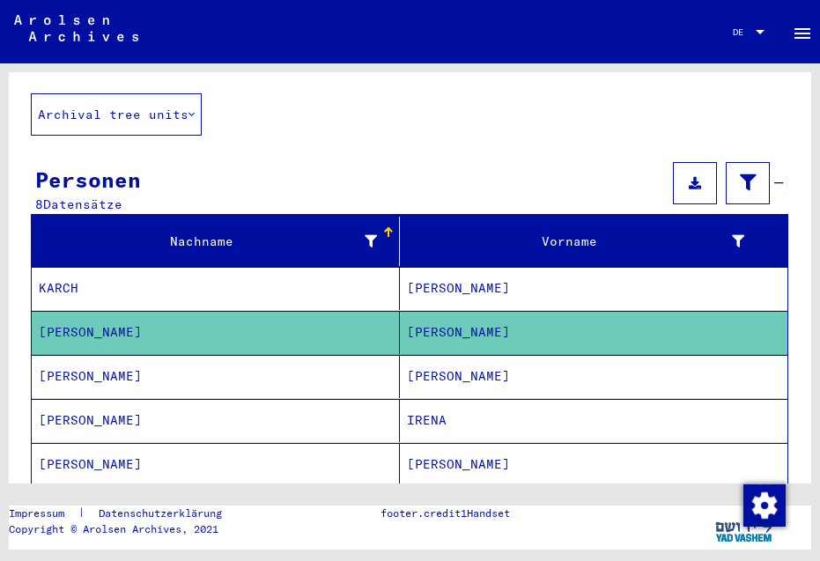
scroll to position [115, 0]
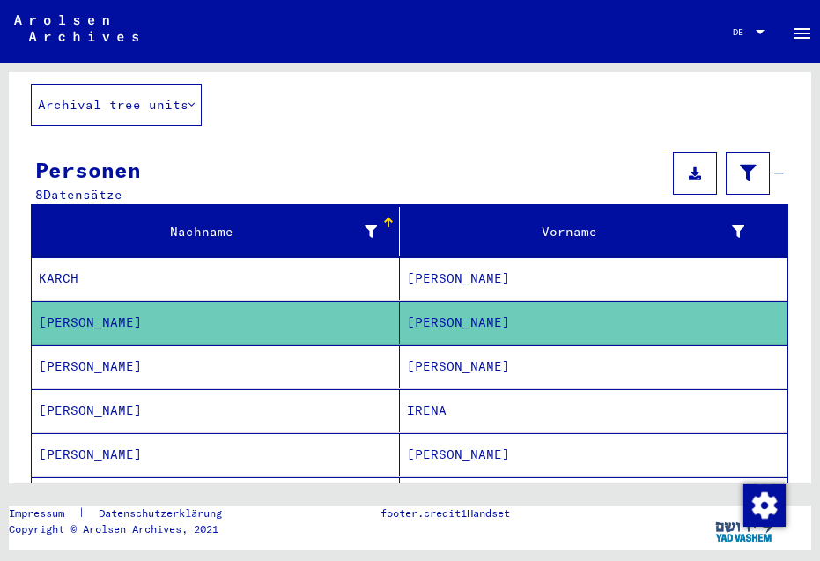
click at [413, 349] on mat-cell "[PERSON_NAME]" at bounding box center [594, 366] width 388 height 43
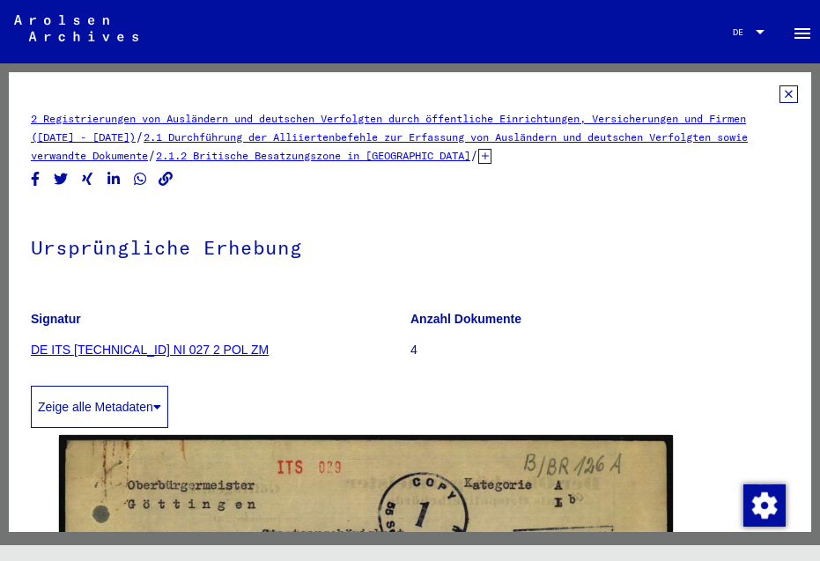
click at [779, 93] on icon at bounding box center [788, 94] width 18 height 18
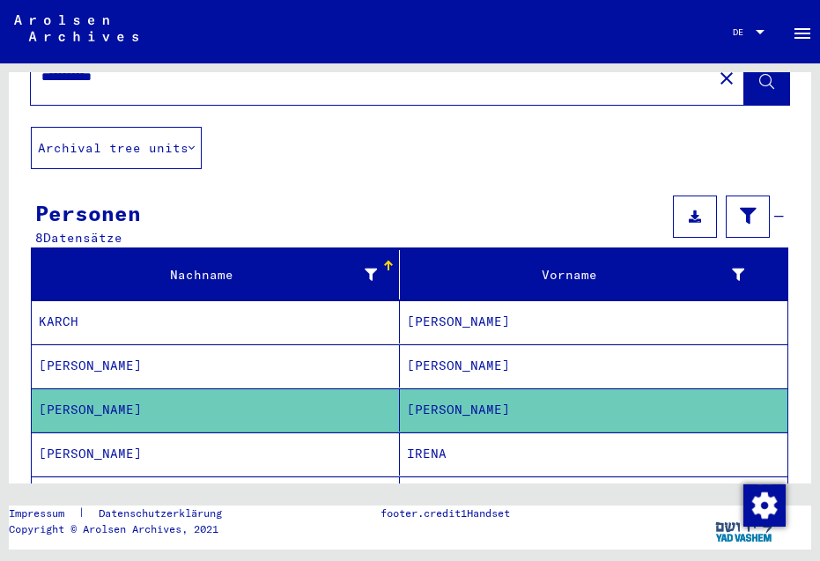
scroll to position [95, 0]
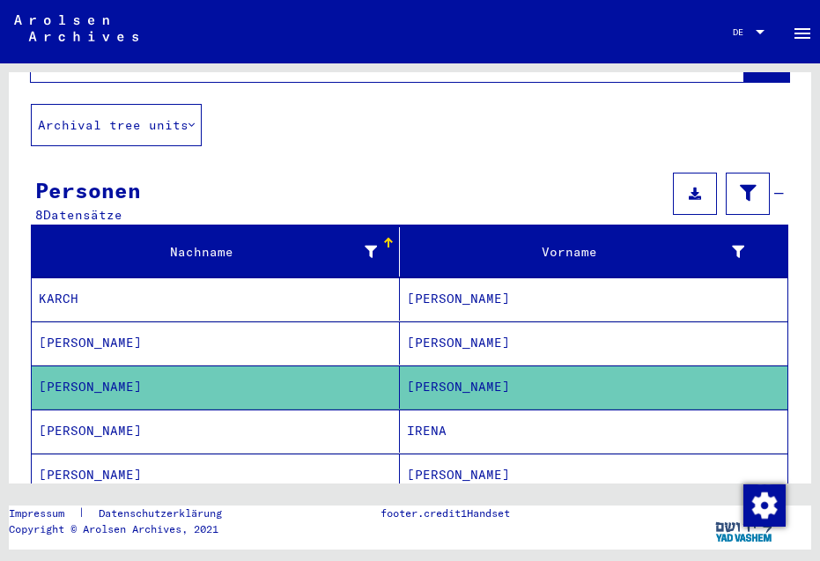
click at [418, 410] on mat-cell "IRENA" at bounding box center [594, 431] width 388 height 43
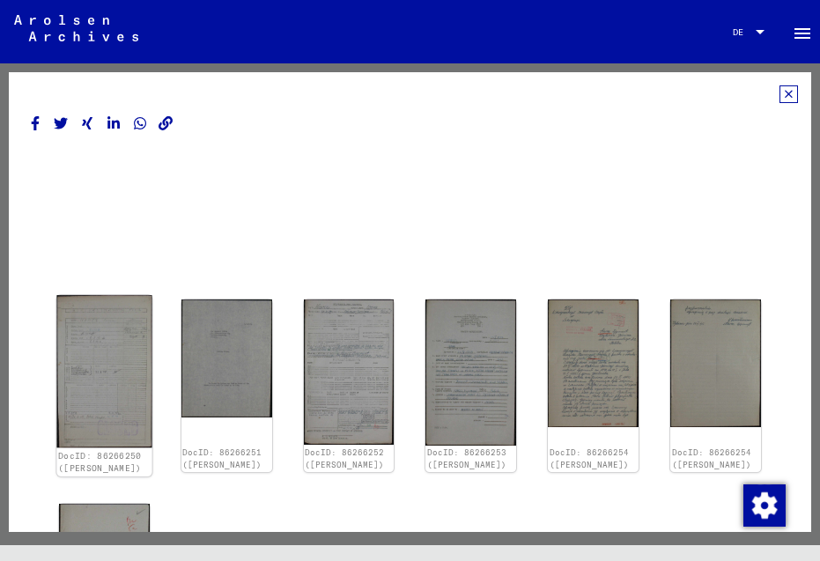
click at [79, 359] on img at bounding box center [103, 371] width 95 height 152
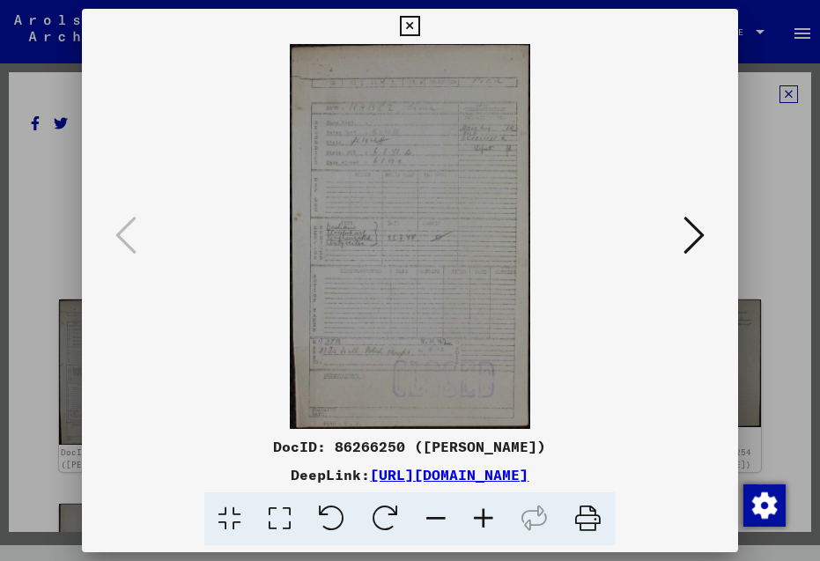
click at [663, 228] on img at bounding box center [410, 236] width 536 height 385
click at [700, 229] on icon at bounding box center [693, 235] width 21 height 42
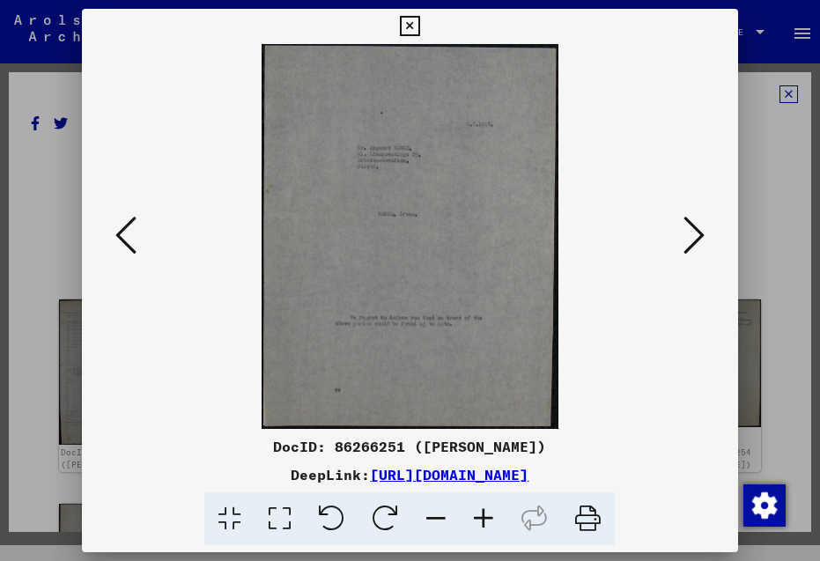
click at [700, 229] on icon at bounding box center [693, 235] width 21 height 42
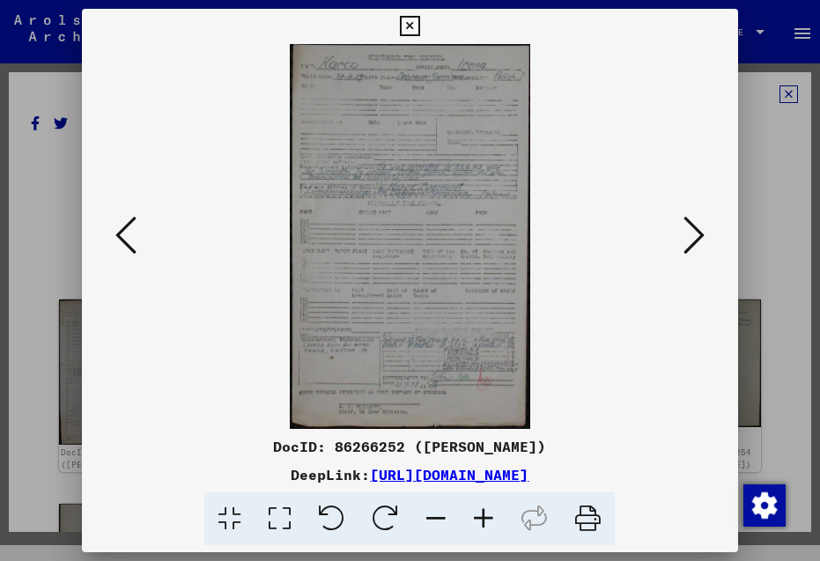
click at [420, 25] on icon at bounding box center [410, 26] width 20 height 21
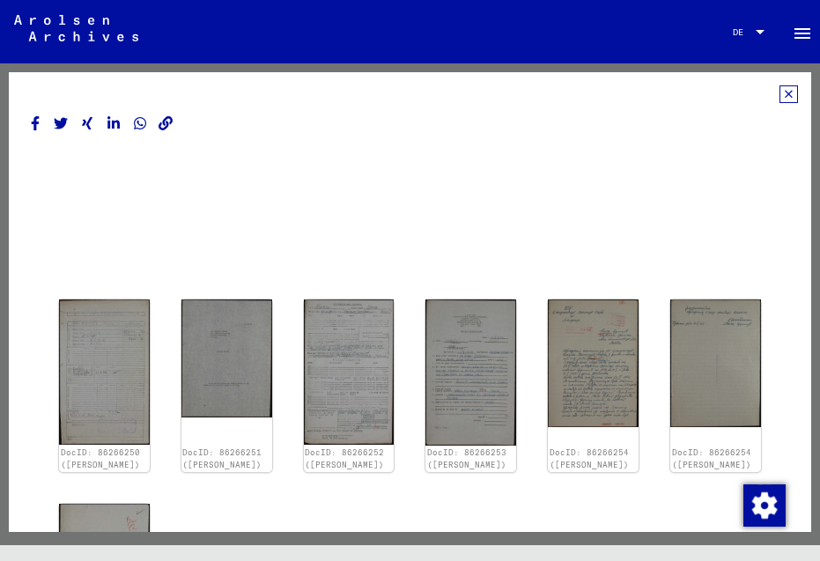
click at [779, 94] on icon at bounding box center [788, 94] width 18 height 18
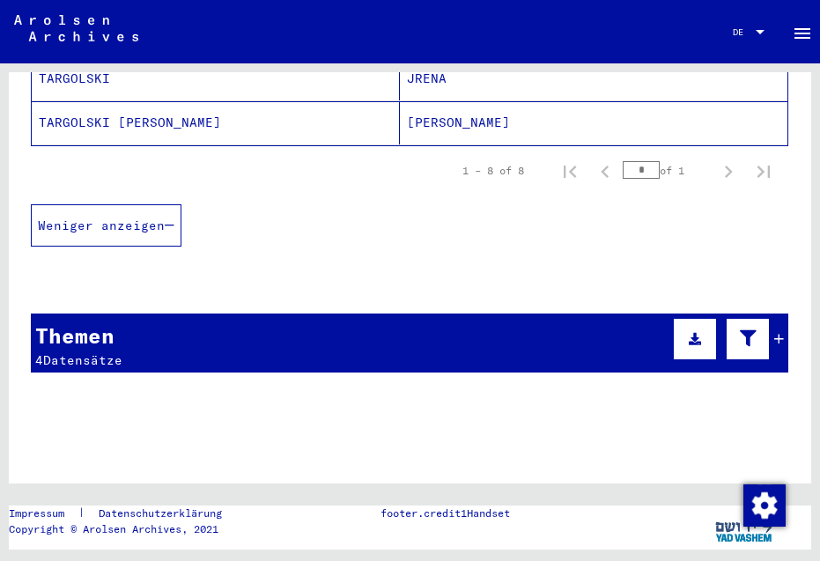
scroll to position [579, 0]
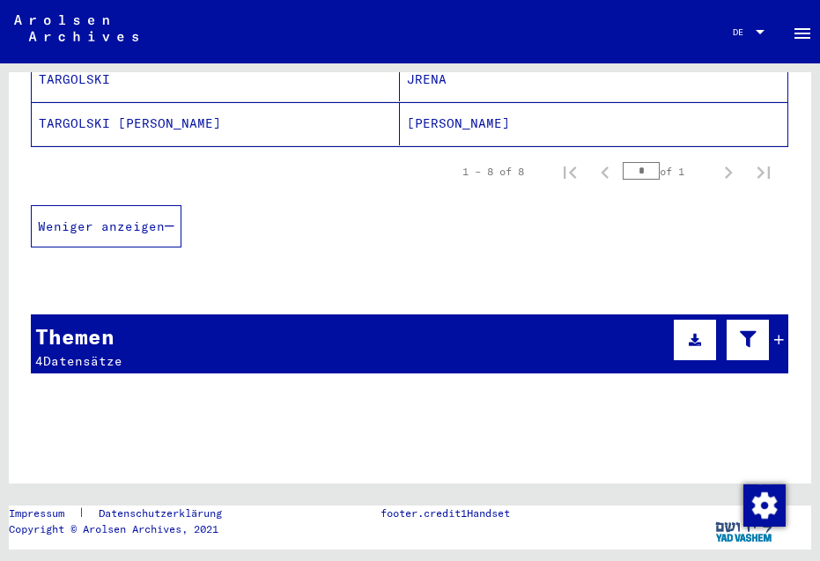
click at [218, 326] on div "Themen 4 Datensätze" at bounding box center [409, 343] width 757 height 59
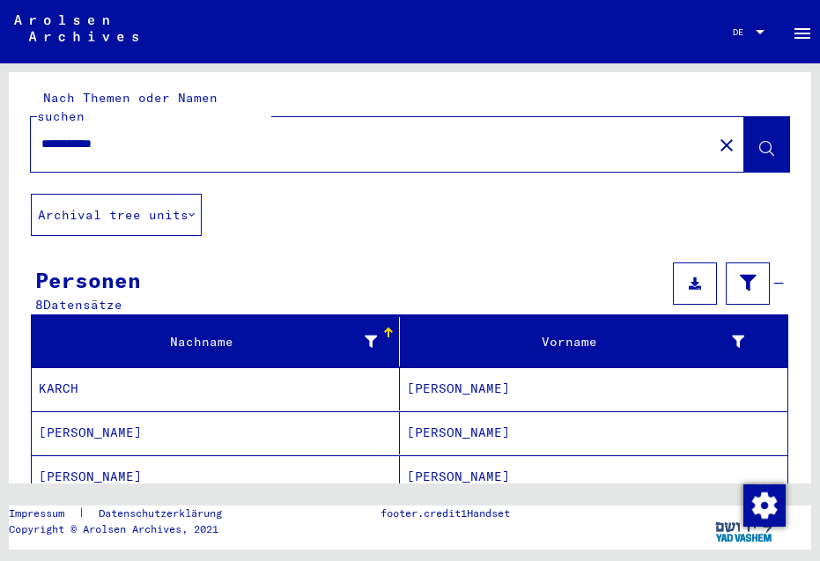
scroll to position [0, 0]
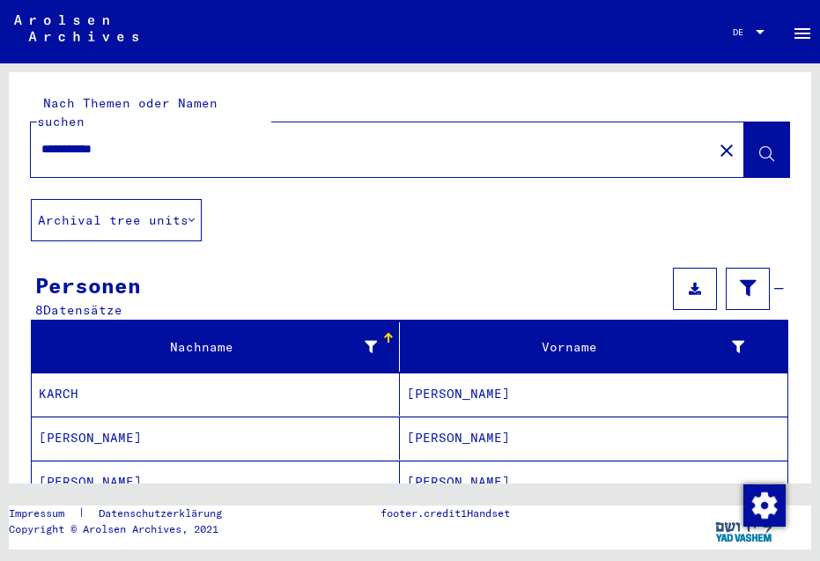
drag, startPoint x: 144, startPoint y: 132, endPoint x: -61, endPoint y: 131, distance: 204.3
click at [0, 131] on html "**********" at bounding box center [410, 280] width 820 height 561
type input "**********"
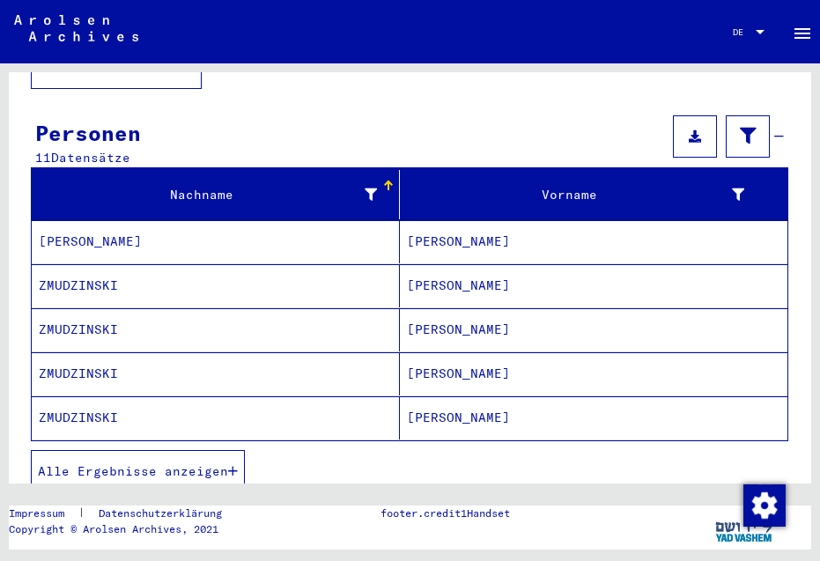
scroll to position [153, 0]
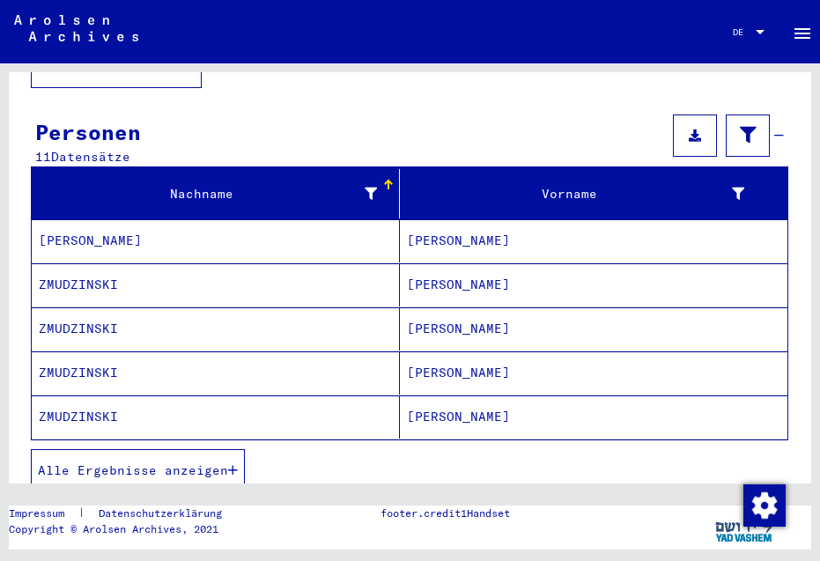
click at [105, 222] on mat-cell "[PERSON_NAME]" at bounding box center [216, 240] width 368 height 43
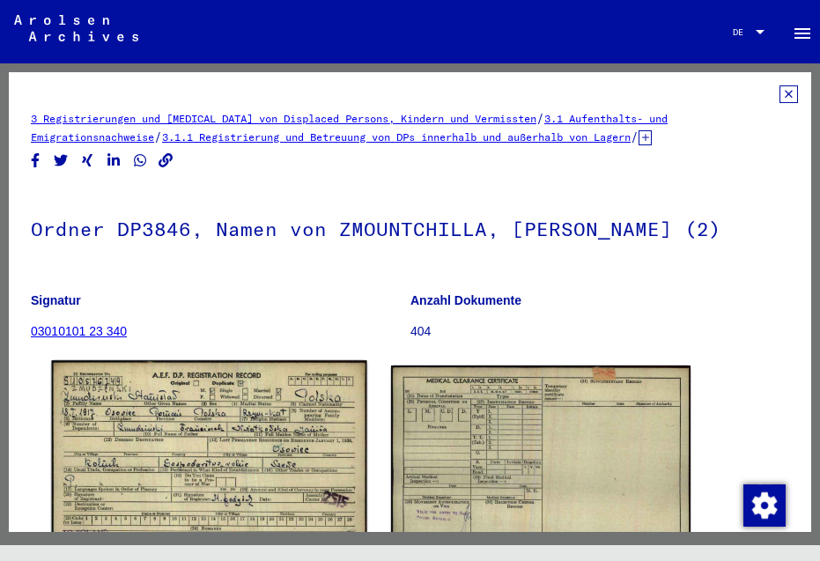
click at [191, 461] on img at bounding box center [208, 460] width 315 height 200
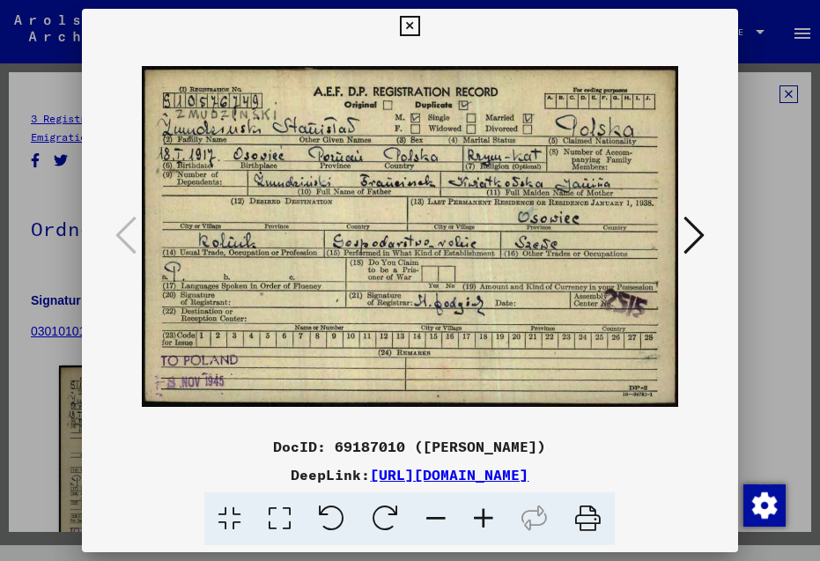
click at [522, 196] on img at bounding box center [410, 236] width 536 height 385
click at [690, 243] on icon at bounding box center [693, 235] width 21 height 42
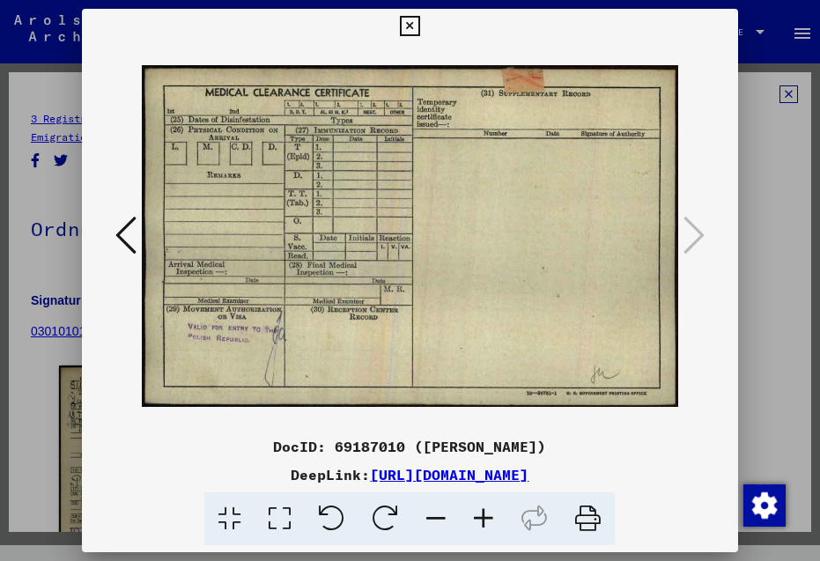
click at [690, 243] on icon at bounding box center [693, 235] width 21 height 42
click at [420, 28] on icon at bounding box center [410, 26] width 20 height 21
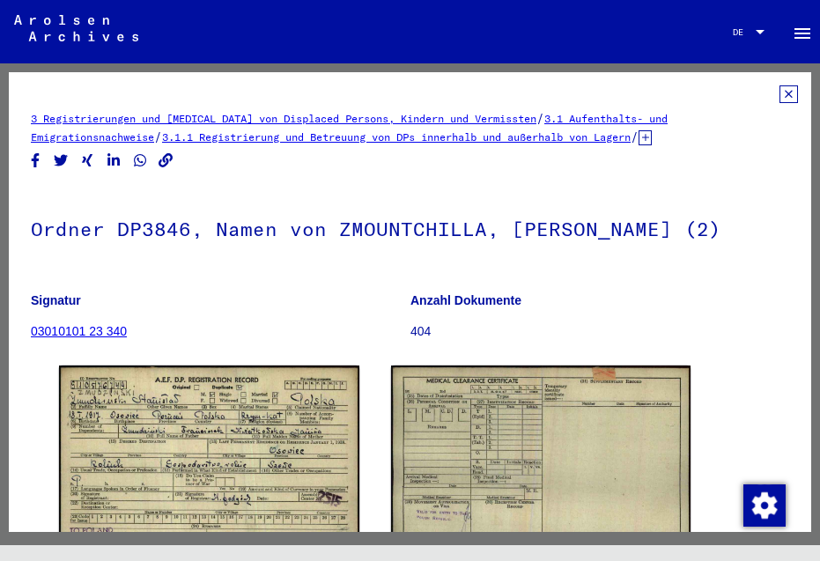
click at [779, 86] on icon at bounding box center [788, 94] width 18 height 18
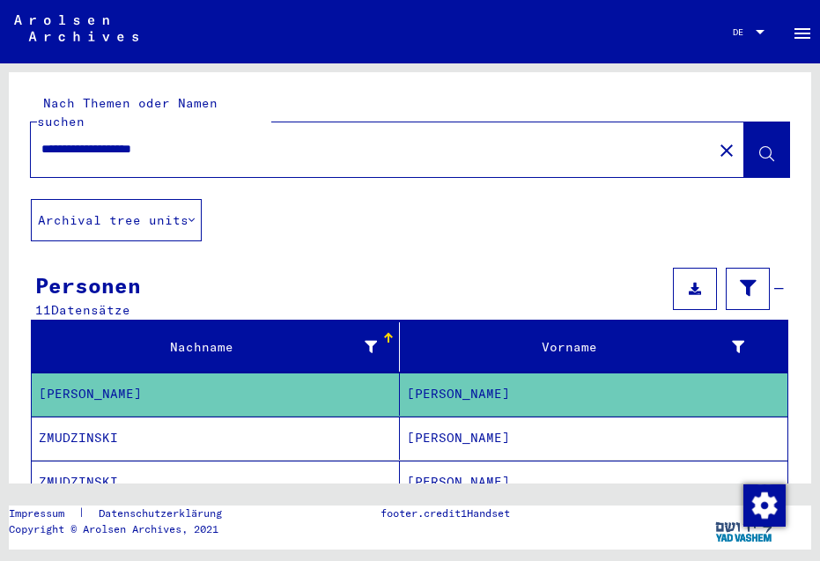
click at [427, 427] on mat-cell "[PERSON_NAME]" at bounding box center [594, 438] width 388 height 43
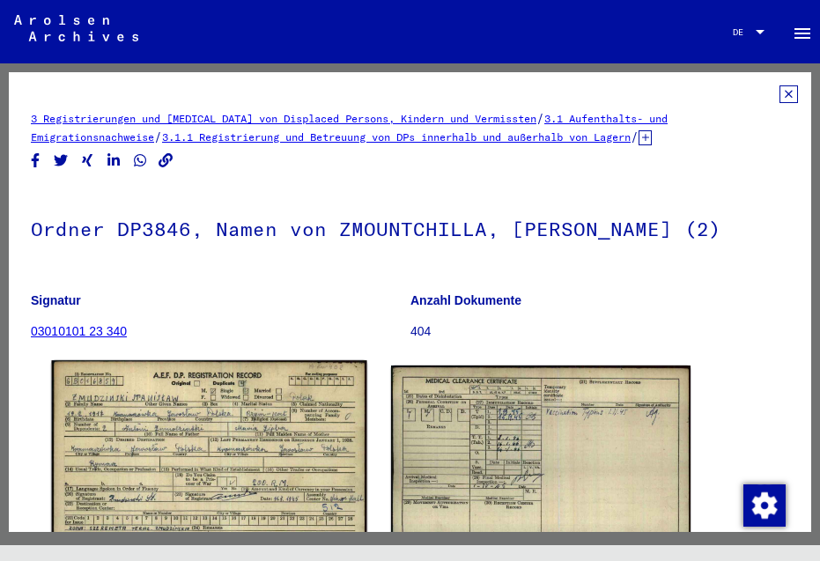
click at [189, 466] on img at bounding box center [208, 459] width 315 height 198
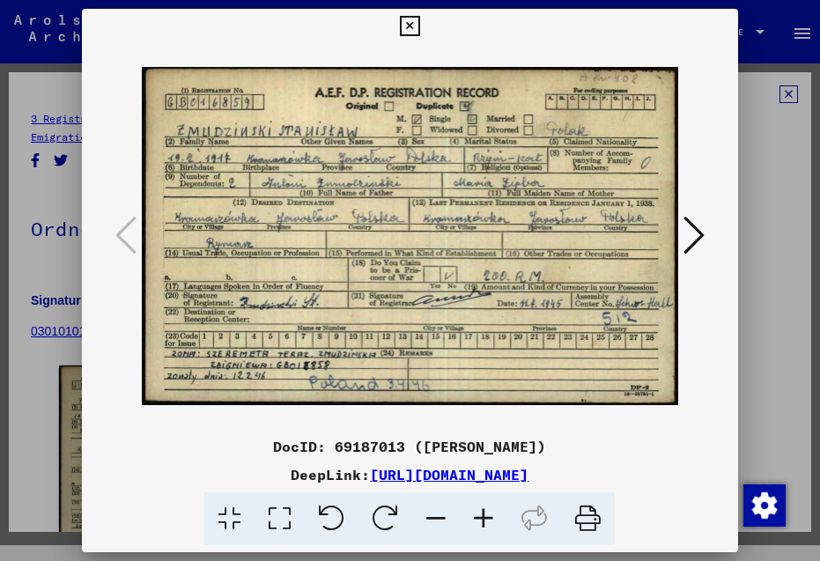
click at [697, 237] on icon at bounding box center [693, 235] width 21 height 42
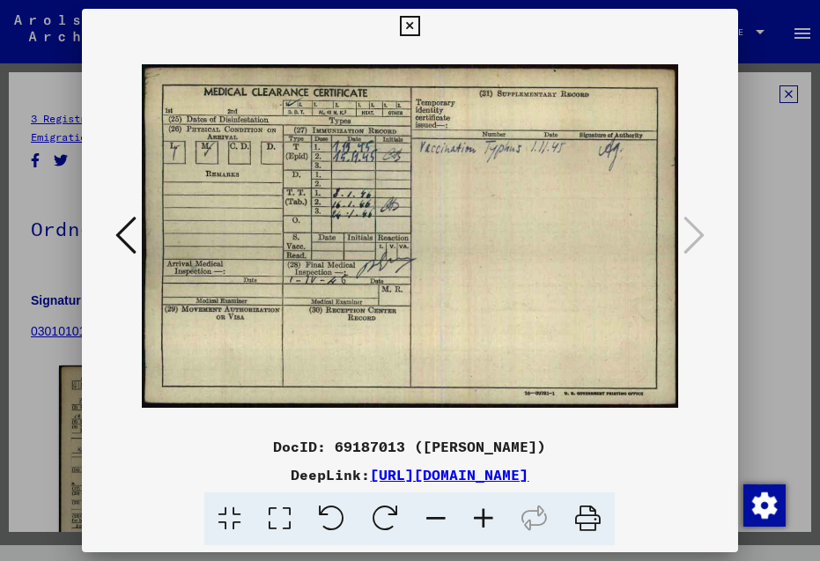
click at [420, 28] on icon at bounding box center [410, 26] width 20 height 21
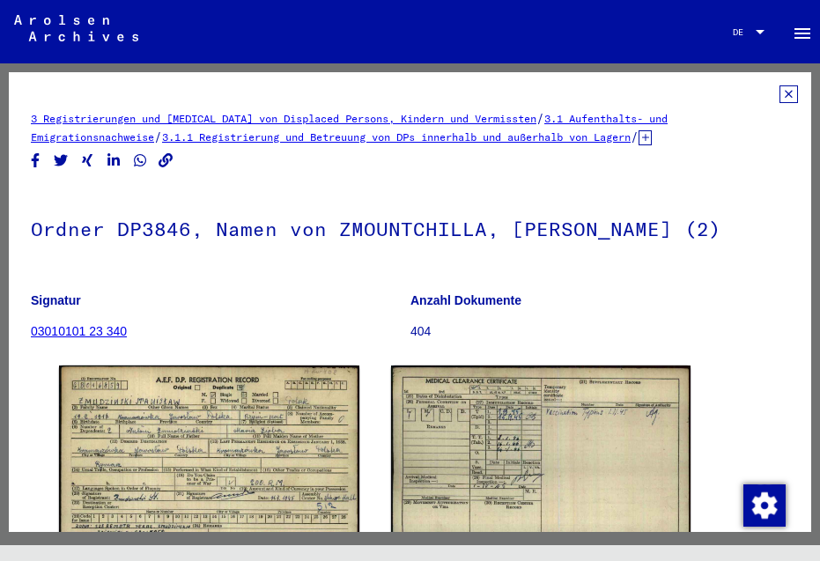
click at [779, 95] on icon at bounding box center [788, 94] width 18 height 18
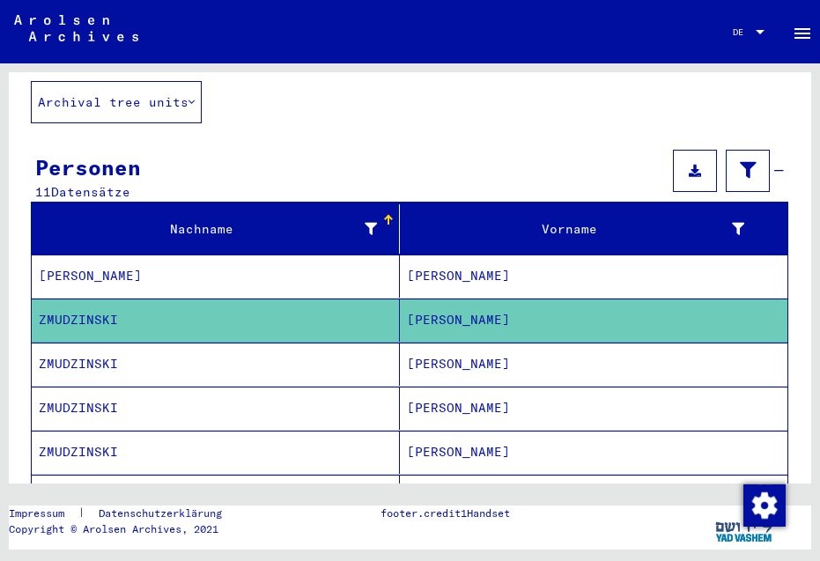
scroll to position [129, 0]
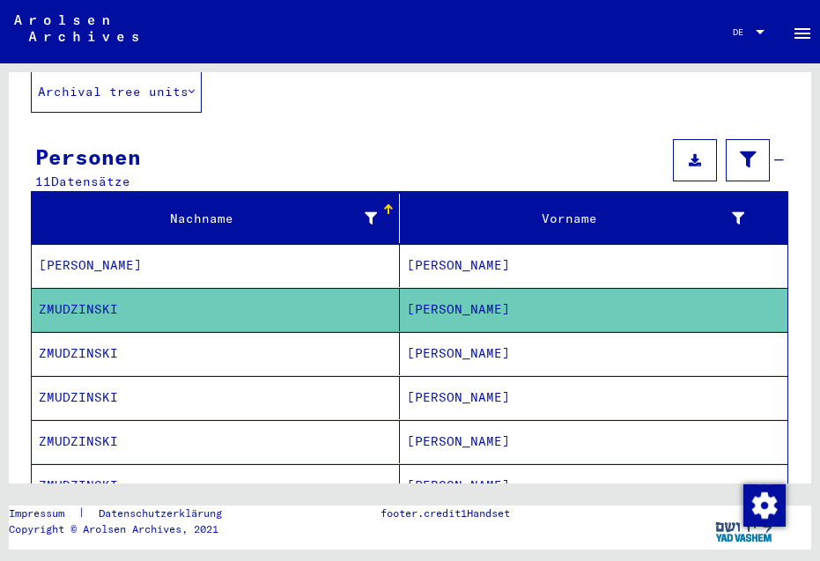
click at [143, 336] on mat-cell "ZMUDZINSKI" at bounding box center [216, 353] width 368 height 43
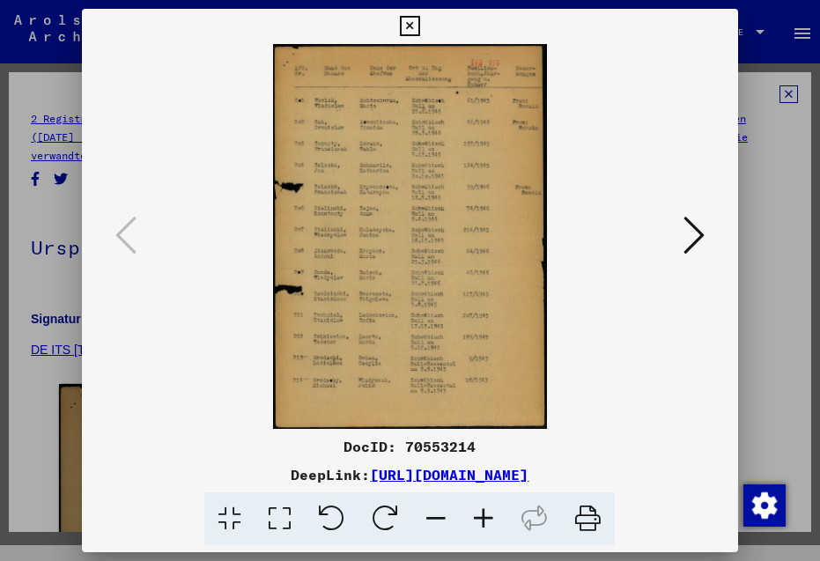
click at [695, 238] on icon at bounding box center [693, 235] width 21 height 42
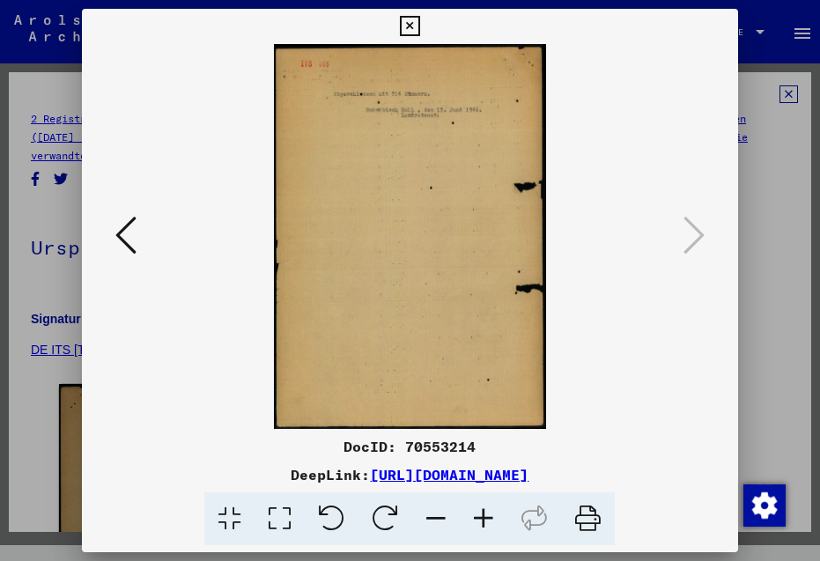
click at [695, 238] on icon at bounding box center [693, 235] width 21 height 42
click at [420, 24] on icon at bounding box center [410, 26] width 20 height 21
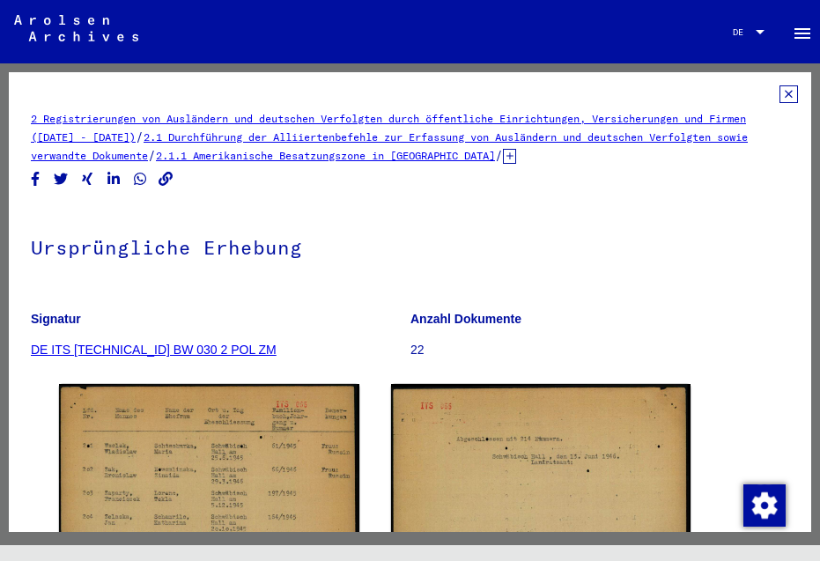
click at [779, 92] on icon at bounding box center [788, 94] width 18 height 18
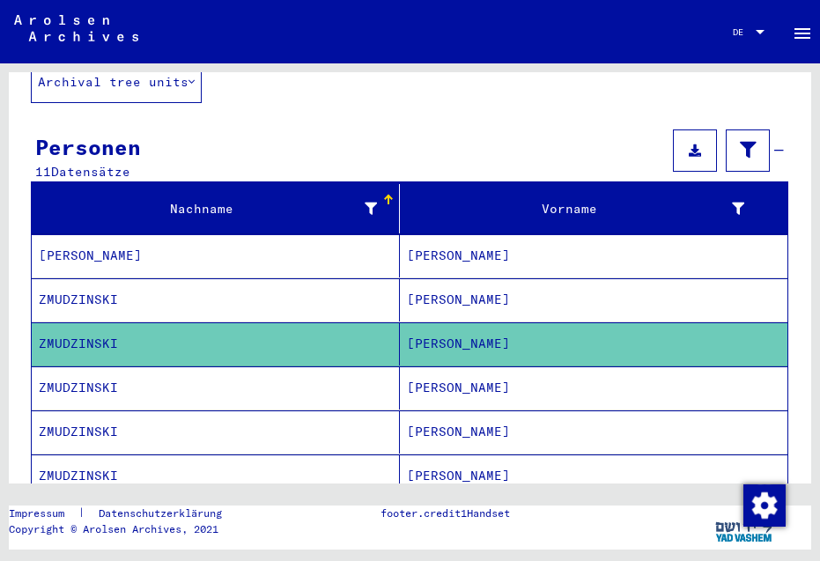
scroll to position [151, 0]
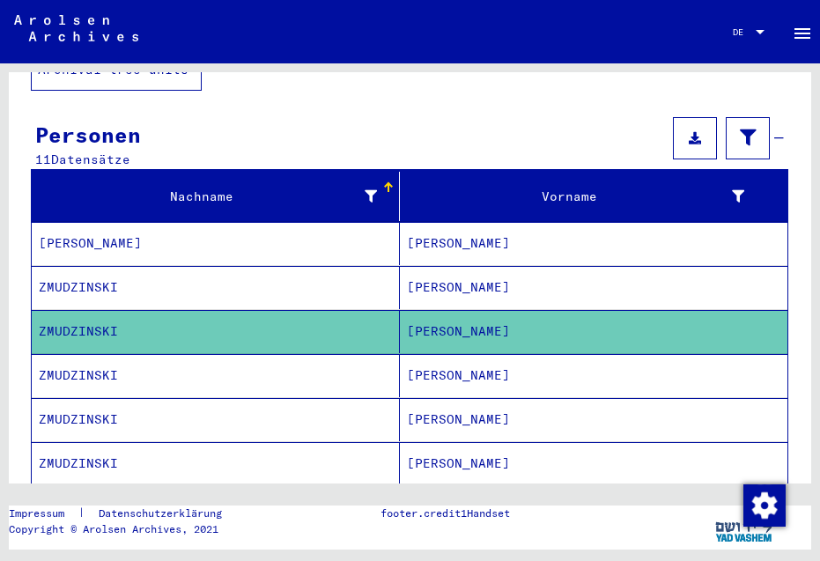
click at [114, 359] on mat-cell "ZMUDZINSKI" at bounding box center [216, 375] width 368 height 43
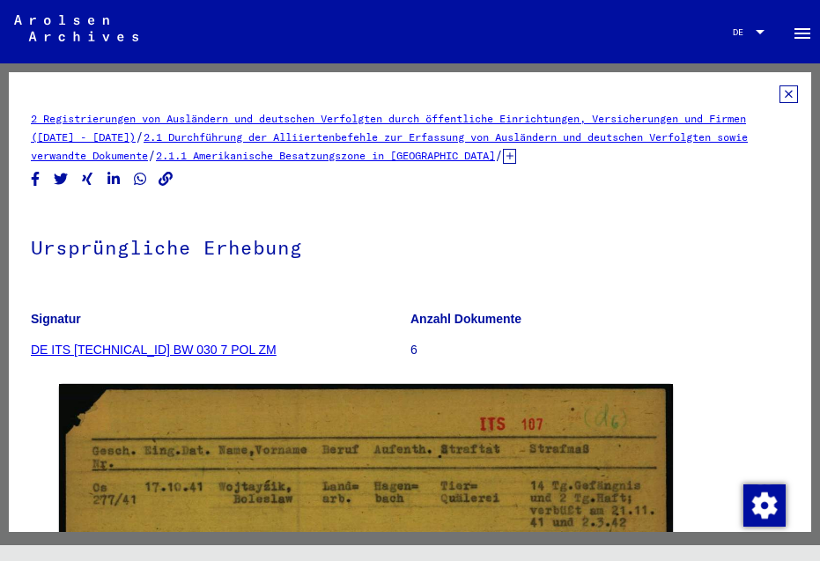
click at [779, 90] on icon at bounding box center [788, 94] width 18 height 18
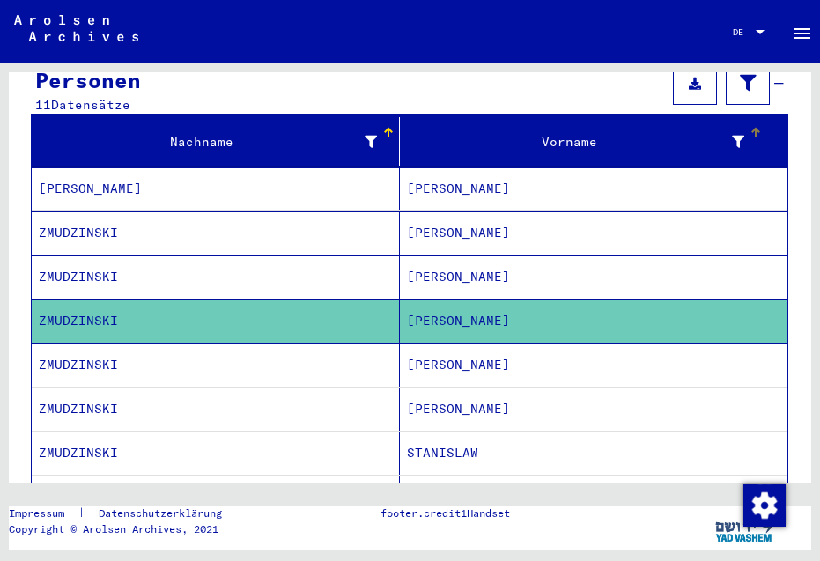
scroll to position [206, 0]
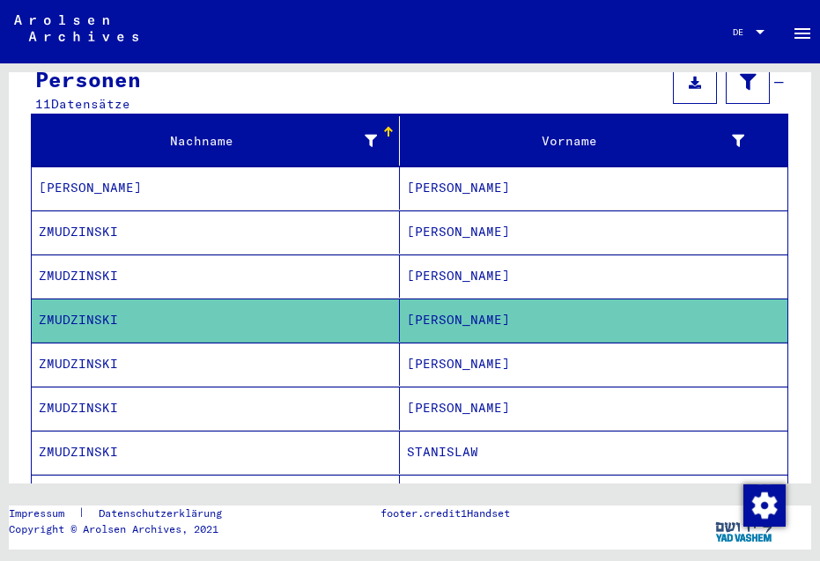
click at [446, 348] on mat-cell "[PERSON_NAME]" at bounding box center [594, 364] width 388 height 43
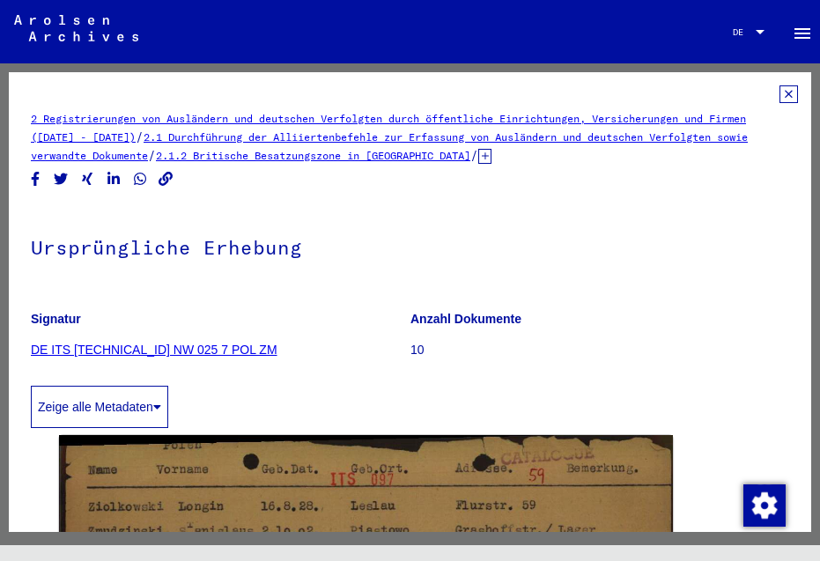
click at [779, 88] on icon at bounding box center [788, 94] width 18 height 18
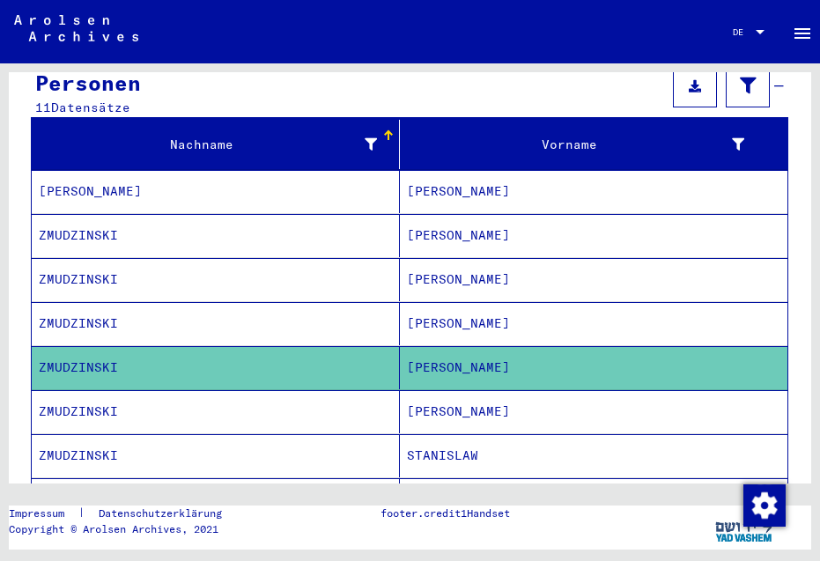
scroll to position [210, 0]
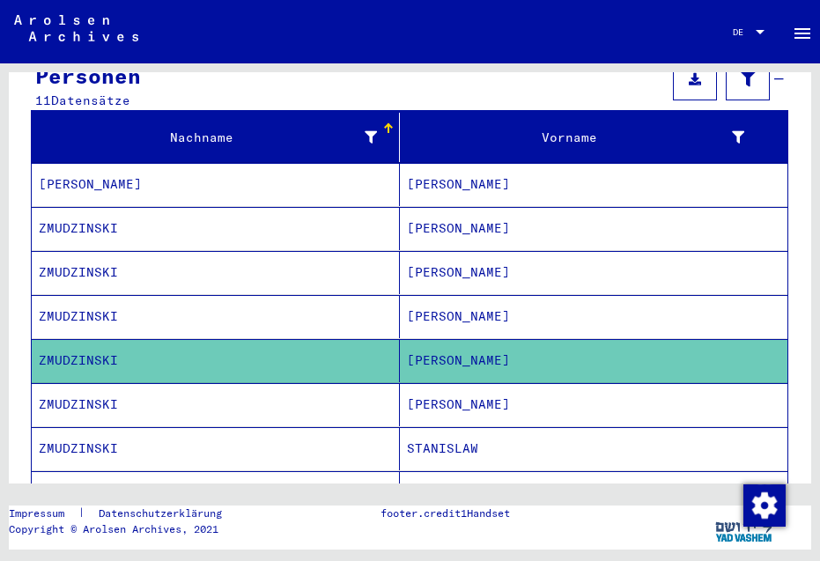
click at [442, 387] on mat-cell "[PERSON_NAME]" at bounding box center [594, 404] width 388 height 43
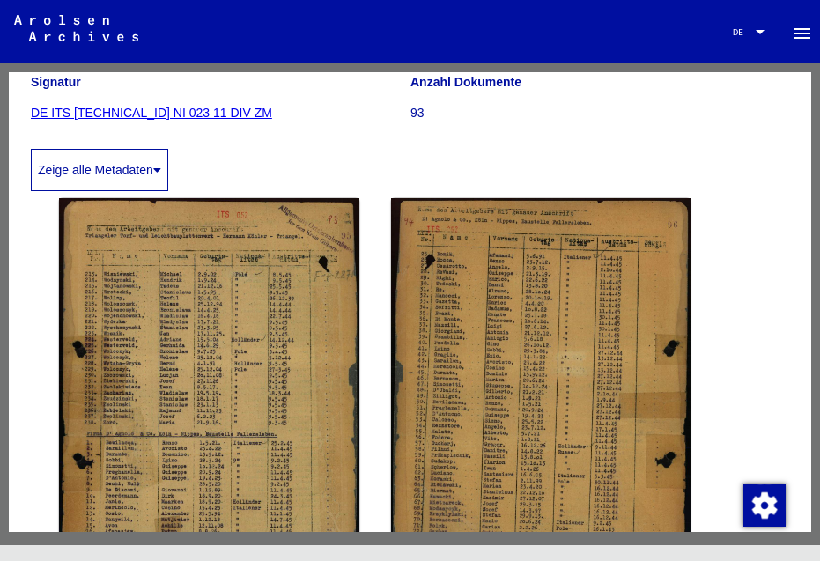
scroll to position [253, 0]
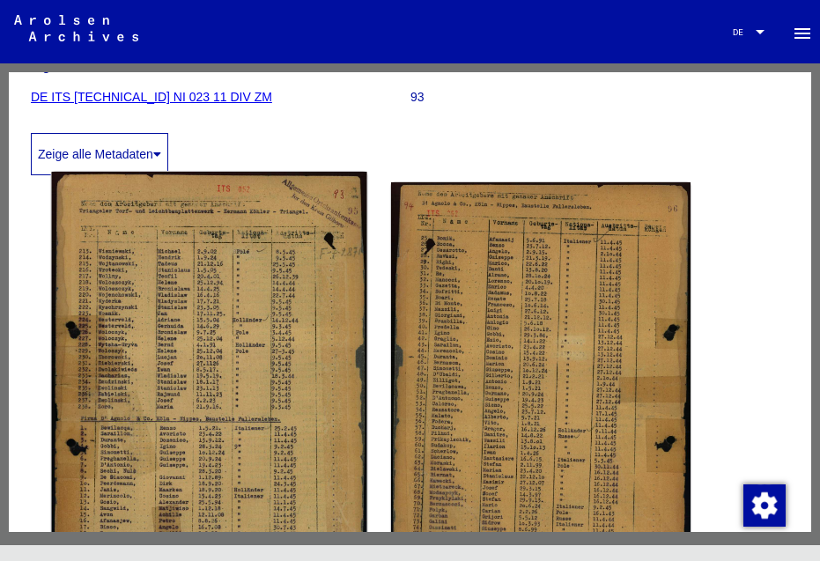
click at [114, 344] on img at bounding box center [208, 387] width 315 height 431
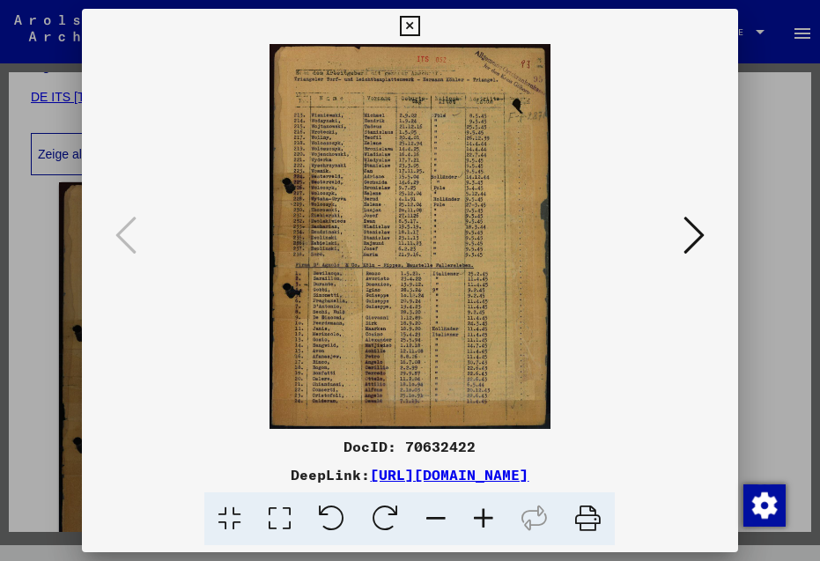
click at [482, 519] on icon at bounding box center [484, 519] width 48 height 54
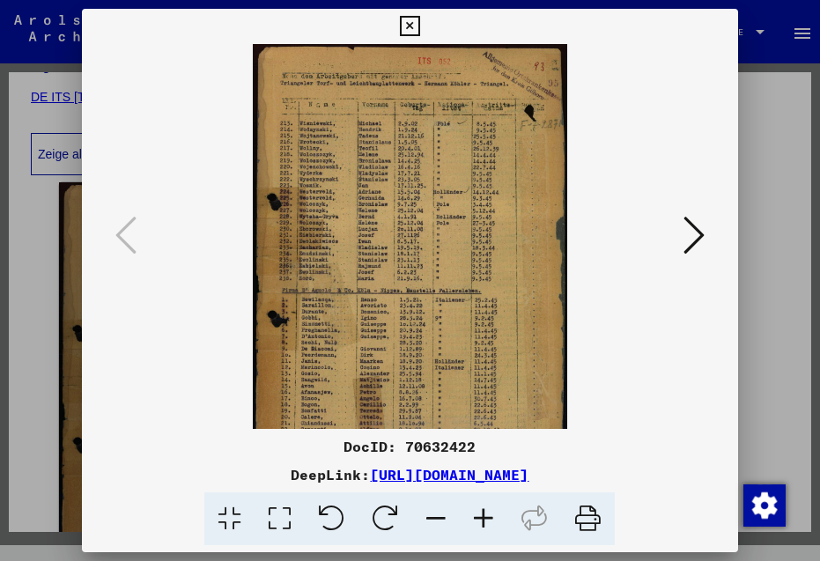
click at [482, 519] on icon at bounding box center [484, 519] width 48 height 54
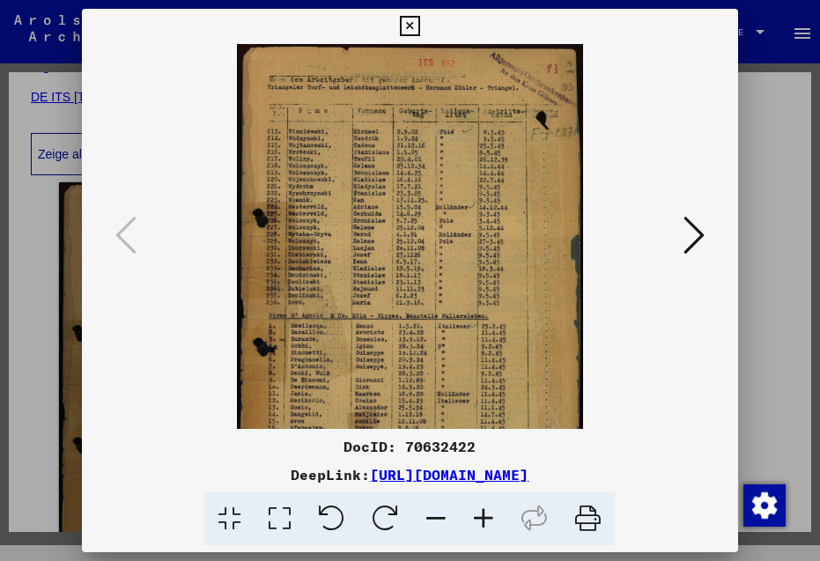
click at [482, 519] on icon at bounding box center [484, 519] width 48 height 54
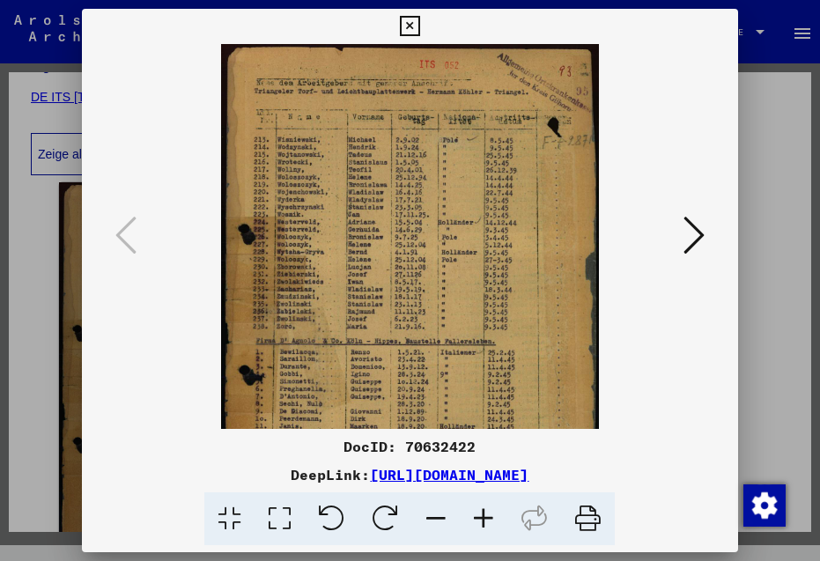
click at [482, 519] on icon at bounding box center [484, 519] width 48 height 54
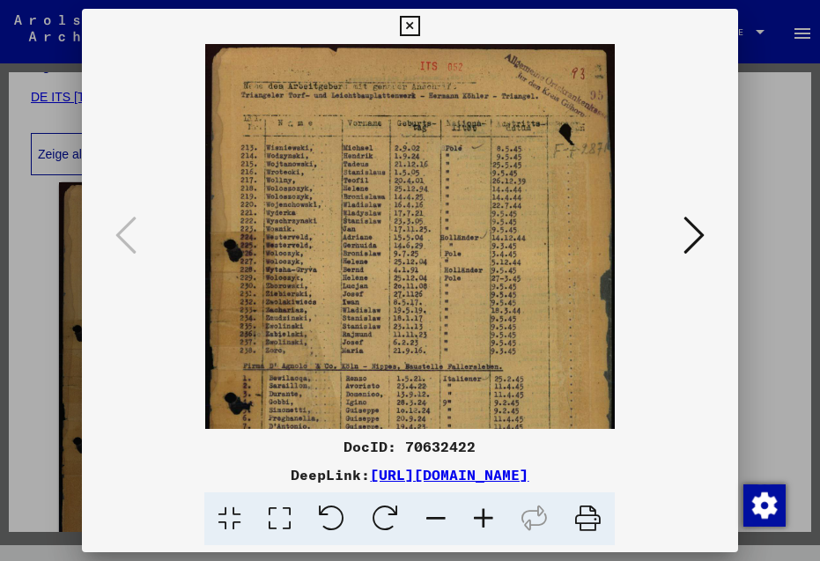
click at [480, 517] on icon at bounding box center [484, 519] width 48 height 54
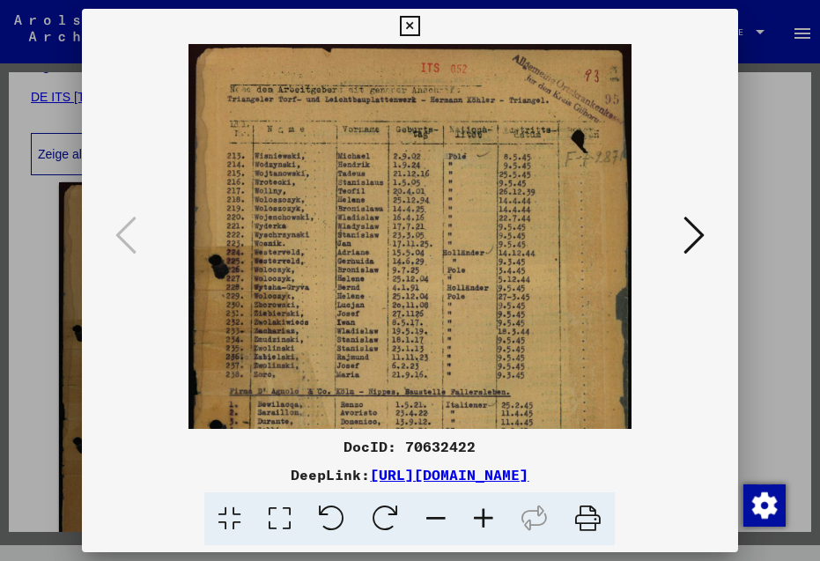
click at [420, 26] on icon at bounding box center [410, 26] width 20 height 21
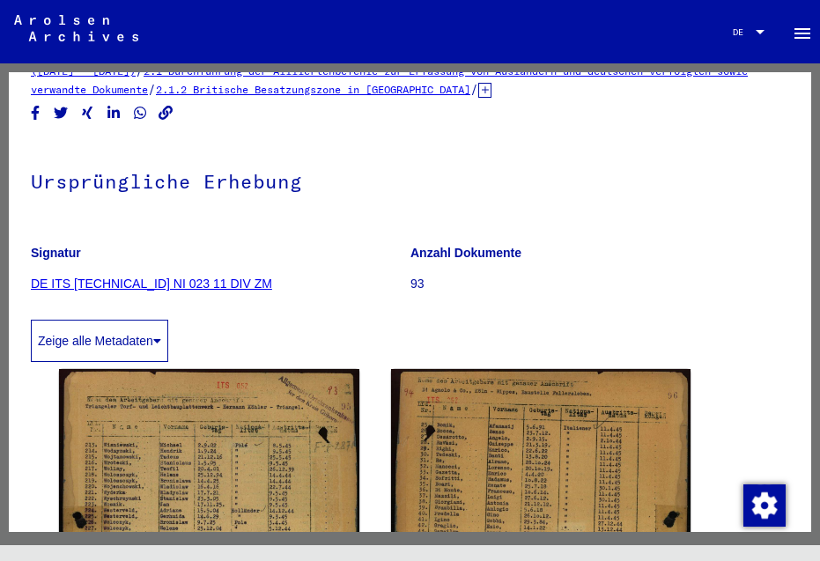
scroll to position [0, 0]
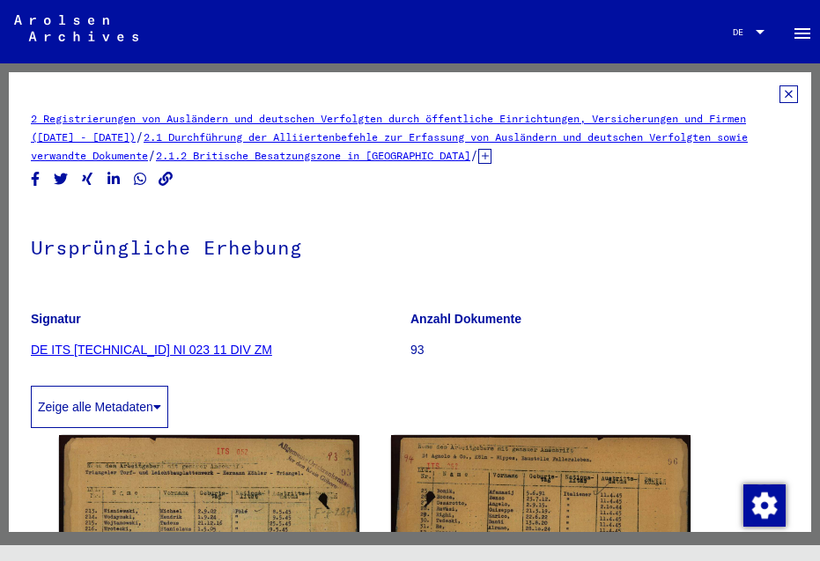
click at [779, 92] on icon at bounding box center [788, 94] width 18 height 18
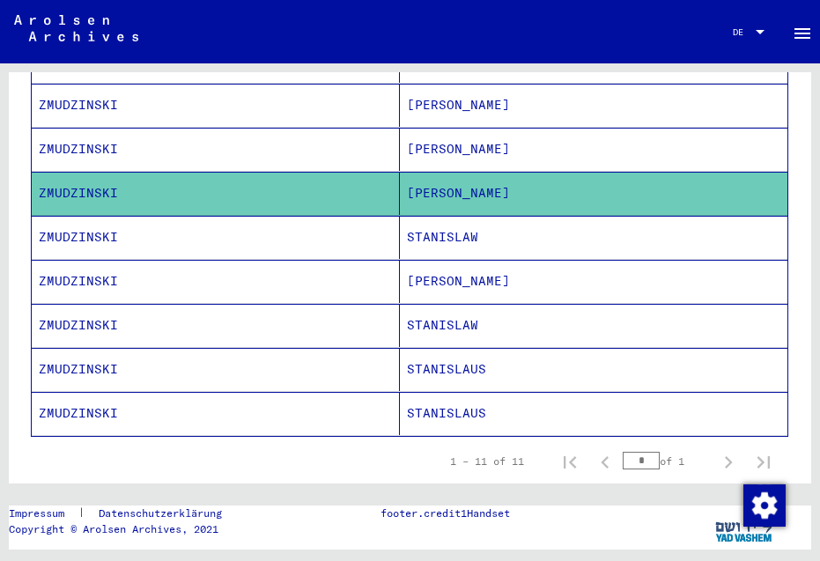
scroll to position [421, 0]
click at [442, 222] on mat-cell "STANISLAW" at bounding box center [594, 237] width 388 height 43
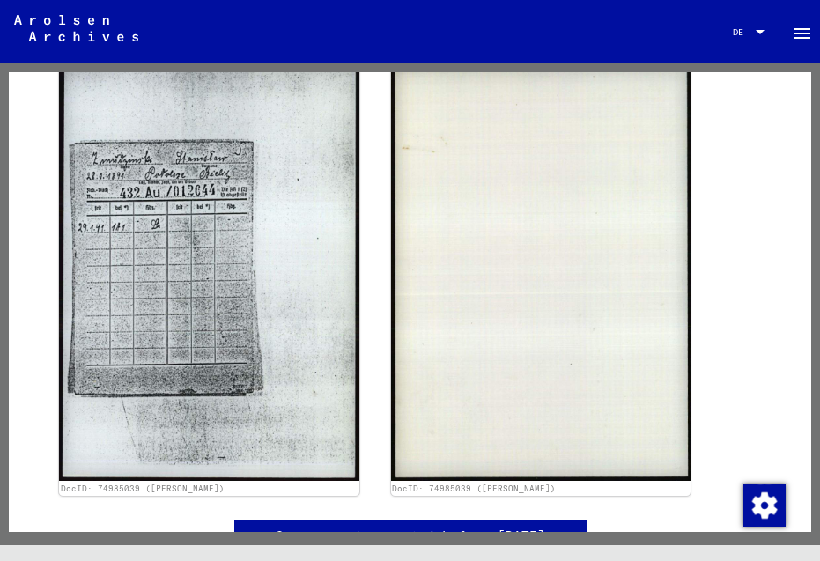
scroll to position [456, 0]
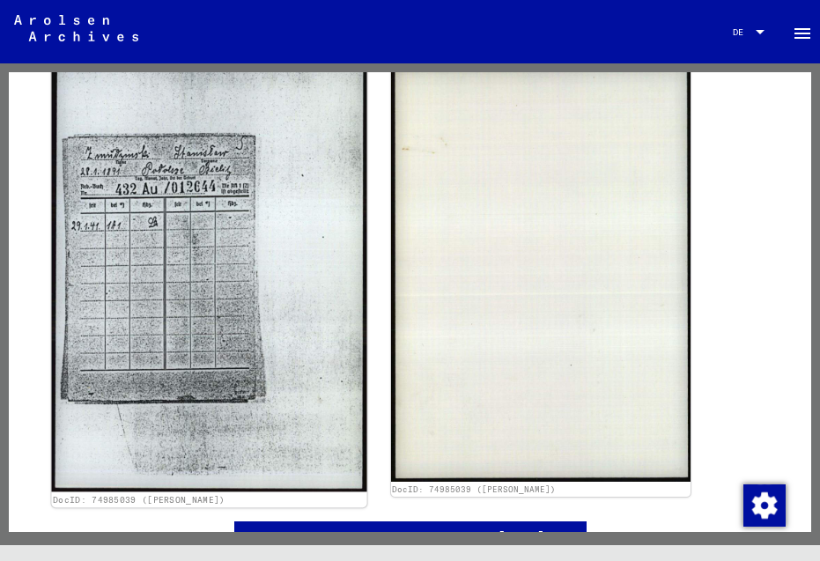
click at [247, 212] on img at bounding box center [208, 273] width 315 height 437
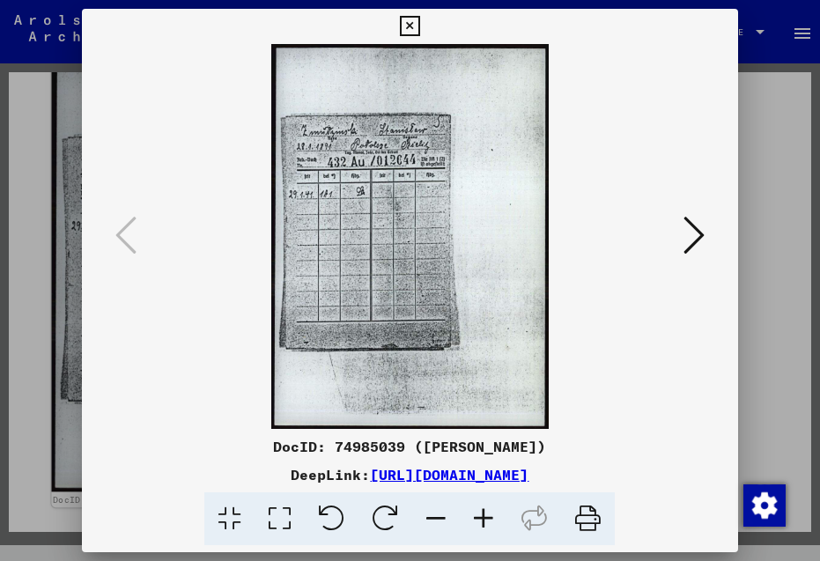
scroll to position [455, 0]
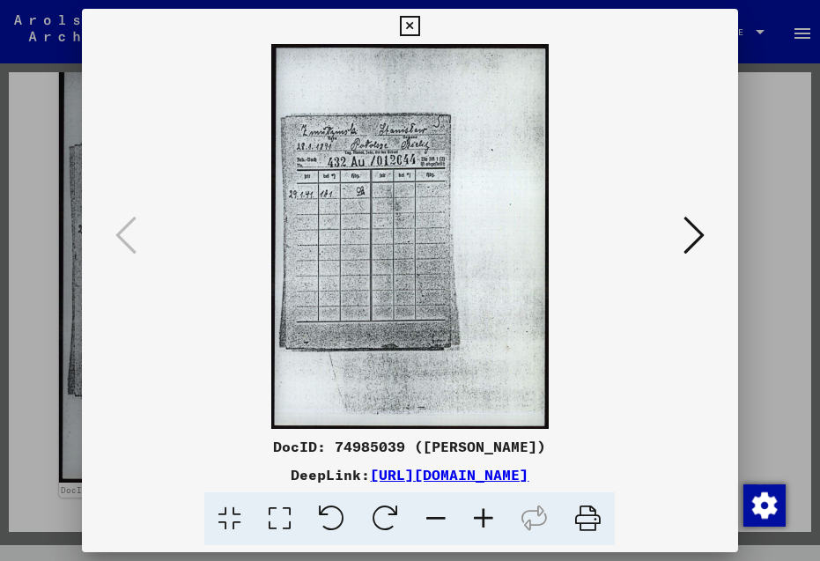
click at [689, 222] on icon at bounding box center [693, 235] width 21 height 42
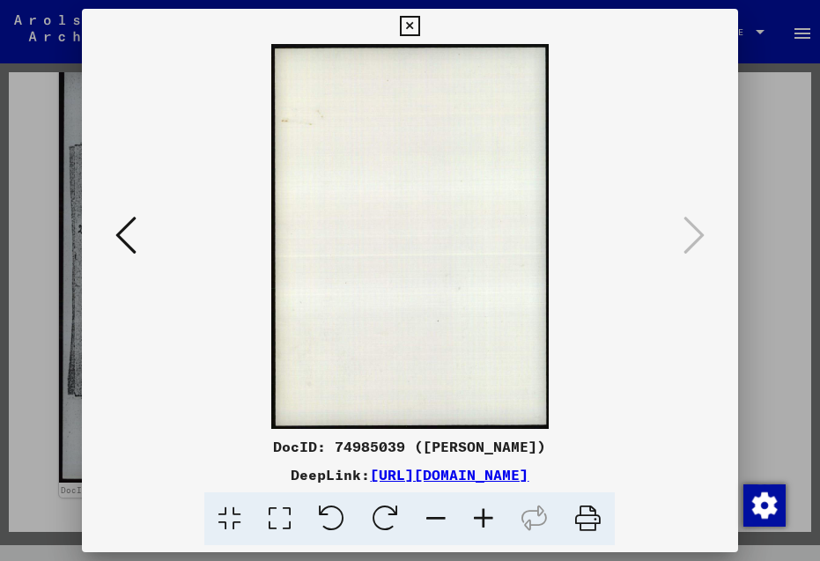
click at [689, 222] on icon at bounding box center [693, 235] width 21 height 42
click at [420, 19] on icon at bounding box center [410, 26] width 20 height 21
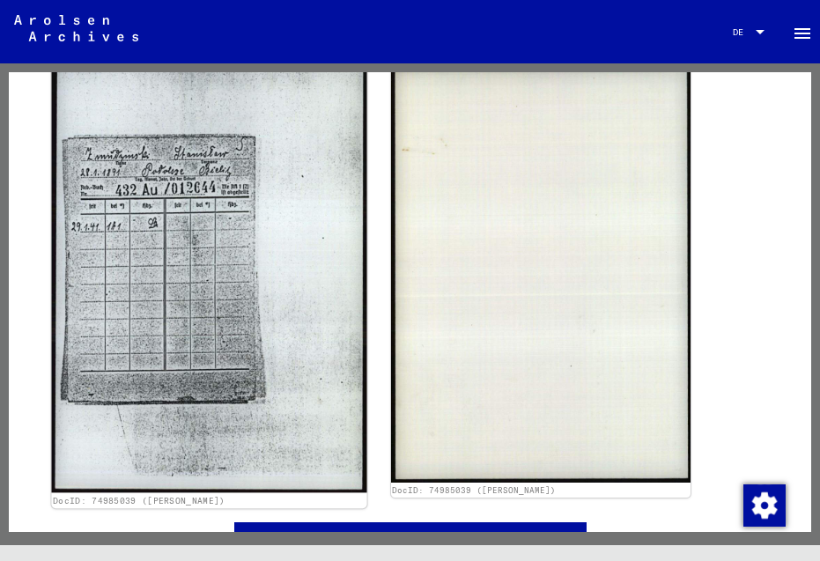
click at [186, 228] on img at bounding box center [208, 274] width 315 height 437
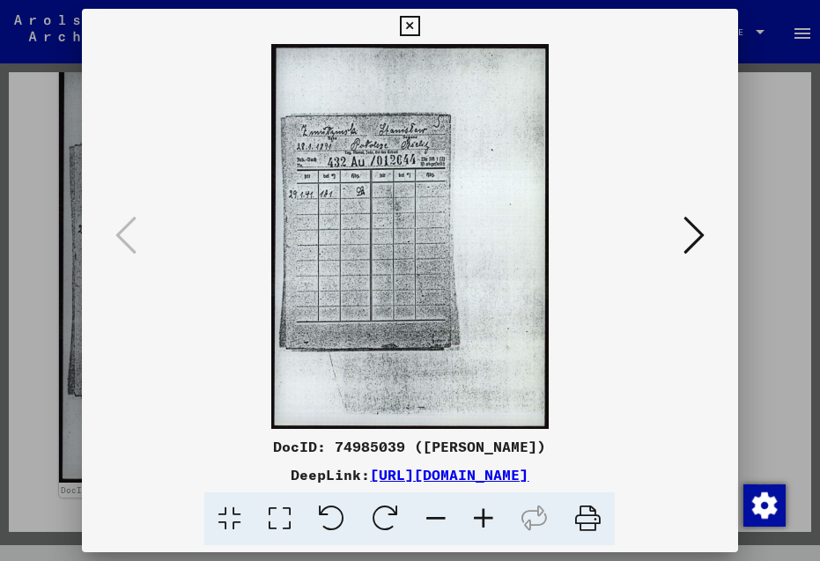
click at [479, 514] on icon at bounding box center [484, 519] width 48 height 54
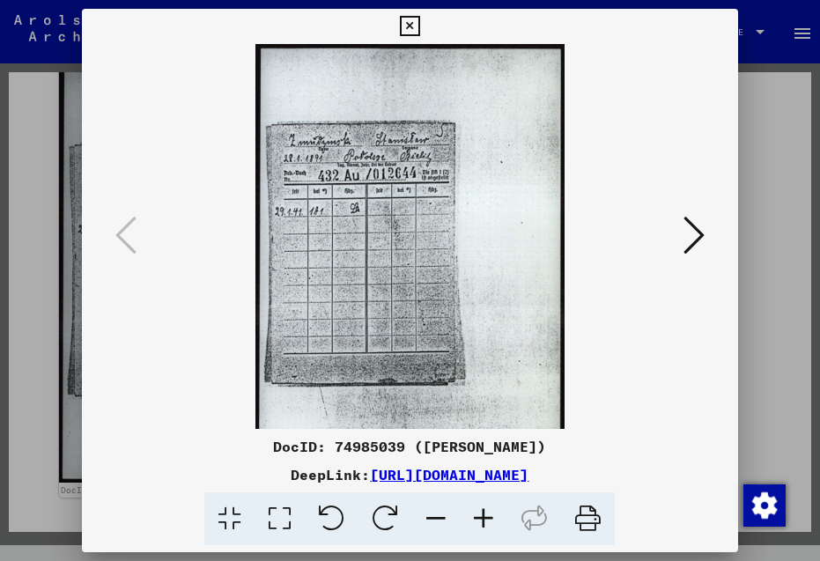
click at [479, 514] on icon at bounding box center [484, 519] width 48 height 54
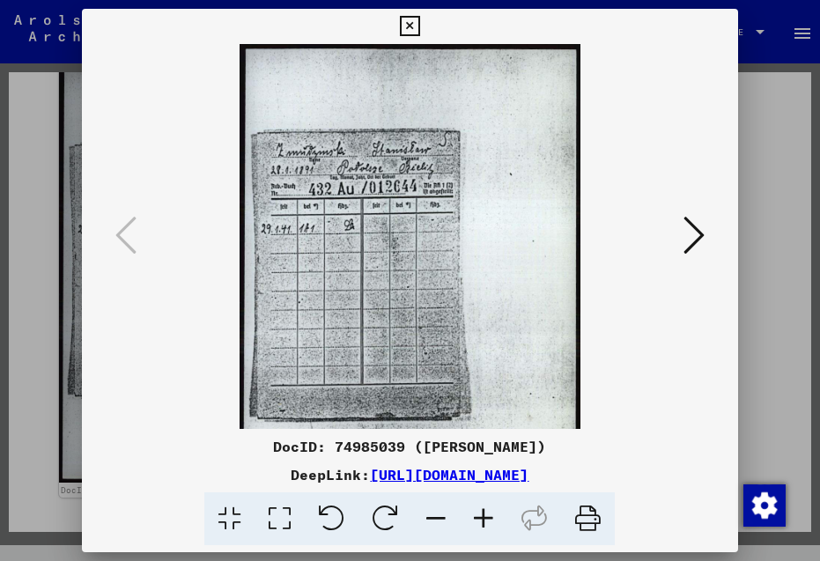
click at [479, 514] on icon at bounding box center [484, 519] width 48 height 54
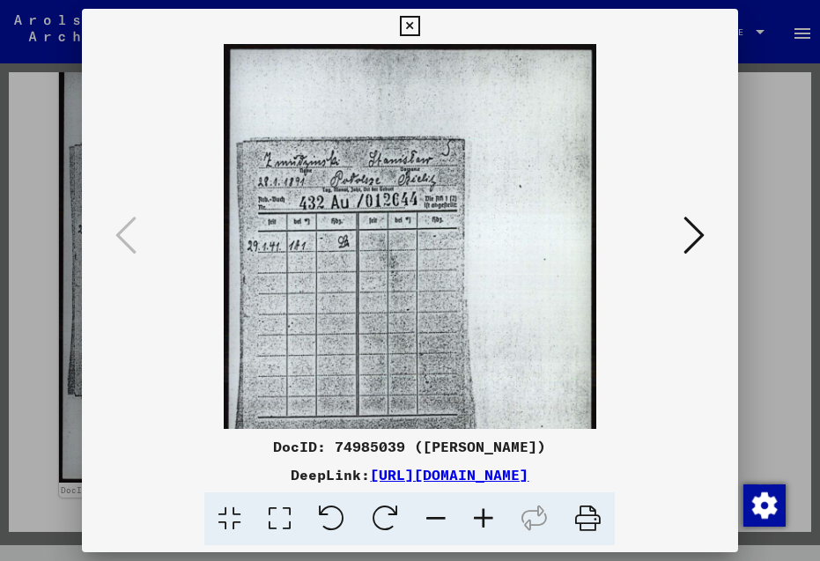
click at [479, 514] on icon at bounding box center [484, 519] width 48 height 54
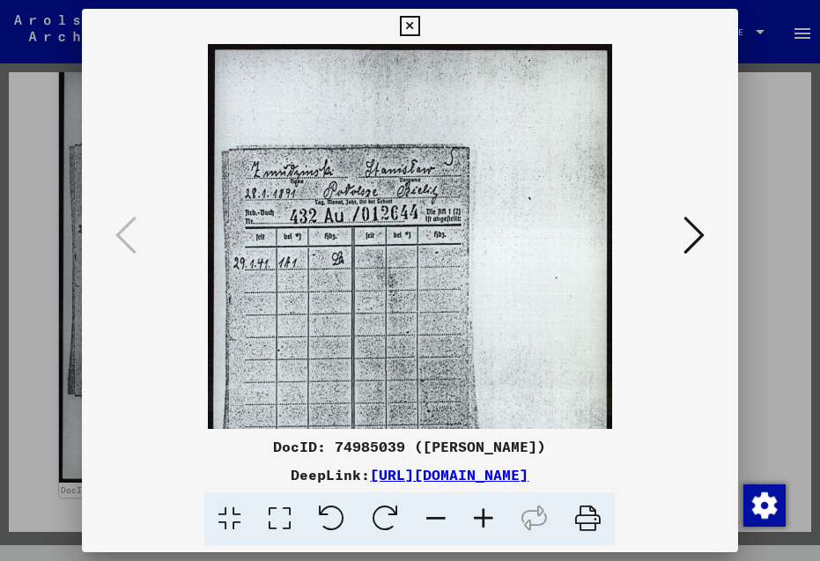
click at [479, 514] on icon at bounding box center [484, 519] width 48 height 54
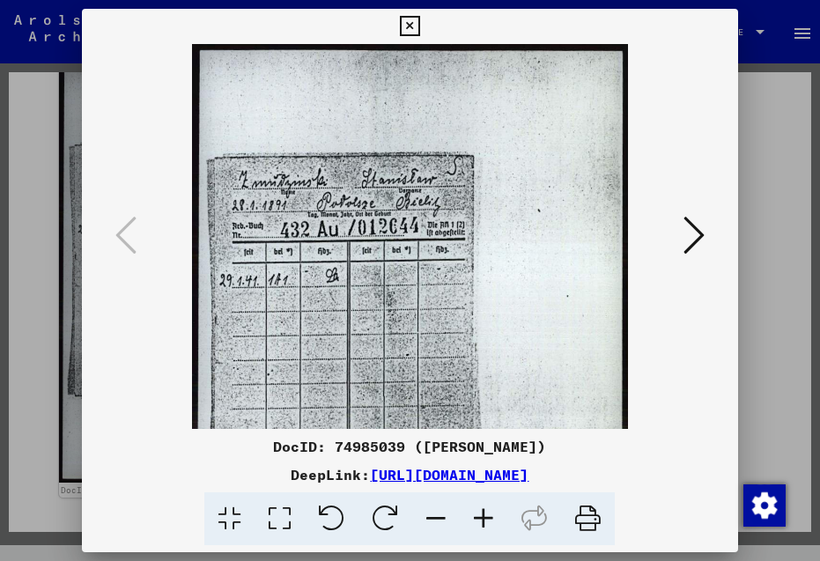
click at [479, 514] on icon at bounding box center [484, 519] width 48 height 54
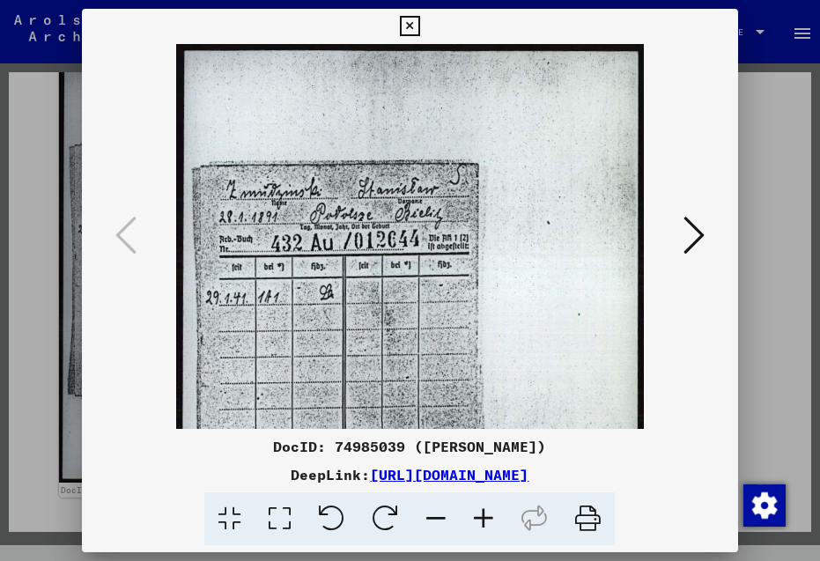
click at [420, 27] on icon at bounding box center [410, 26] width 20 height 21
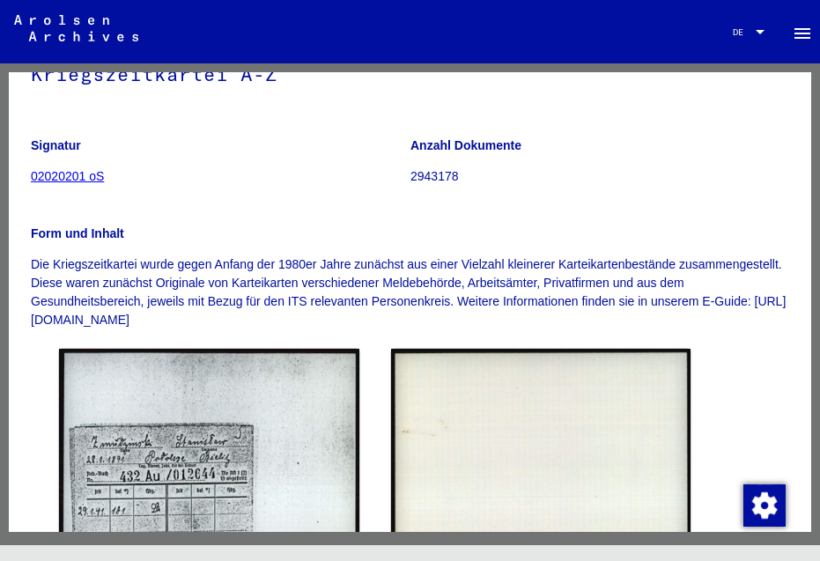
scroll to position [0, 0]
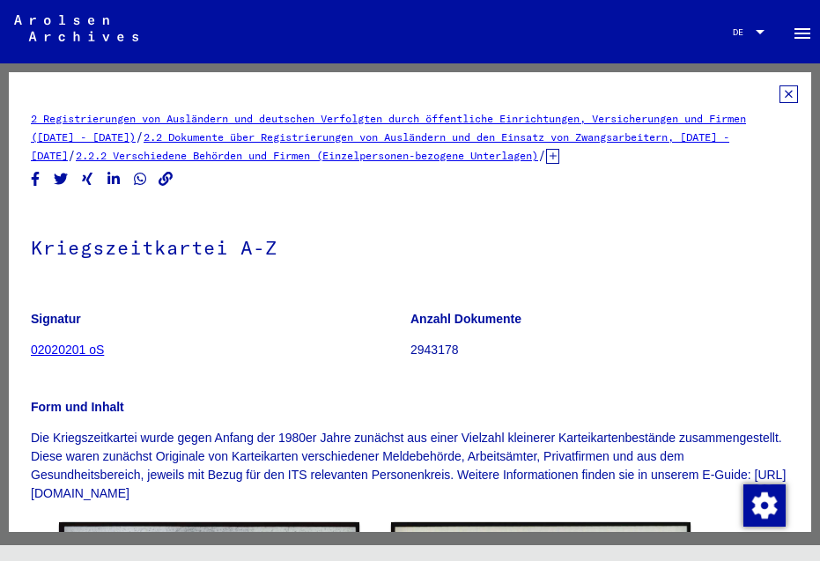
click at [779, 88] on icon at bounding box center [788, 94] width 18 height 18
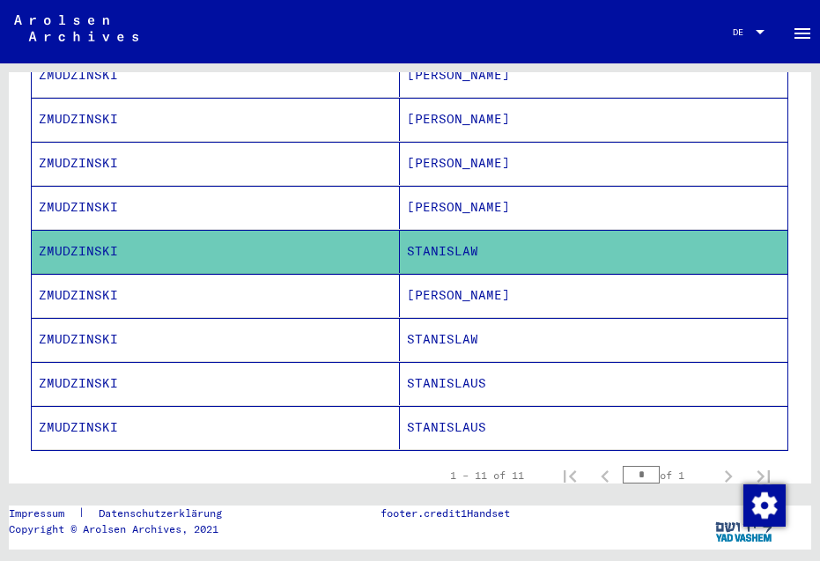
scroll to position [417, 0]
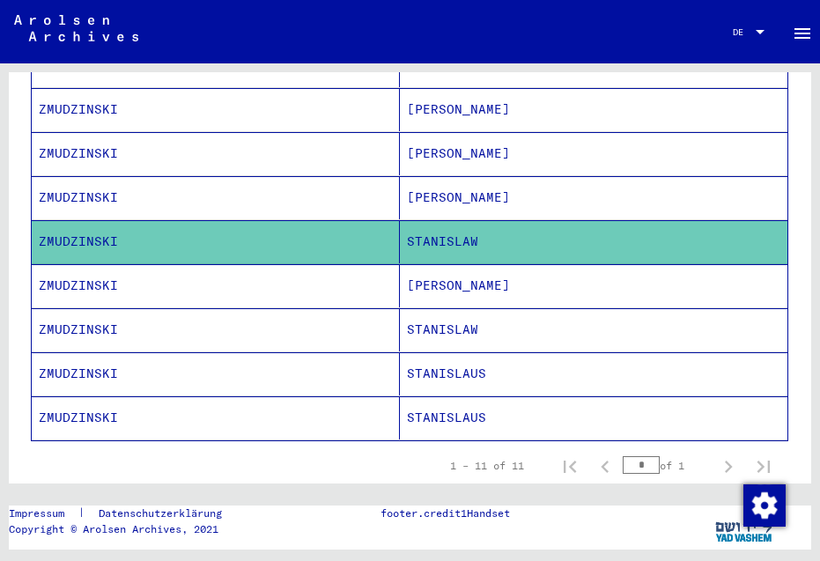
click at [404, 271] on mat-cell "[PERSON_NAME]" at bounding box center [594, 285] width 388 height 43
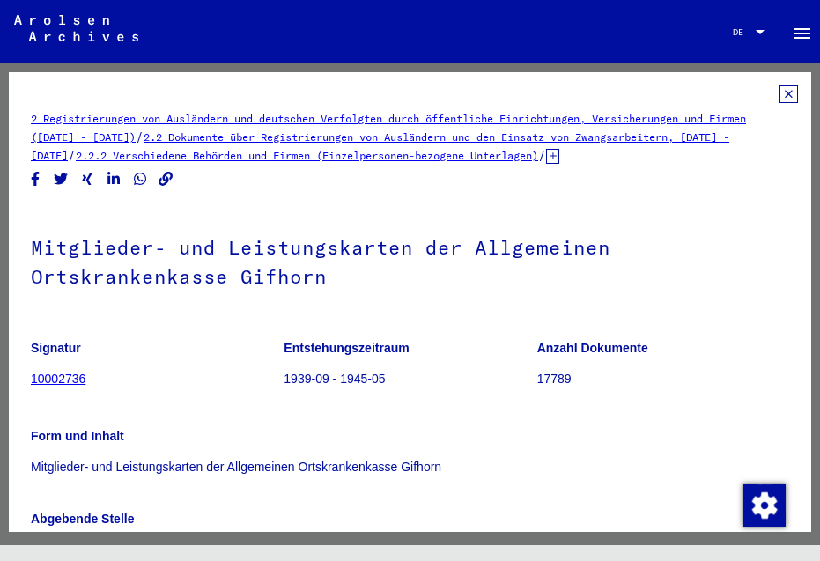
click at [779, 92] on icon at bounding box center [788, 94] width 18 height 18
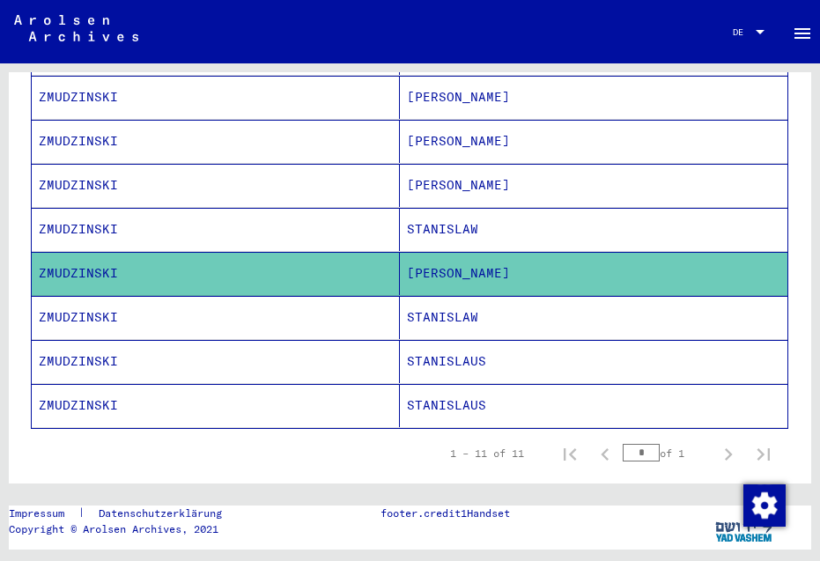
scroll to position [439, 0]
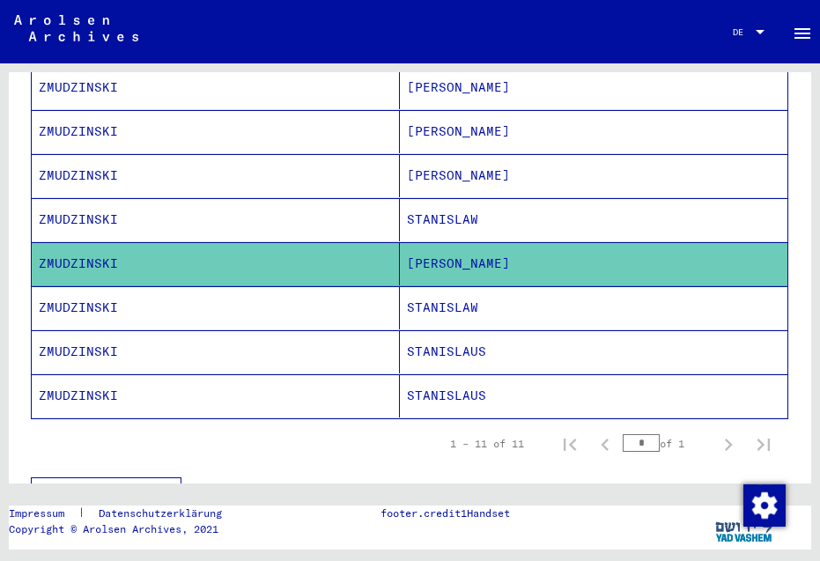
click at [114, 294] on mat-cell "ZMUDZINSKI" at bounding box center [216, 307] width 368 height 43
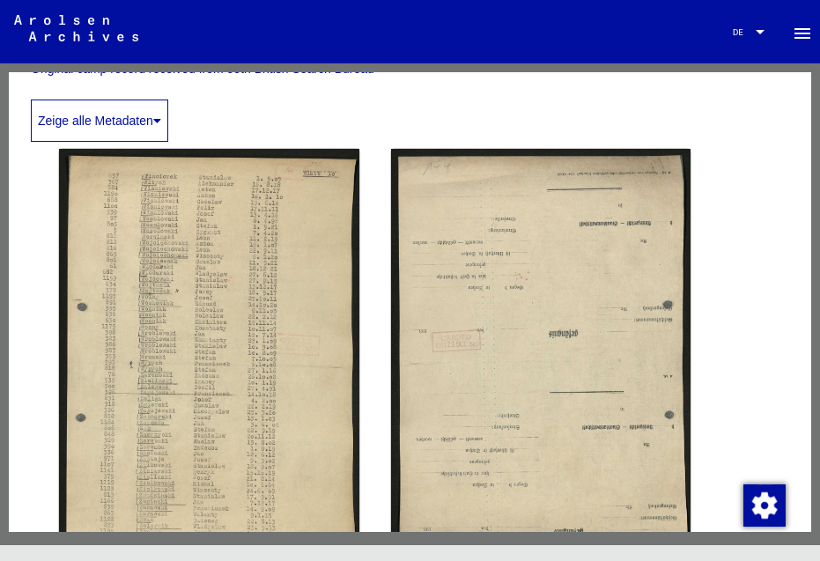
scroll to position [620, 0]
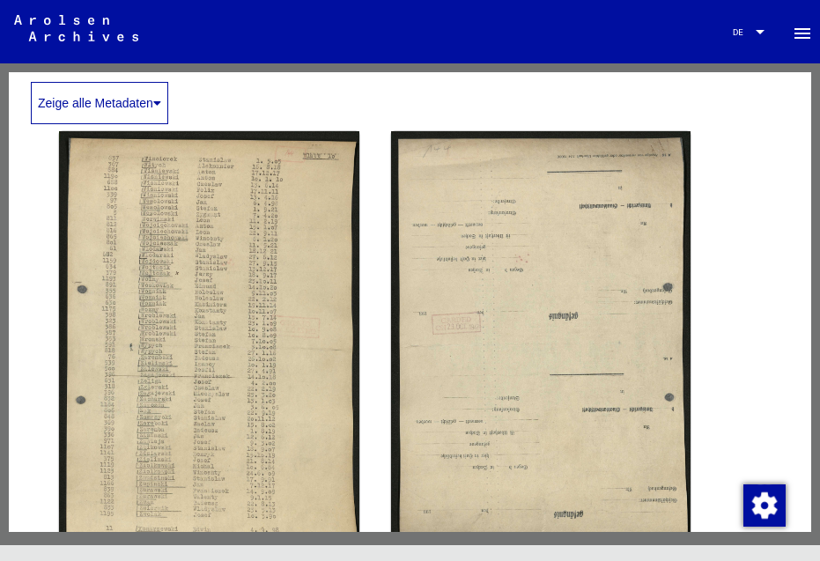
click at [114, 294] on img at bounding box center [209, 346] width 300 height 430
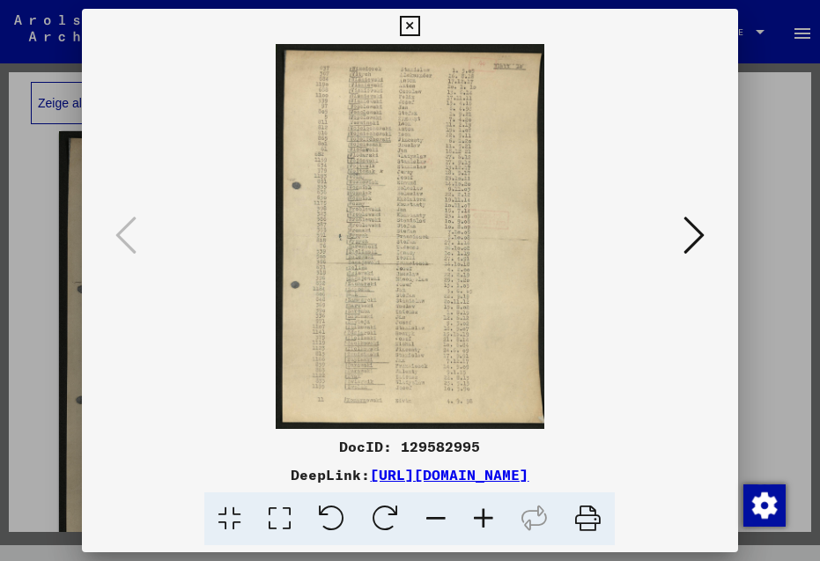
click at [483, 514] on icon at bounding box center [484, 519] width 48 height 54
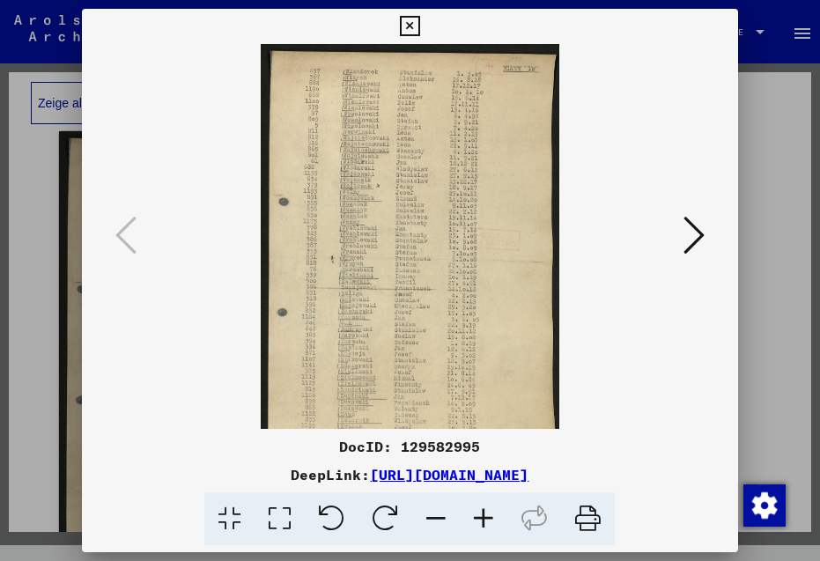
click at [483, 514] on icon at bounding box center [484, 519] width 48 height 54
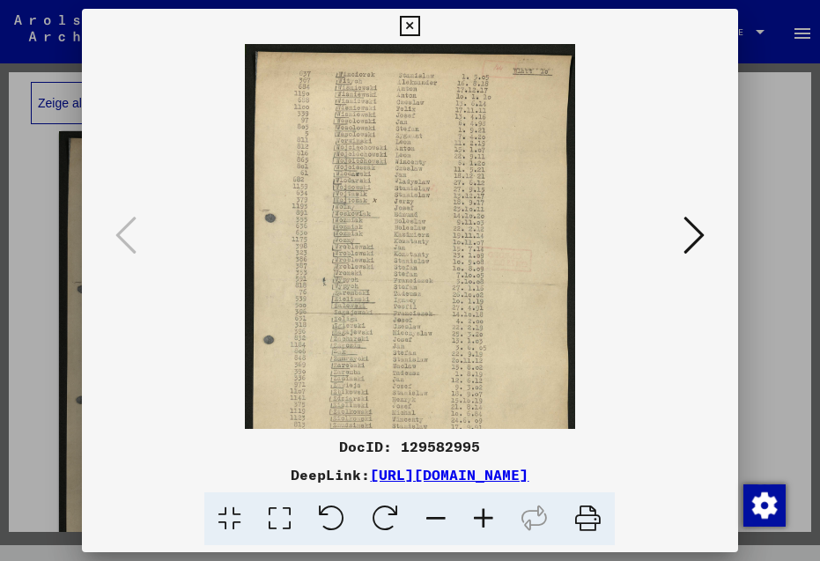
click at [483, 514] on icon at bounding box center [484, 519] width 48 height 54
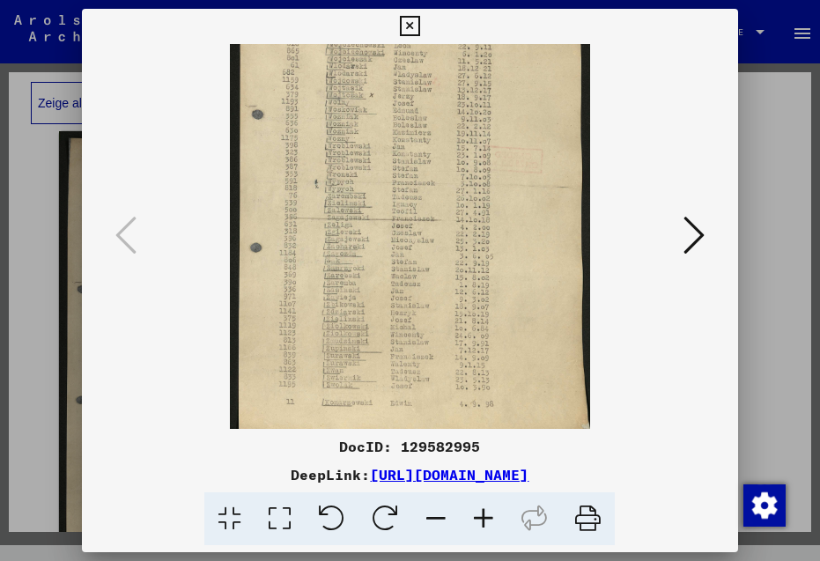
scroll to position [121, 0]
drag, startPoint x: 476, startPoint y: 325, endPoint x: 482, endPoint y: 204, distance: 120.8
click at [482, 204] on img at bounding box center [410, 181] width 360 height 517
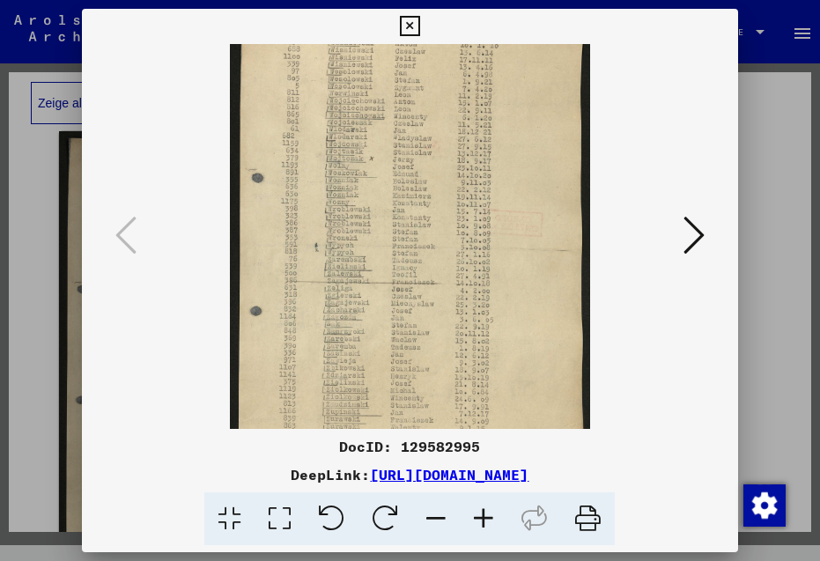
scroll to position [0, 0]
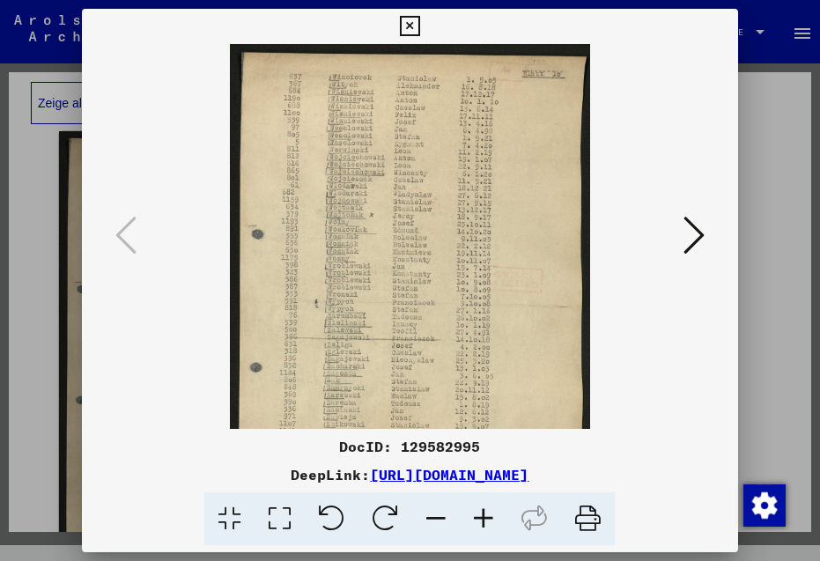
drag, startPoint x: 452, startPoint y: 151, endPoint x: 446, endPoint y: 351, distance: 200.9
click at [446, 351] on img at bounding box center [410, 302] width 360 height 517
click at [701, 228] on icon at bounding box center [693, 235] width 21 height 42
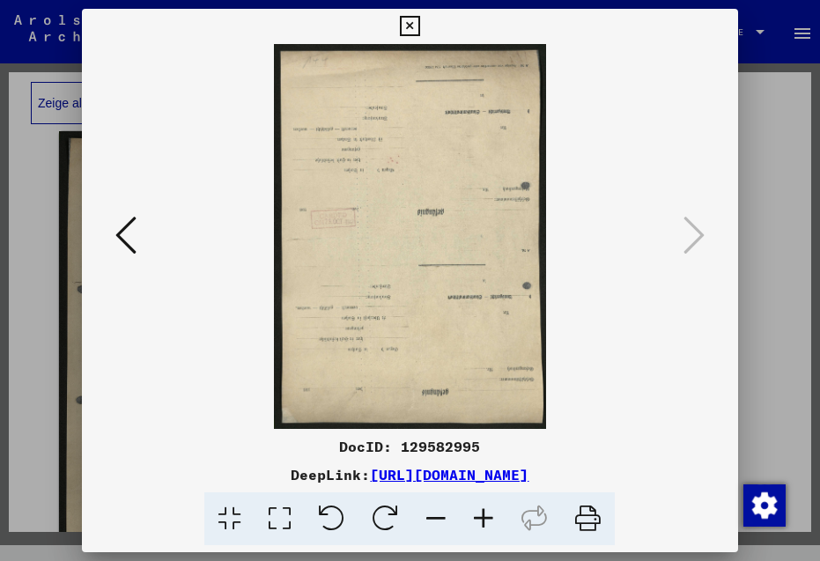
click at [698, 236] on icon at bounding box center [693, 235] width 21 height 42
click at [420, 18] on icon at bounding box center [410, 26] width 20 height 21
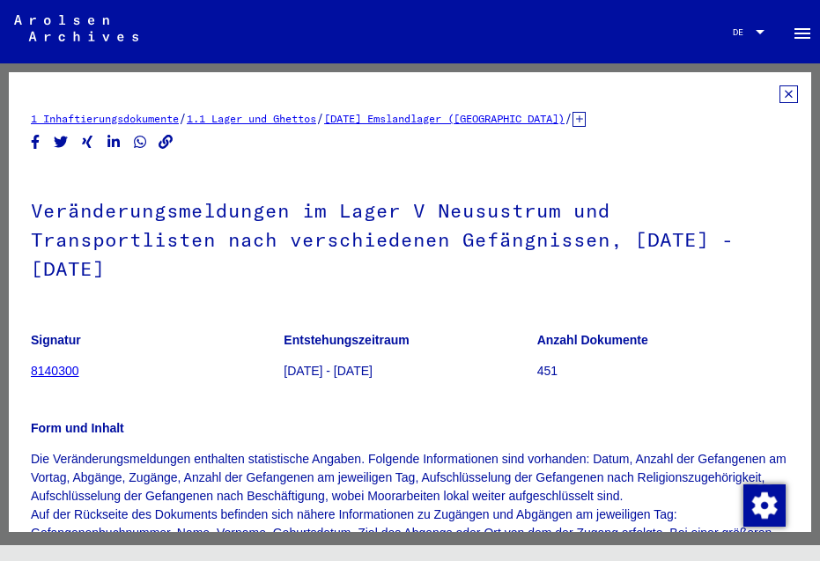
click at [779, 97] on icon at bounding box center [788, 94] width 18 height 18
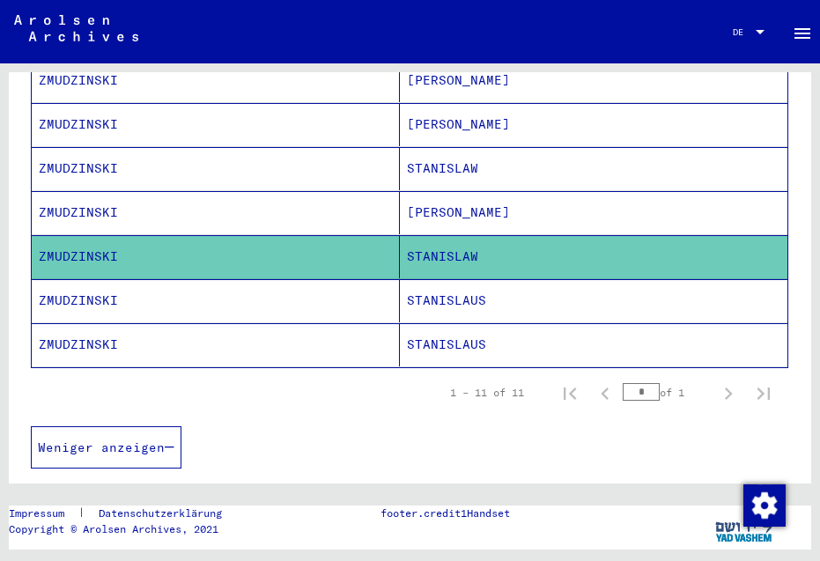
scroll to position [493, 0]
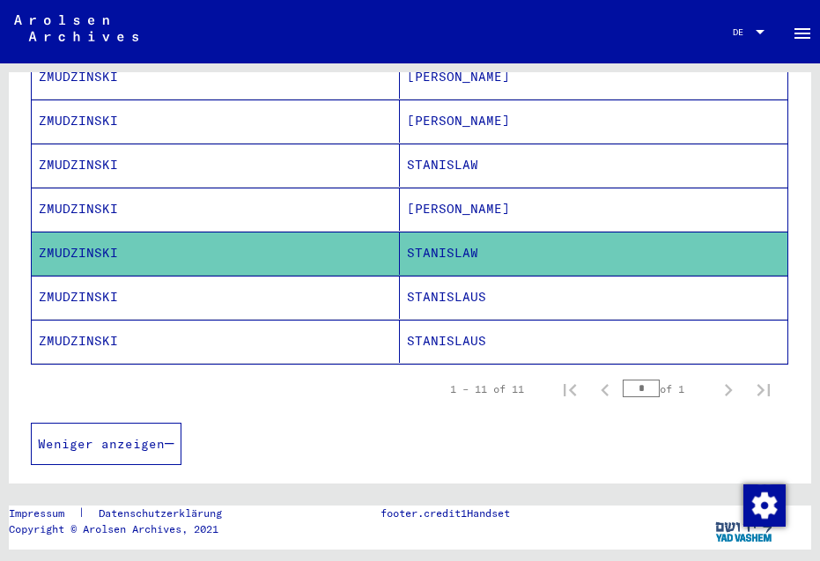
click at [432, 277] on mat-cell "STANISLAUS" at bounding box center [594, 297] width 388 height 43
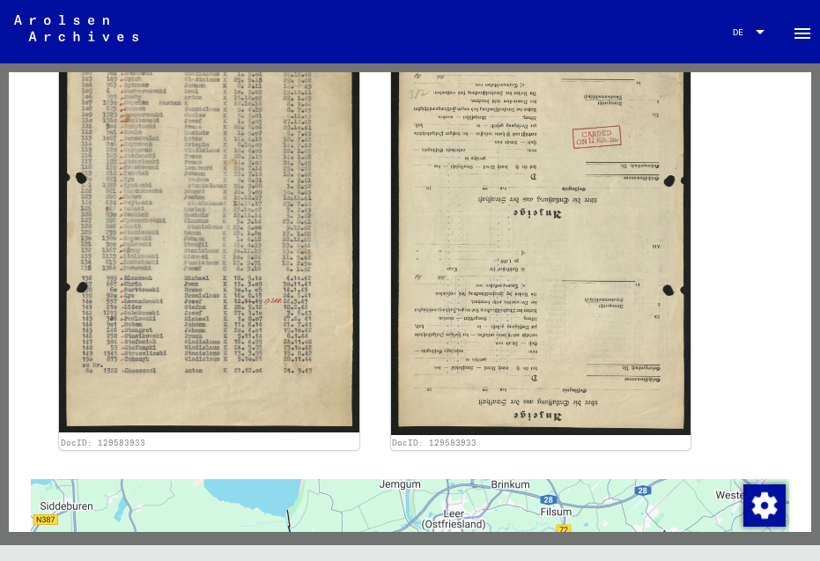
scroll to position [719, 0]
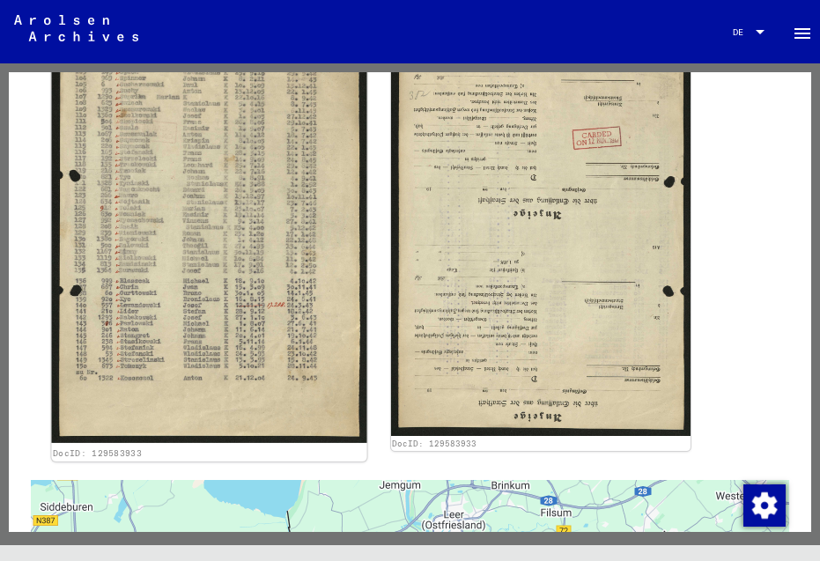
click at [214, 229] on img at bounding box center [208, 232] width 315 height 421
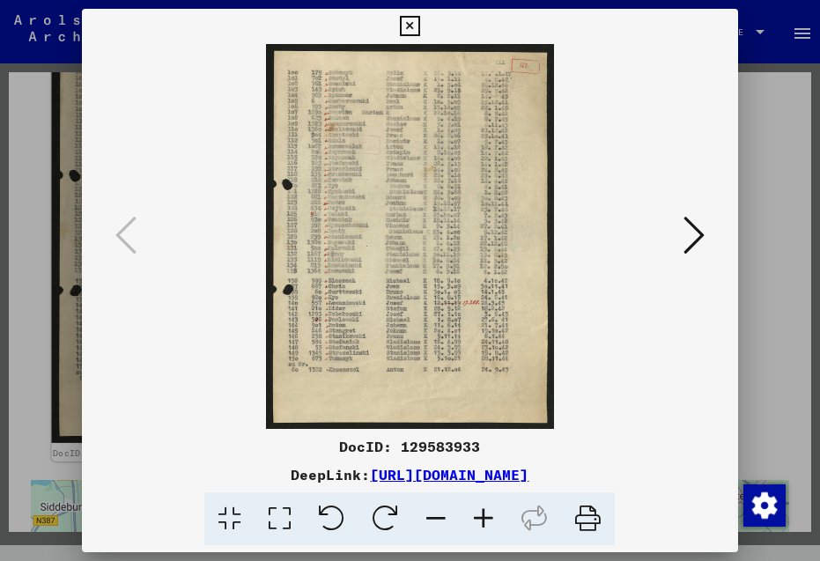
scroll to position [700, 0]
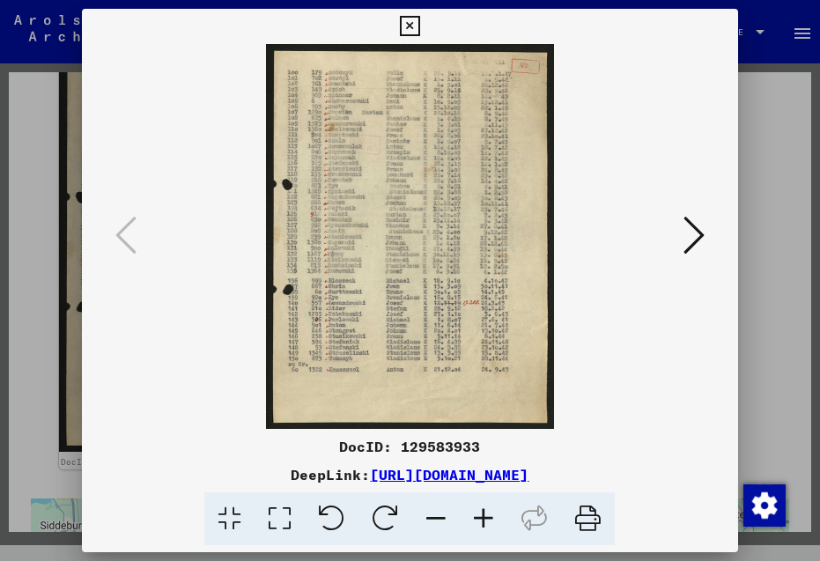
click at [483, 522] on icon at bounding box center [484, 519] width 48 height 54
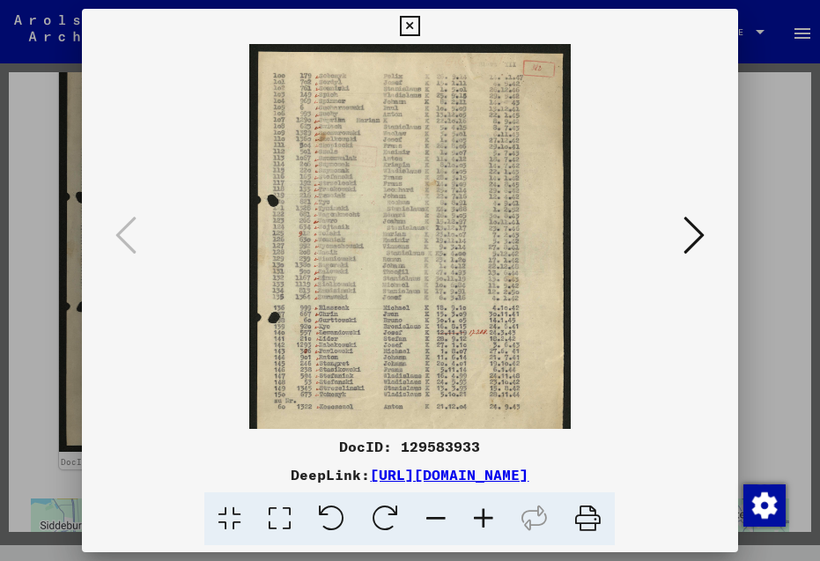
click at [483, 522] on icon at bounding box center [484, 519] width 48 height 54
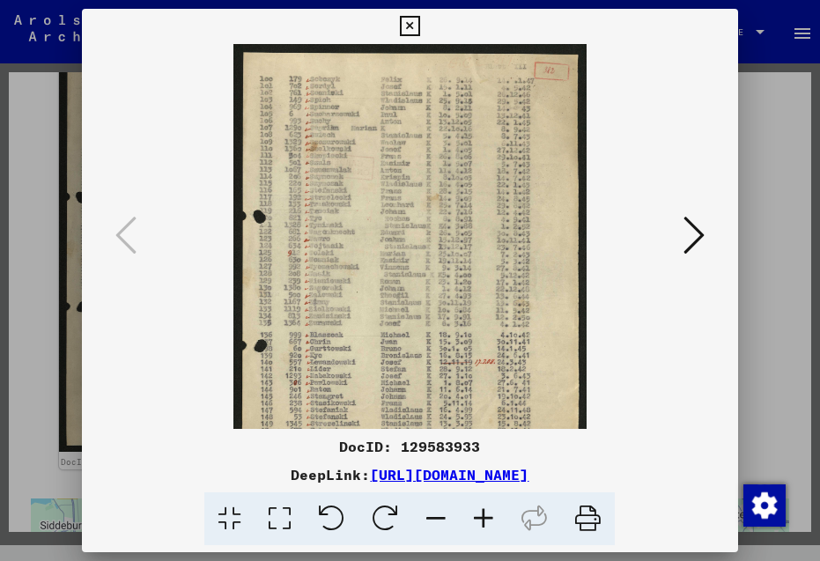
click at [483, 522] on icon at bounding box center [484, 519] width 48 height 54
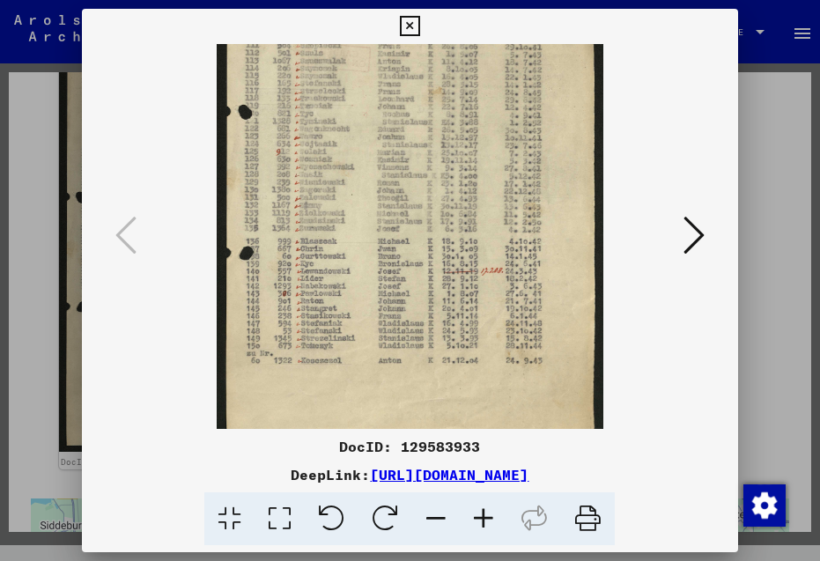
scroll to position [119, 0]
drag, startPoint x: 430, startPoint y: 365, endPoint x: 465, endPoint y: 243, distance: 126.5
click at [465, 243] on img at bounding box center [410, 183] width 387 height 517
click at [420, 26] on icon at bounding box center [410, 26] width 20 height 21
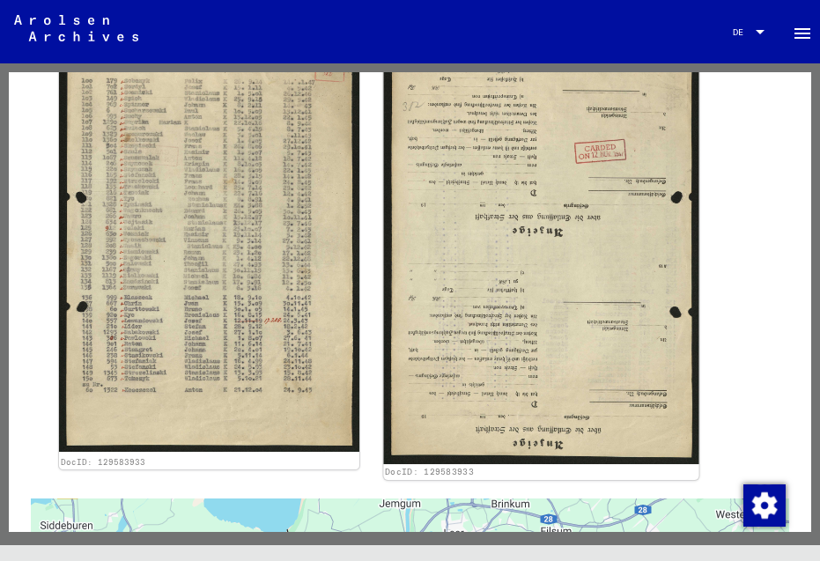
click at [528, 290] on img at bounding box center [540, 253] width 315 height 424
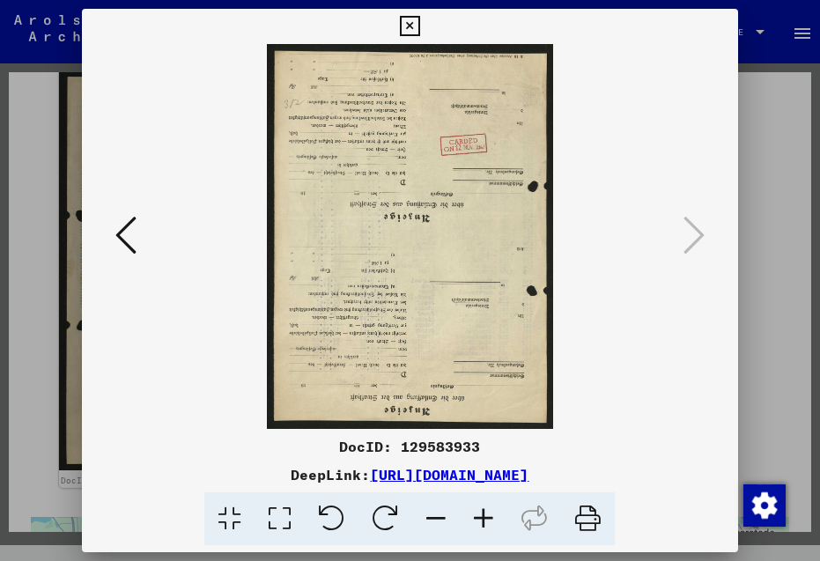
click at [387, 526] on icon at bounding box center [385, 519] width 54 height 54
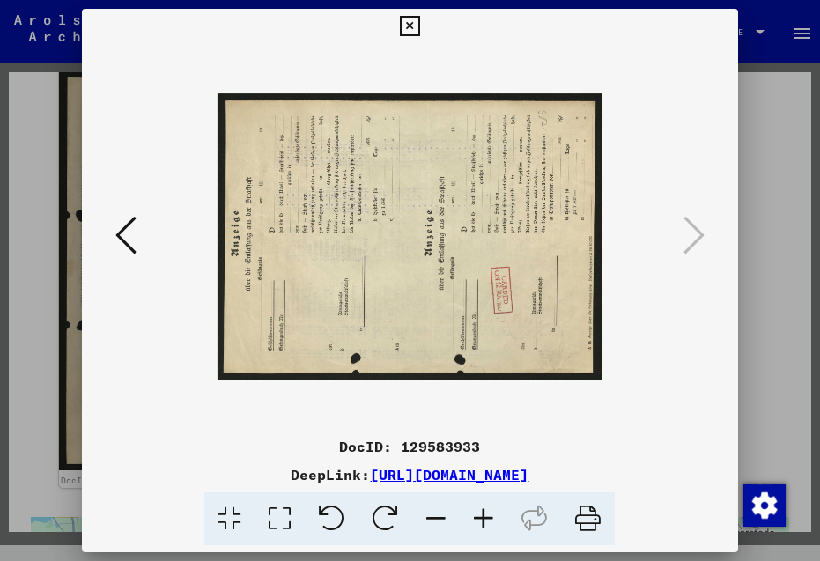
click at [387, 526] on icon at bounding box center [385, 519] width 54 height 54
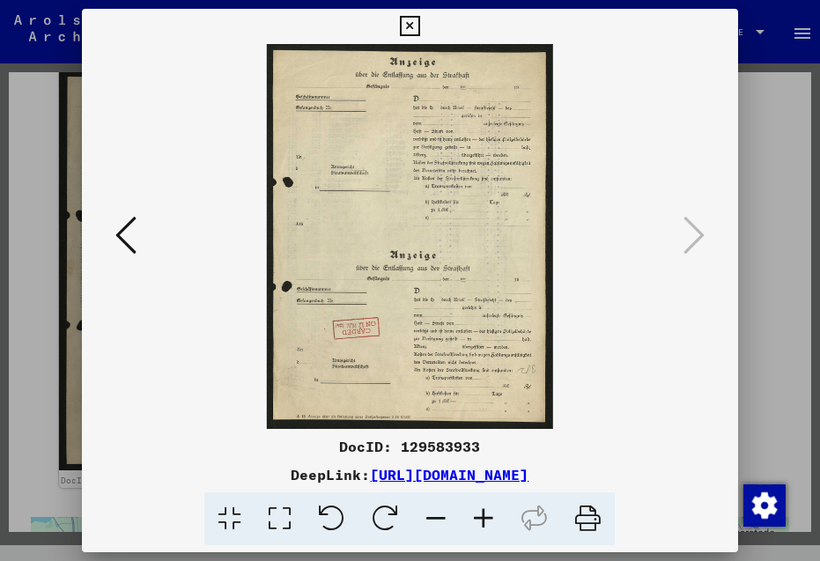
click at [420, 26] on icon at bounding box center [410, 26] width 20 height 21
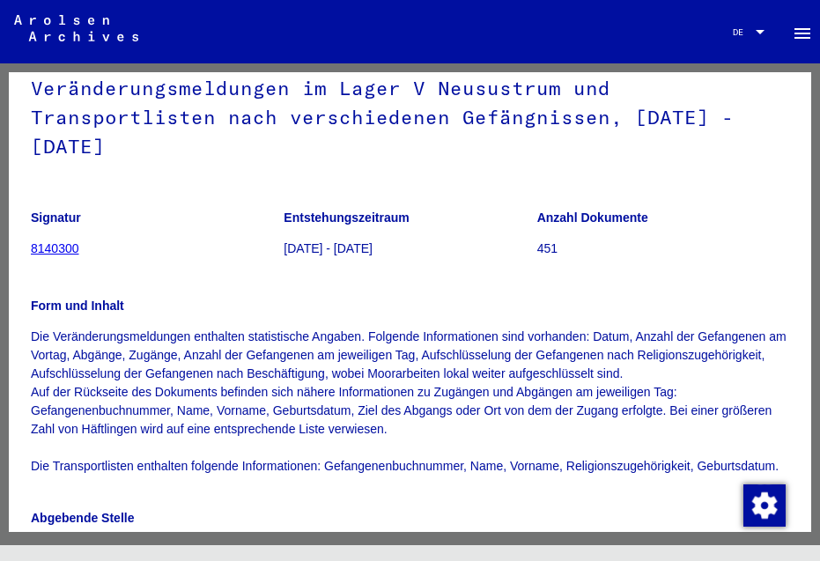
scroll to position [0, 0]
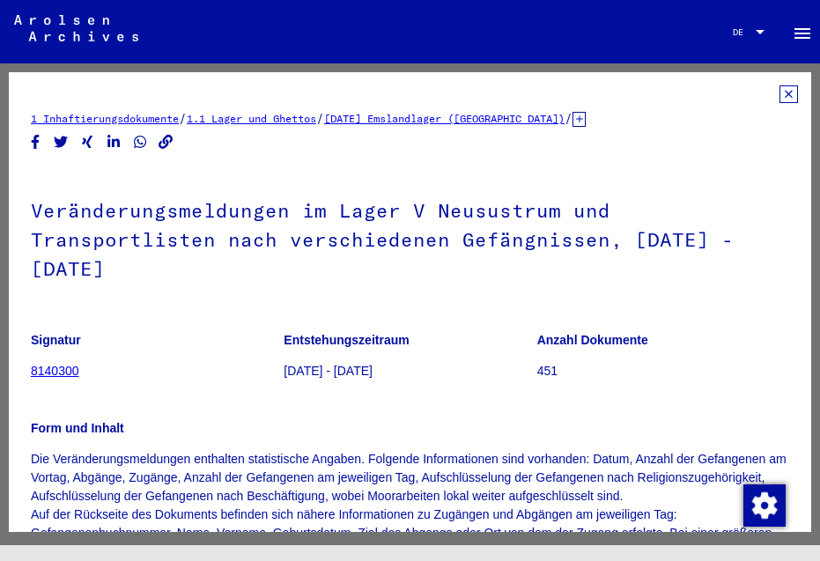
click at [779, 89] on icon at bounding box center [788, 94] width 18 height 18
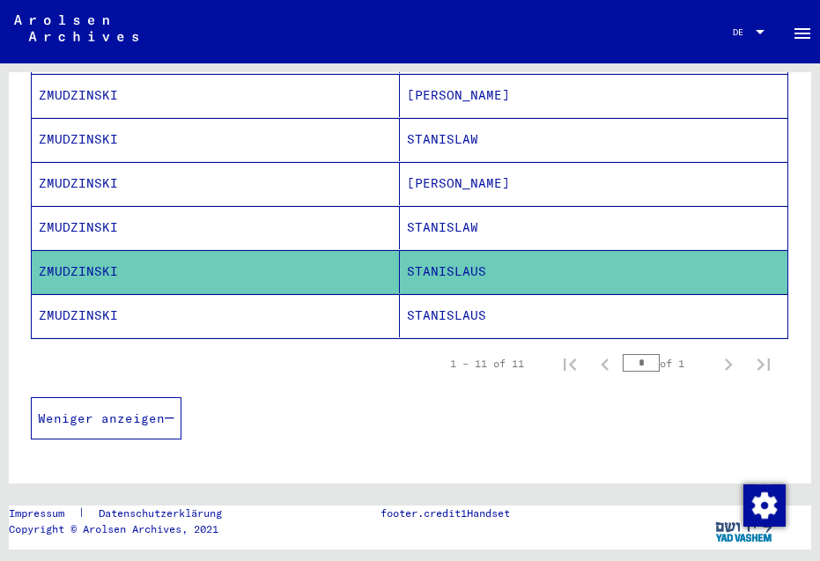
scroll to position [520, 0]
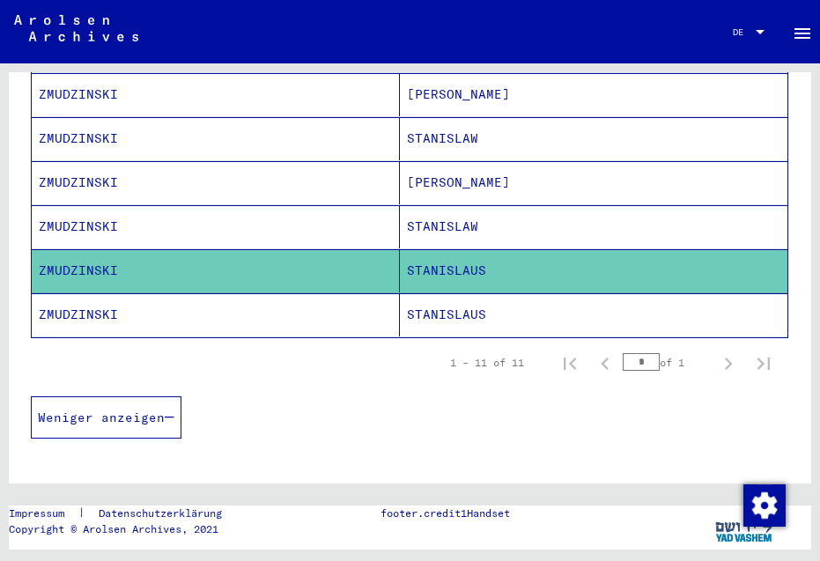
click at [457, 296] on mat-cell "STANISLAUS" at bounding box center [594, 314] width 388 height 43
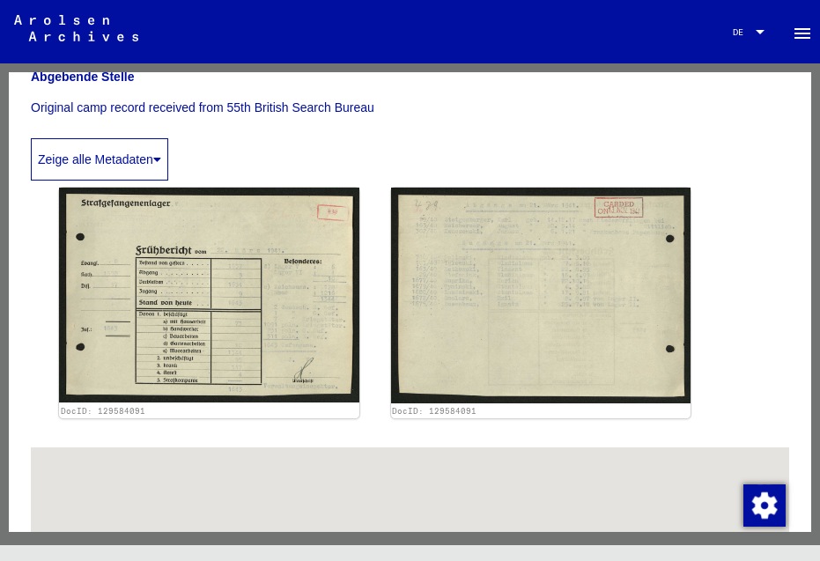
scroll to position [565, 0]
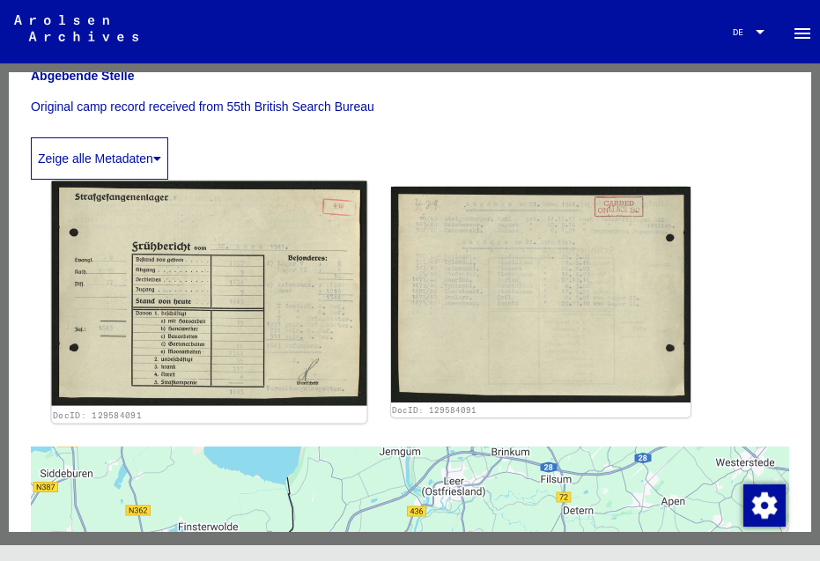
click at [274, 315] on img at bounding box center [208, 293] width 315 height 225
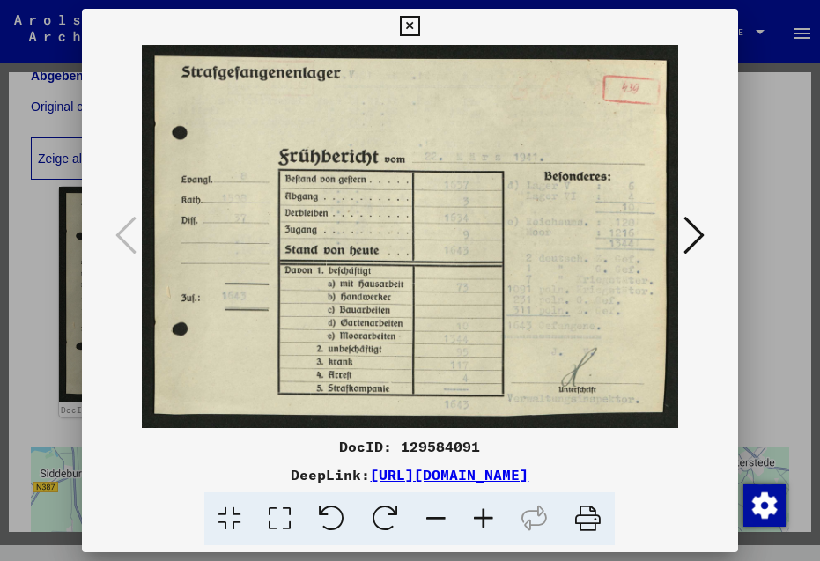
click at [696, 240] on icon at bounding box center [693, 235] width 21 height 42
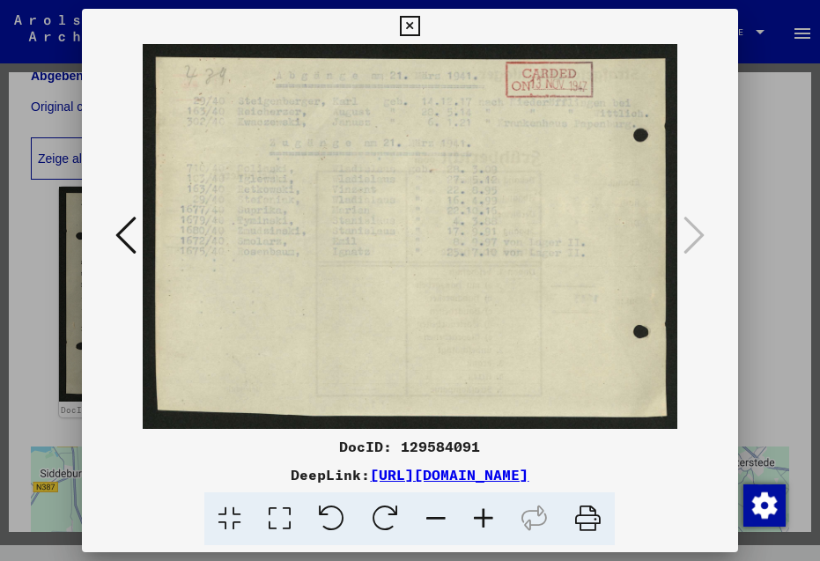
click at [420, 26] on icon at bounding box center [410, 26] width 20 height 21
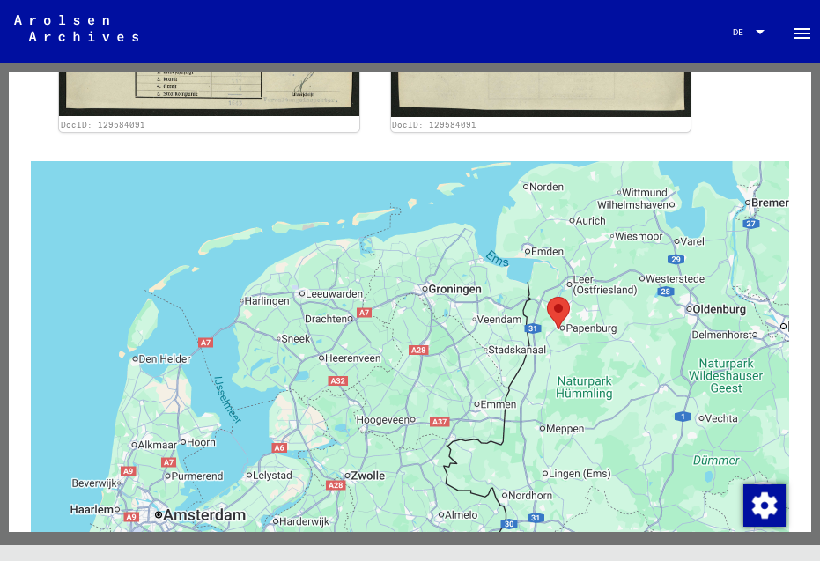
scroll to position [0, 0]
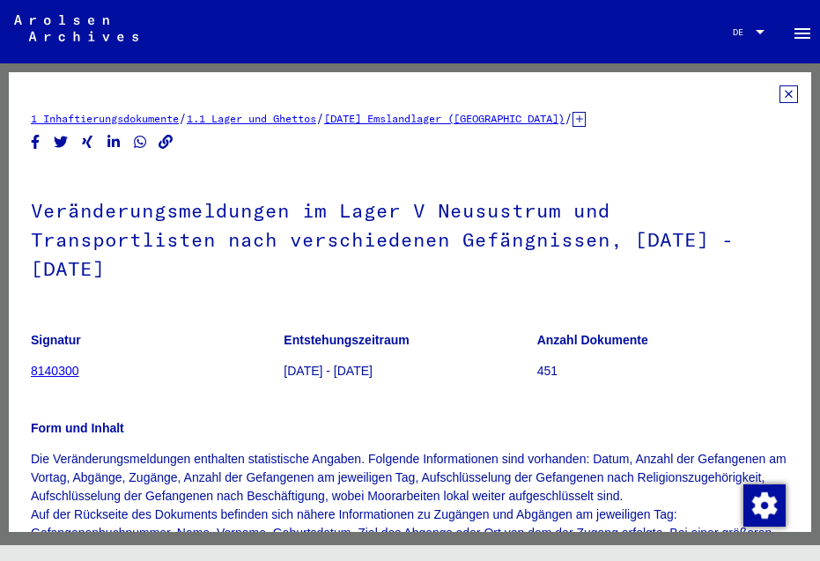
click at [779, 90] on icon at bounding box center [788, 94] width 18 height 18
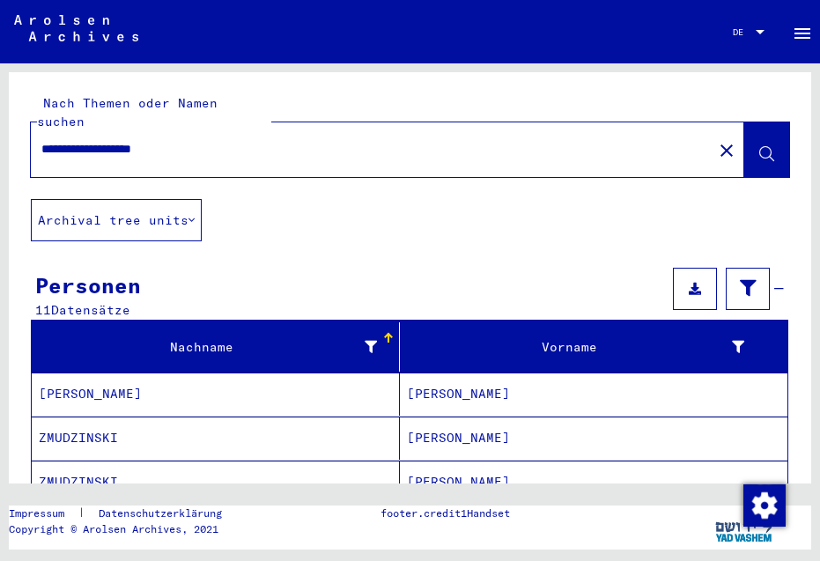
click at [195, 214] on icon at bounding box center [191, 220] width 6 height 12
